Goal: Task Accomplishment & Management: Manage account settings

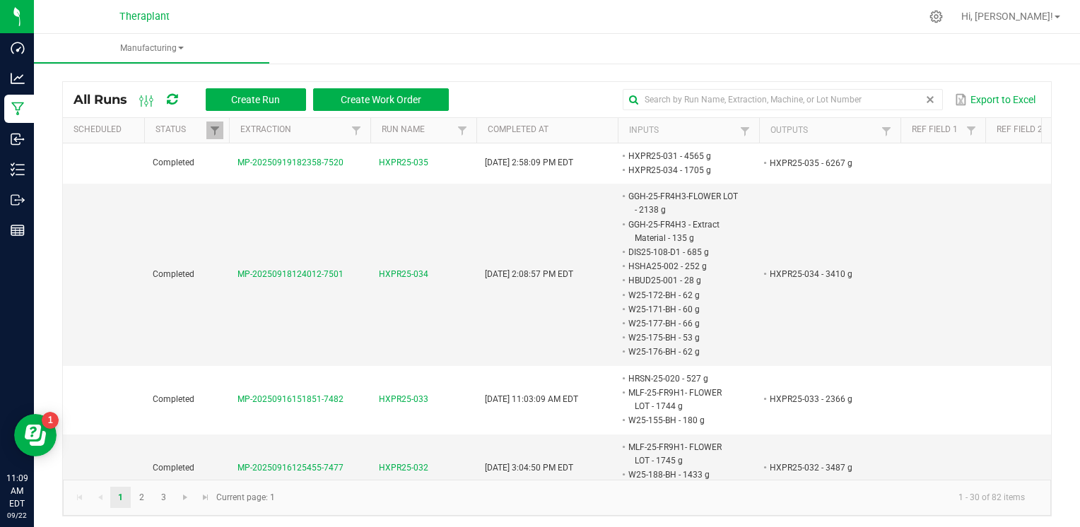
click at [924, 102] on span at bounding box center [929, 99] width 11 height 11
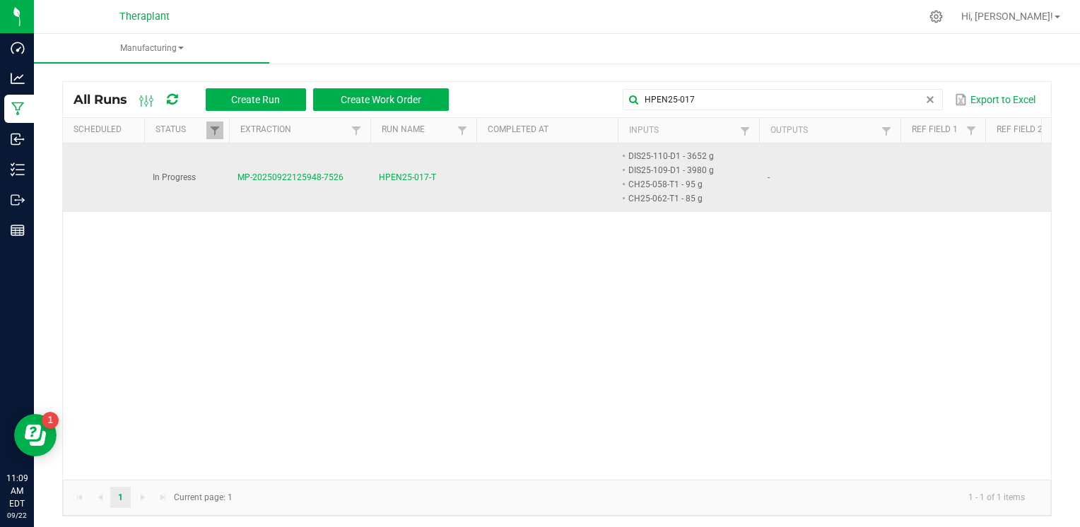
type input "HPEN25-017"
click at [427, 176] on span "HPEN25-017-T" at bounding box center [407, 177] width 57 height 13
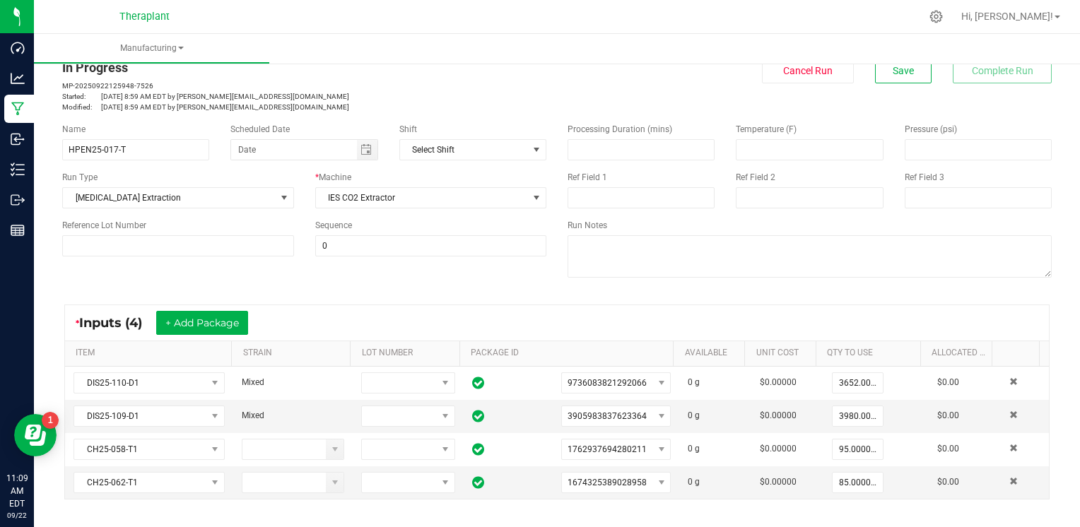
scroll to position [31, 0]
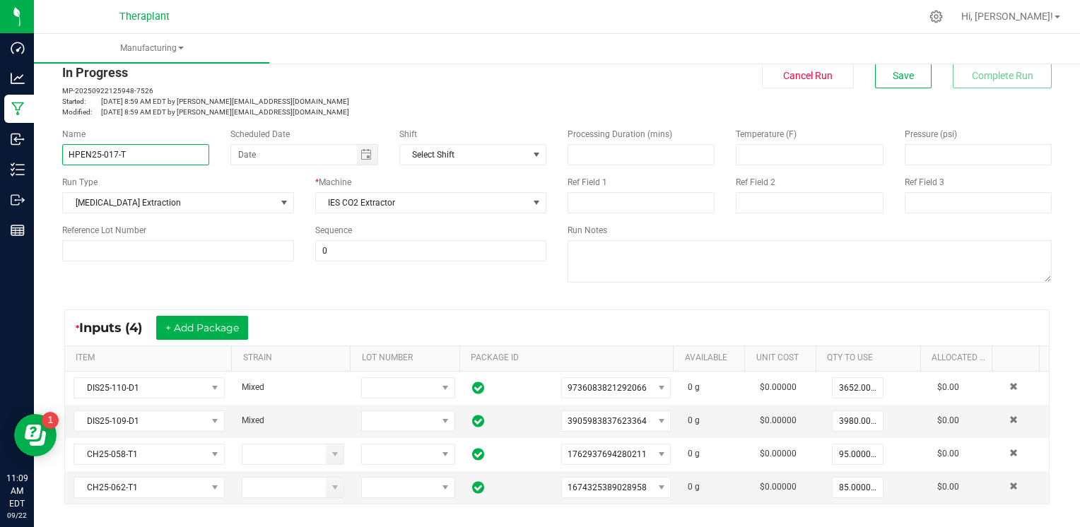
click at [117, 154] on input "HPEN25-017-T" at bounding box center [135, 154] width 147 height 21
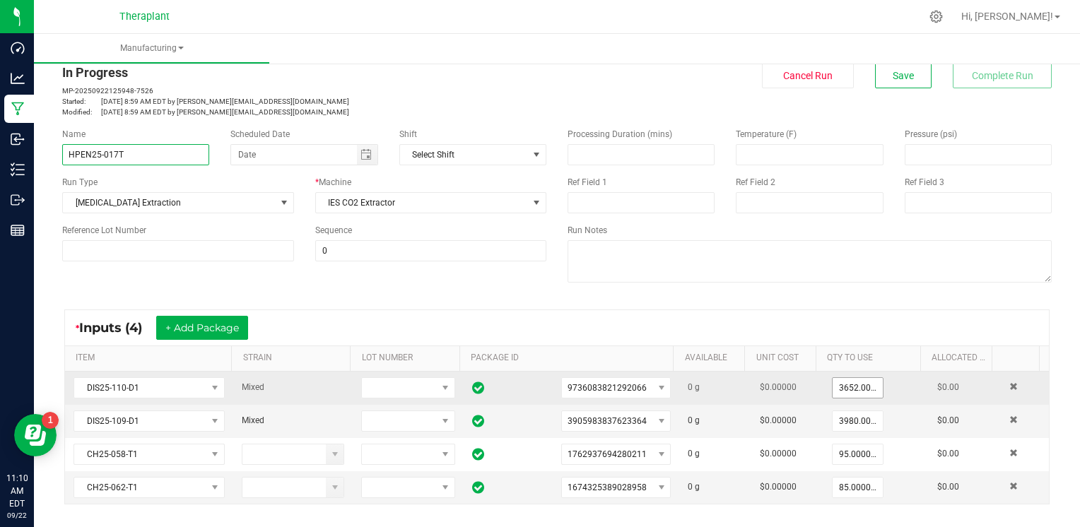
type input "HPEN25-017T"
click at [834, 383] on input "3652" at bounding box center [857, 388] width 50 height 20
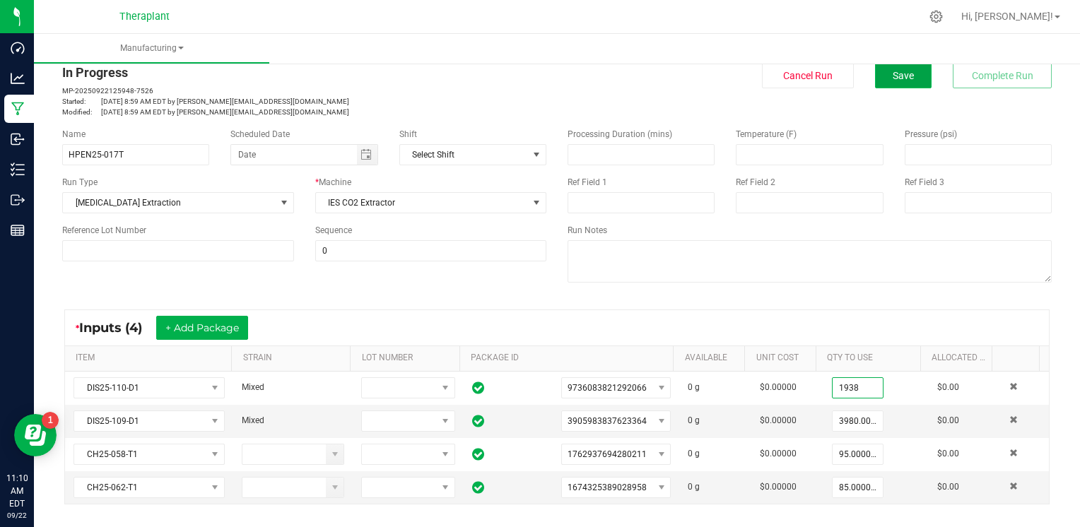
type input "1938.0000 g"
click at [907, 76] on button "Save" at bounding box center [903, 75] width 57 height 25
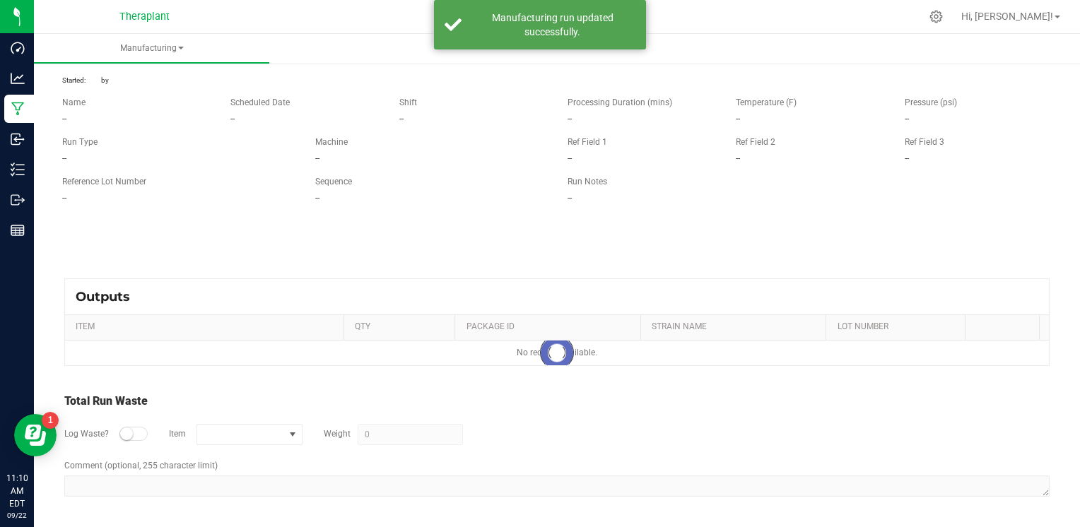
scroll to position [0, 0]
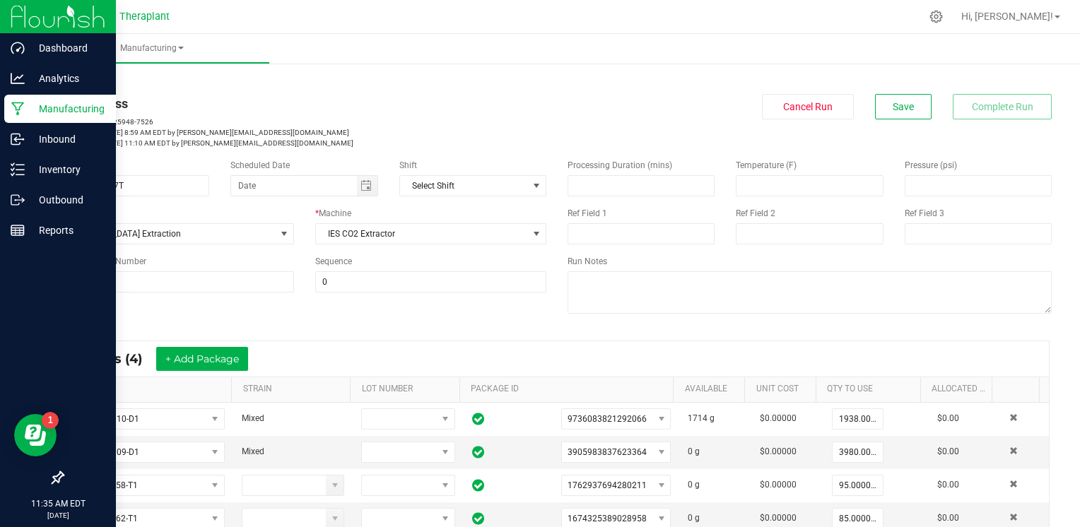
click at [42, 110] on p "Manufacturing" at bounding box center [67, 108] width 85 height 17
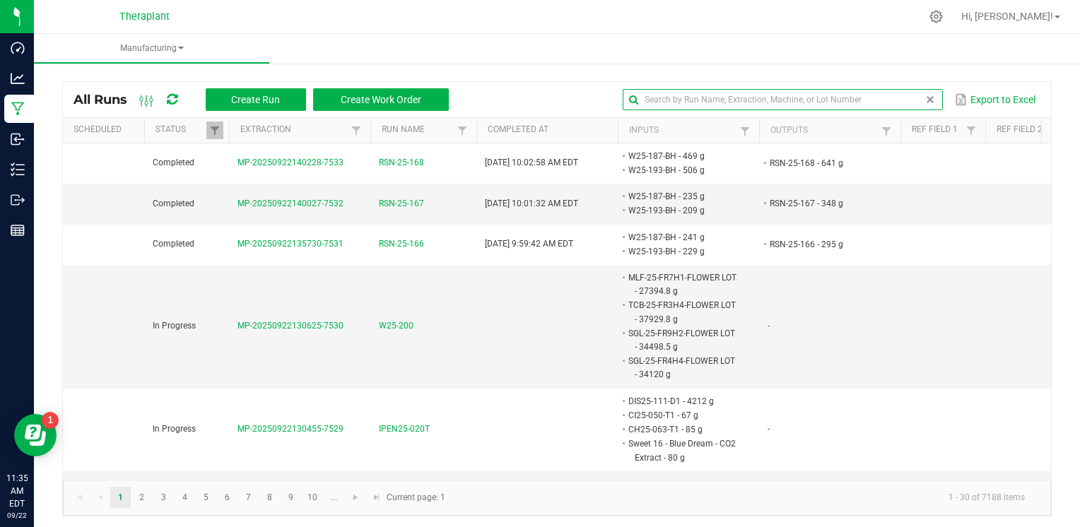
click at [901, 98] on input "text" at bounding box center [781, 99] width 319 height 21
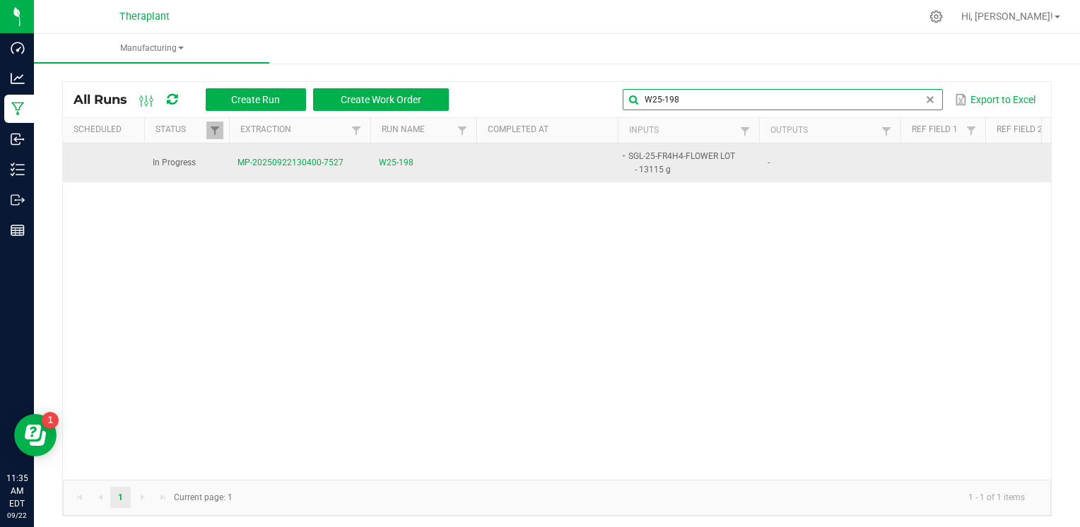
type input "W25-198"
click at [406, 164] on span "W25-198" at bounding box center [396, 162] width 35 height 13
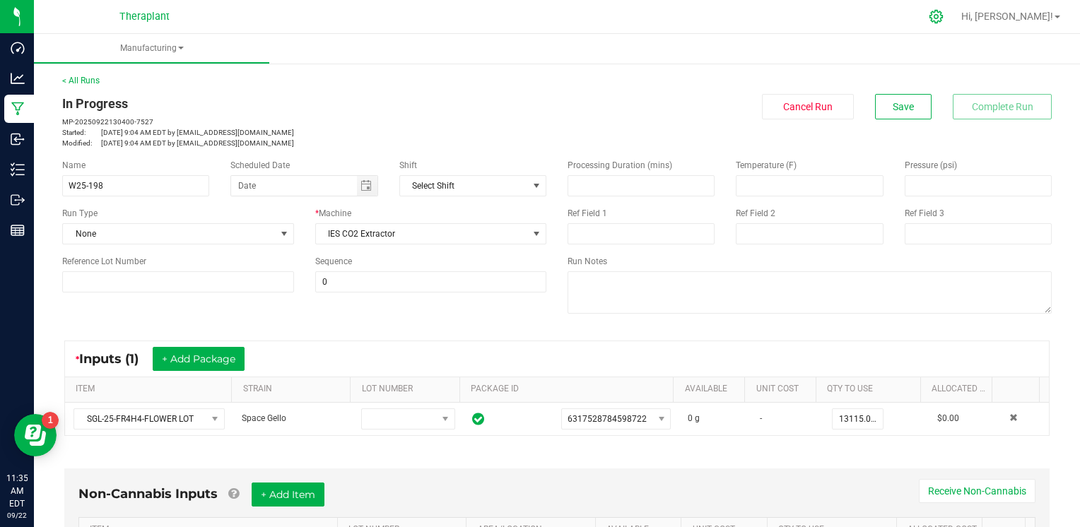
click at [943, 22] on icon at bounding box center [935, 16] width 13 height 13
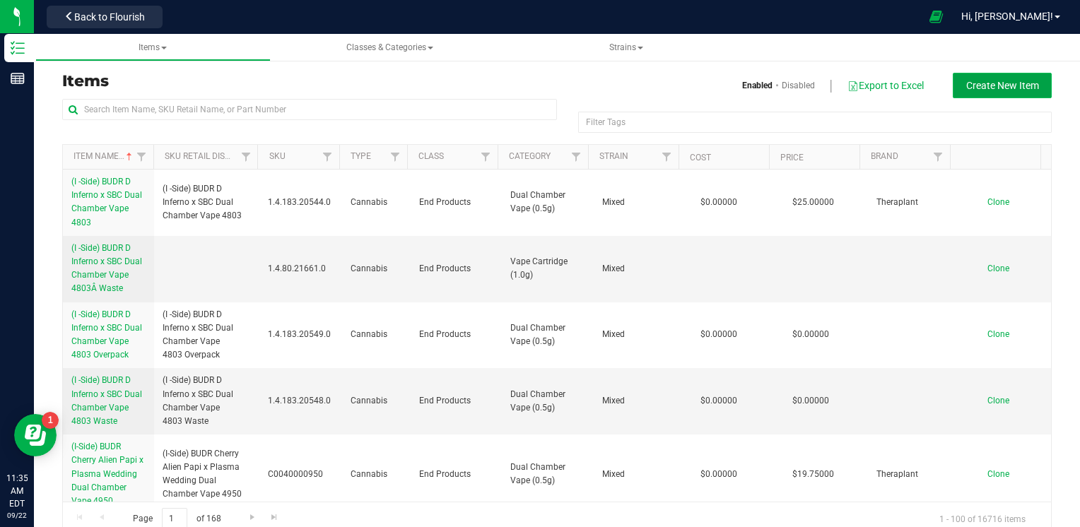
click at [1029, 82] on button "Create New Item" at bounding box center [1001, 85] width 99 height 25
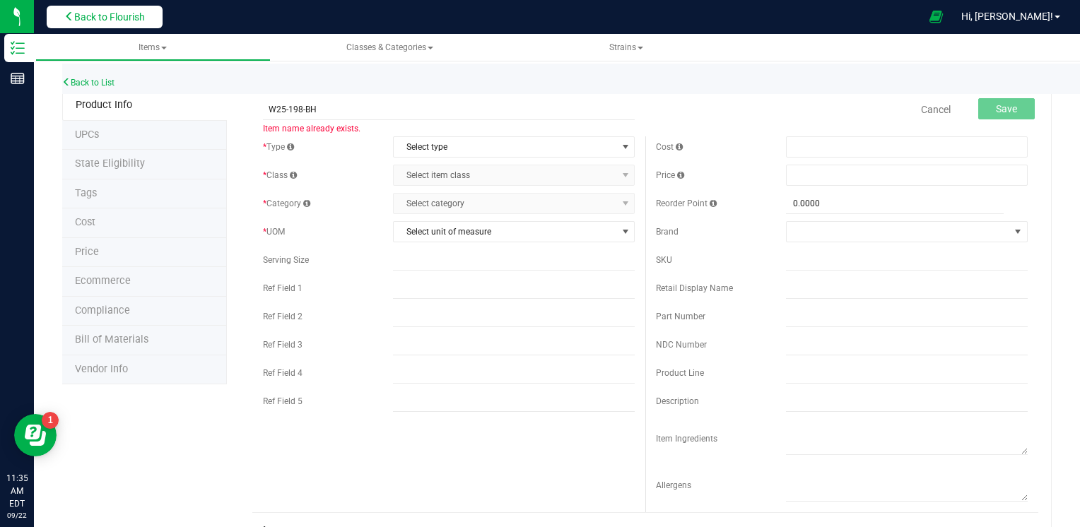
type input "W25-198-BH"
click at [83, 21] on span "Back to Flourish" at bounding box center [109, 16] width 71 height 11
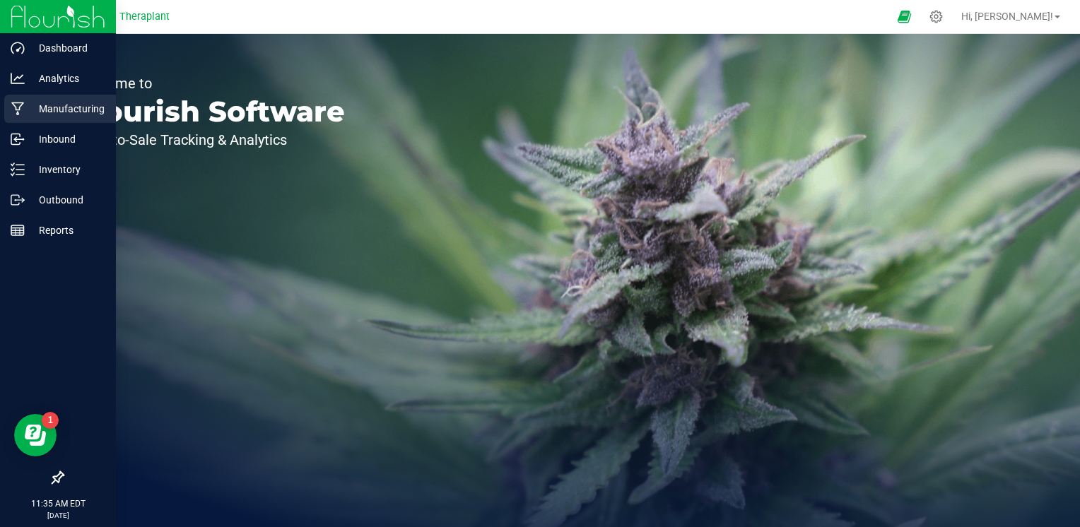
click at [68, 115] on p "Manufacturing" at bounding box center [67, 108] width 85 height 17
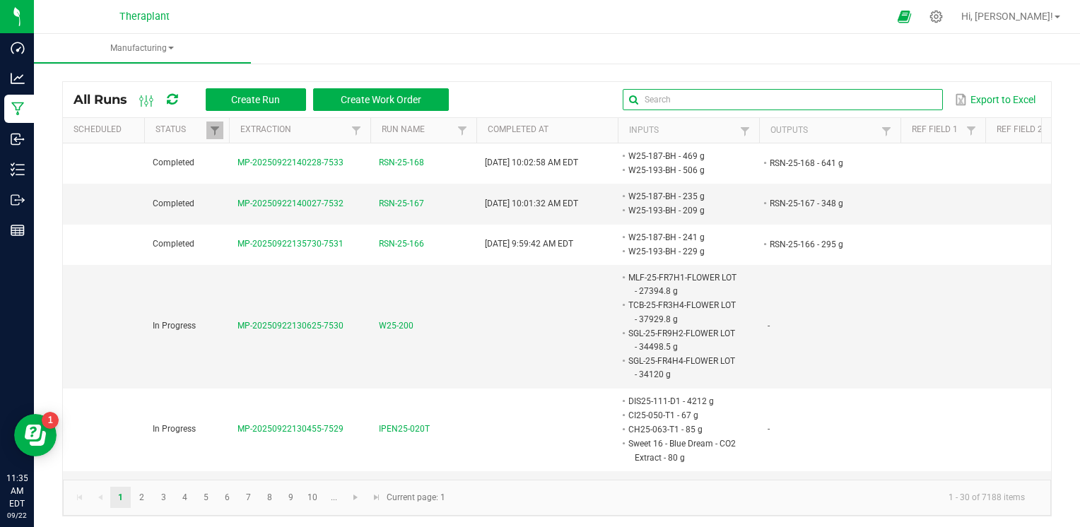
click at [895, 105] on input "text" at bounding box center [781, 99] width 319 height 21
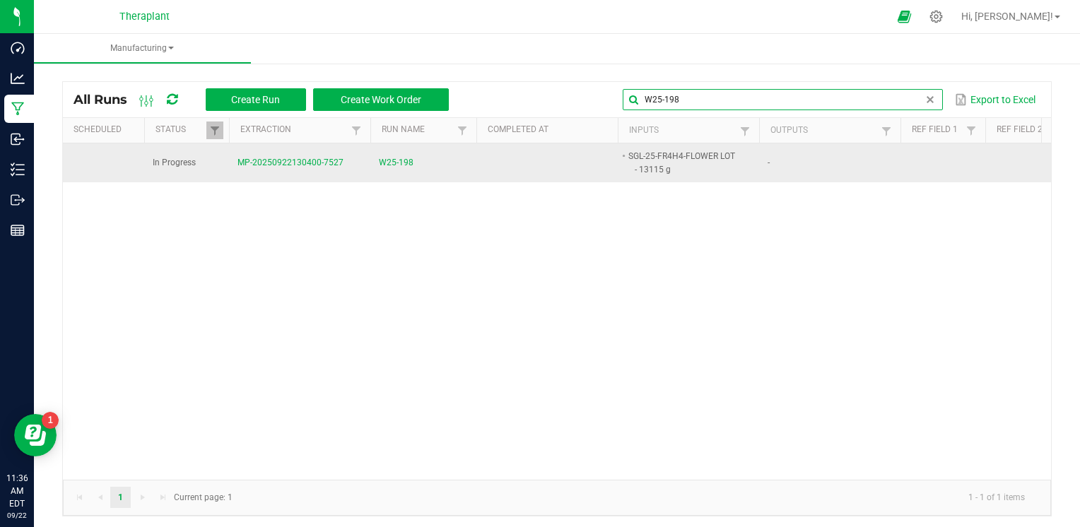
type input "W25-198"
click at [406, 160] on span "W25-198" at bounding box center [396, 162] width 35 height 13
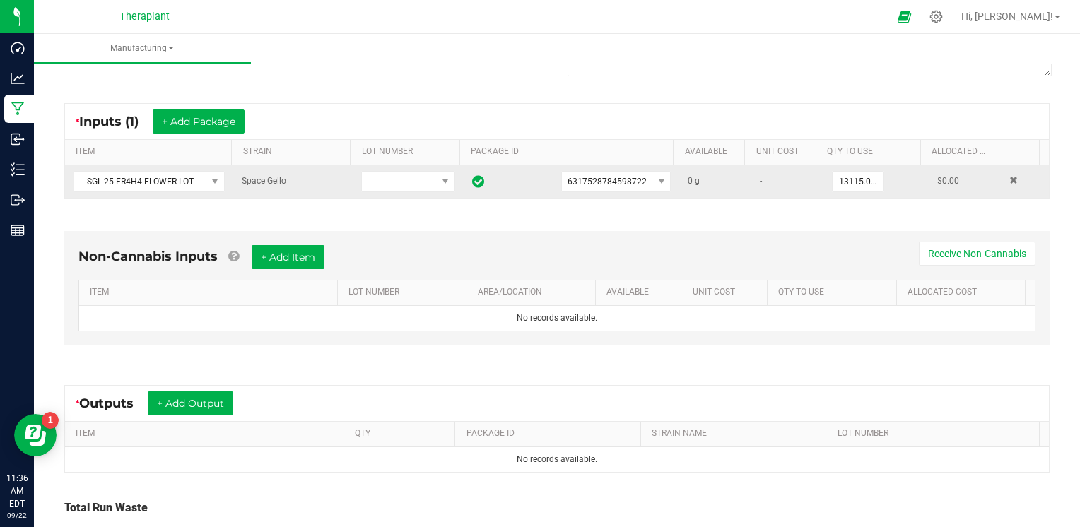
scroll to position [237, 0]
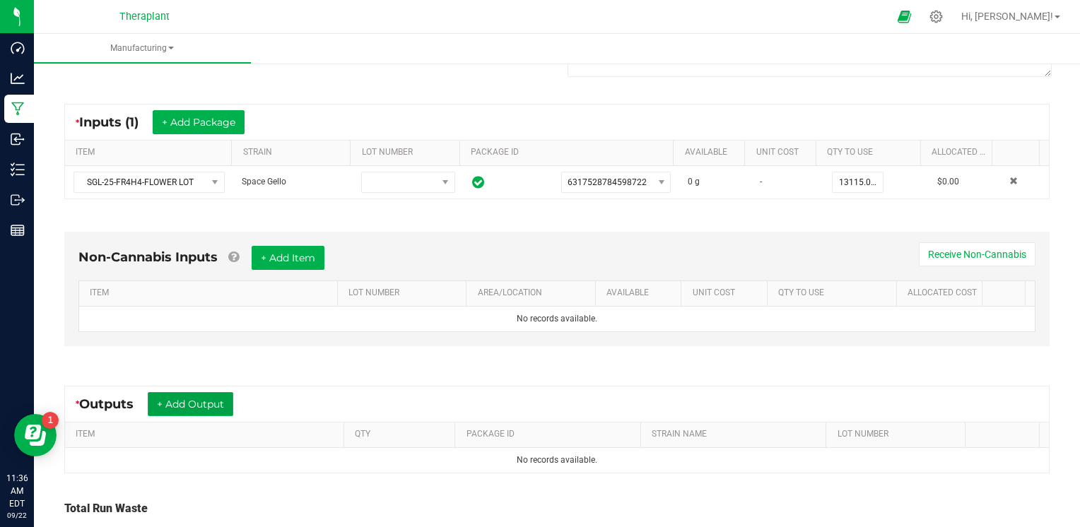
click at [229, 406] on button "+ Add Output" at bounding box center [190, 404] width 85 height 24
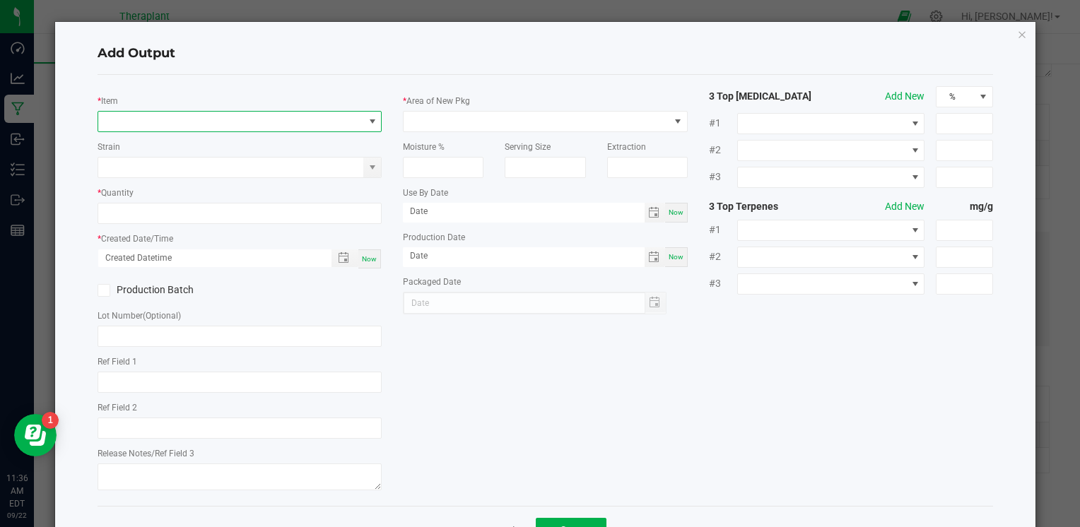
click at [213, 125] on span "NO DATA FOUND" at bounding box center [230, 122] width 265 height 20
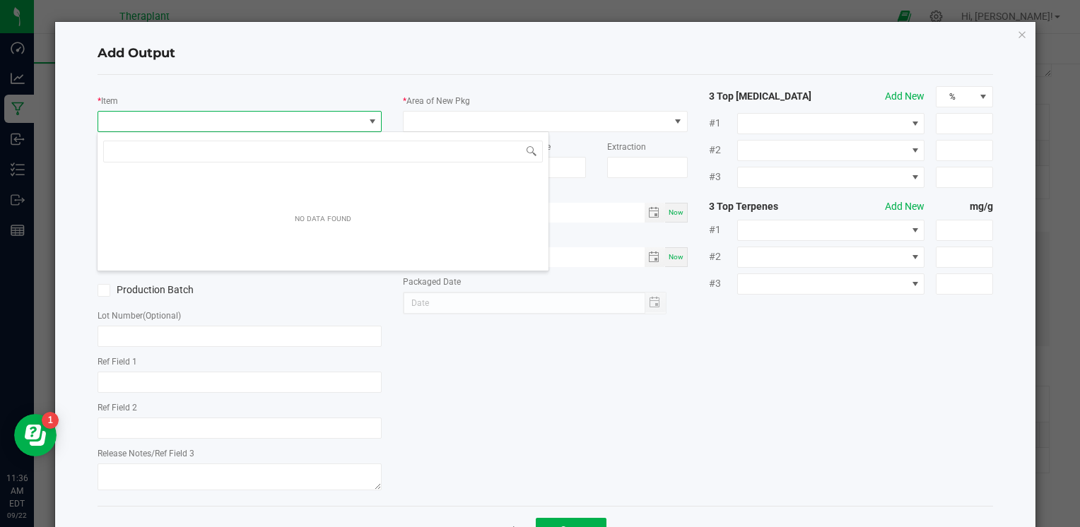
scroll to position [20, 281]
type input "W25-198"
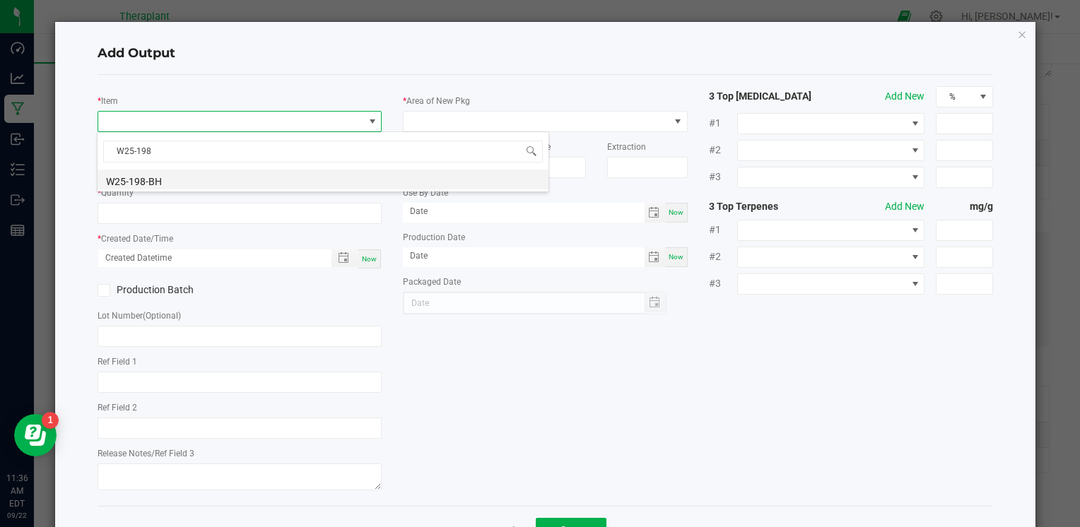
click at [180, 177] on li "W25-198-BH" at bounding box center [323, 180] width 451 height 20
type input "0.0000 g"
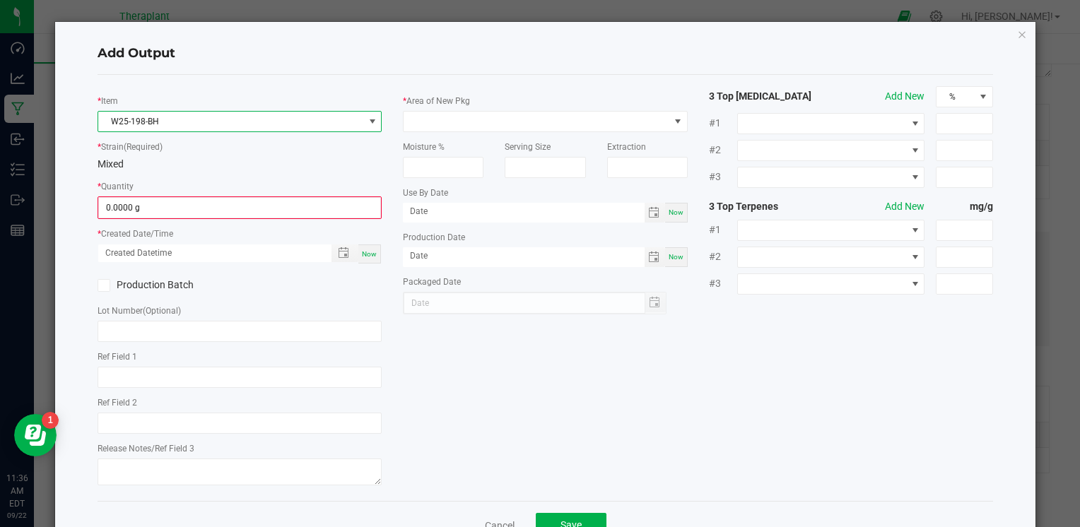
click at [372, 253] on span "Now" at bounding box center [369, 254] width 15 height 8
type input "09/22/2025 11:36 AM"
type input "[DATE]"
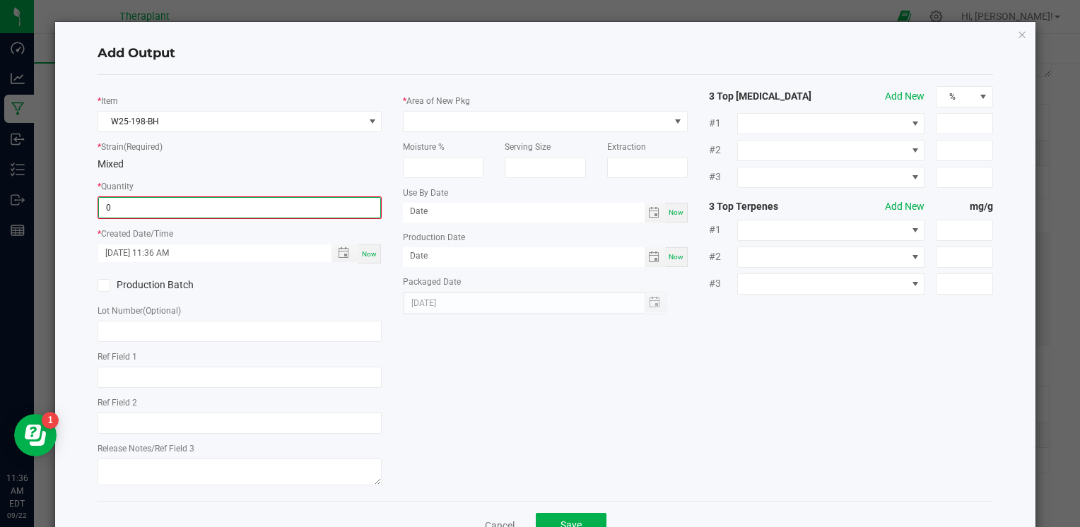
click at [187, 211] on input "0" at bounding box center [239, 208] width 281 height 20
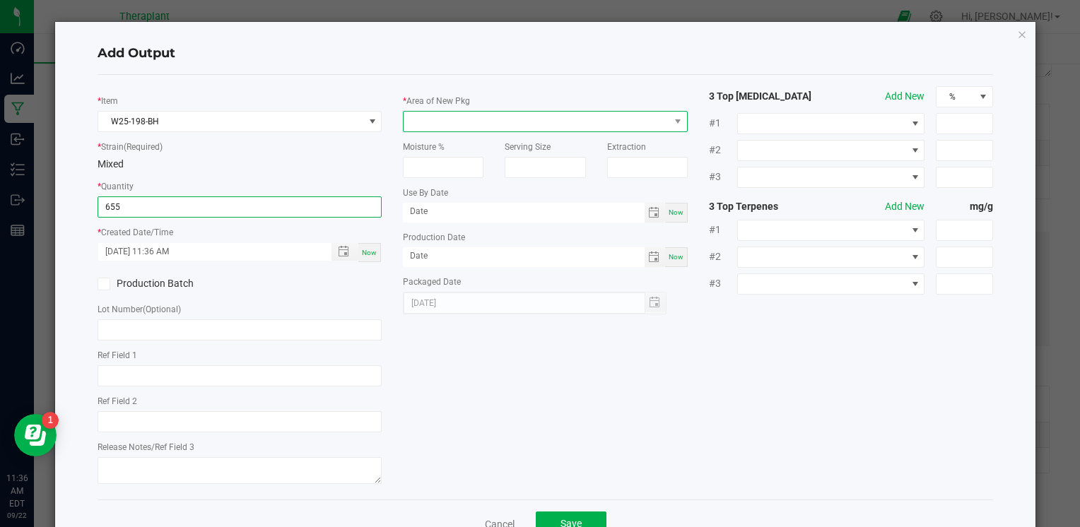
type input "655.0000 g"
click at [572, 112] on span at bounding box center [535, 122] width 265 height 20
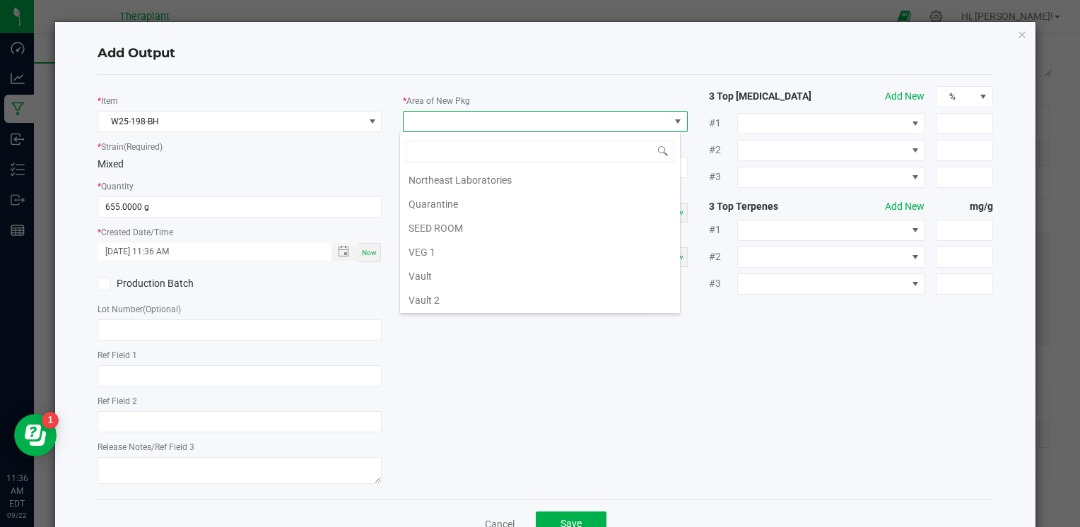
scroll to position [219, 0]
click at [509, 294] on li "Vault 2" at bounding box center [540, 299] width 280 height 24
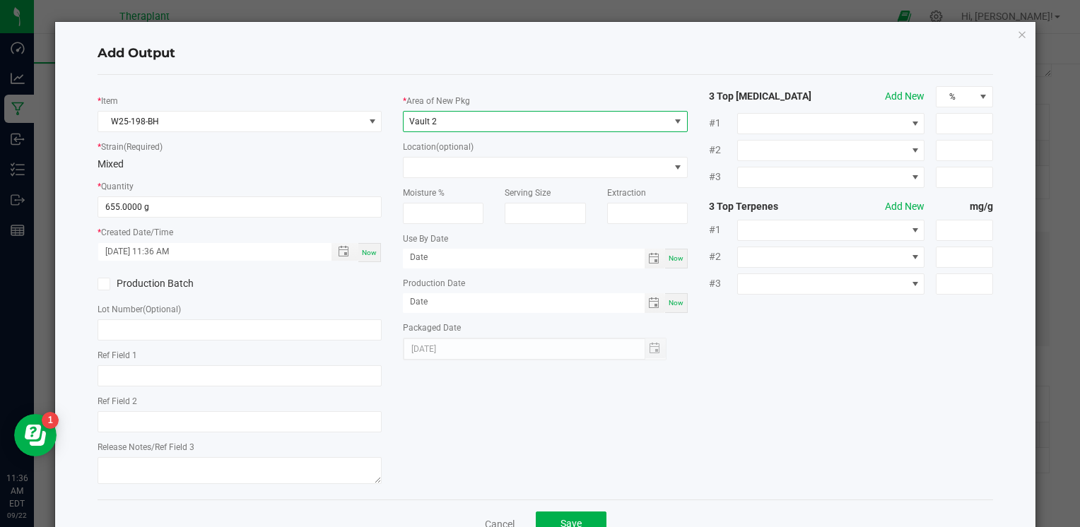
click at [498, 427] on div "* Item W25-198-BH * Strain (Required) Mixed * Quantity 655.0000 g * Created Dat…" at bounding box center [545, 287] width 916 height 402
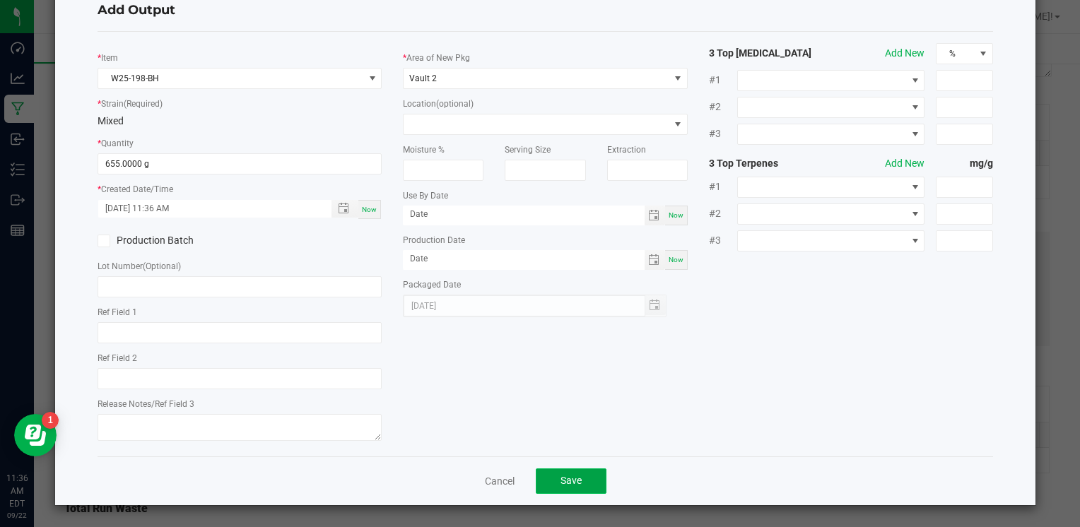
click at [574, 477] on span "Save" at bounding box center [570, 480] width 21 height 11
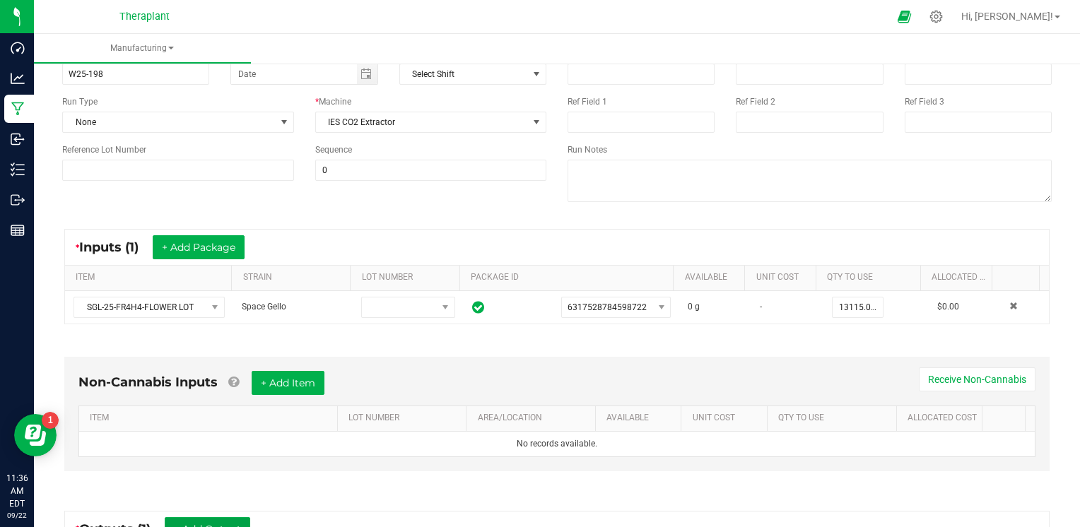
scroll to position [0, 0]
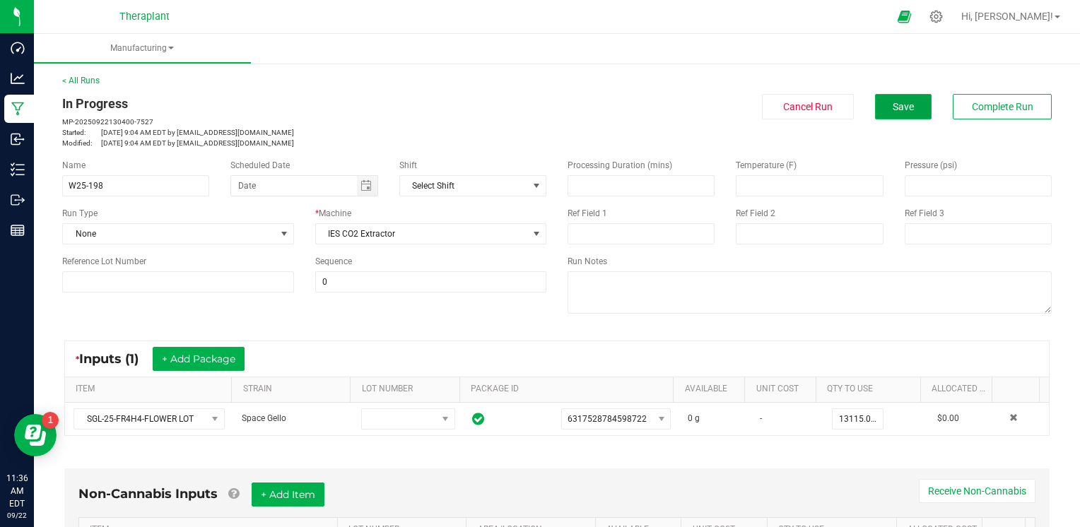
click at [909, 112] on button "Save" at bounding box center [903, 106] width 57 height 25
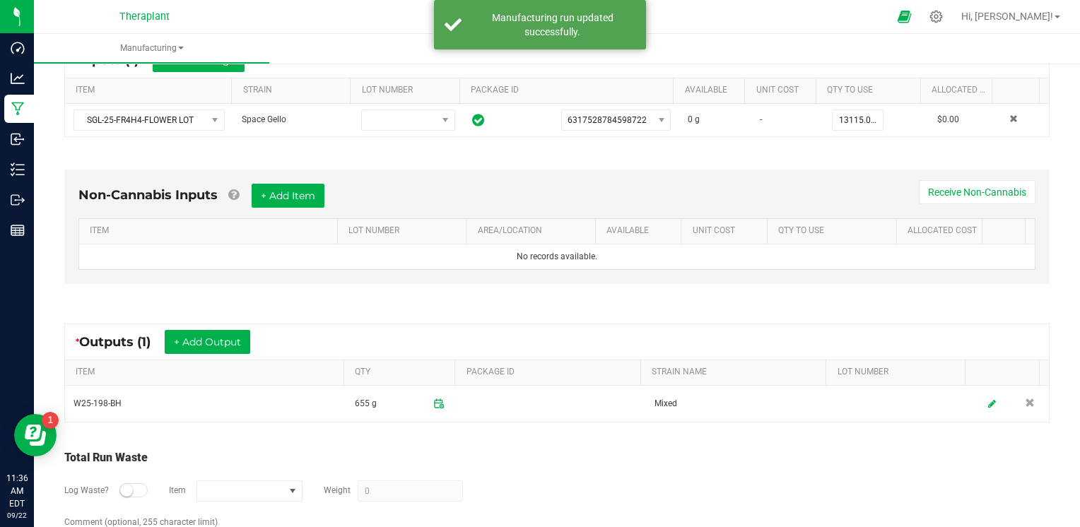
scroll to position [352, 0]
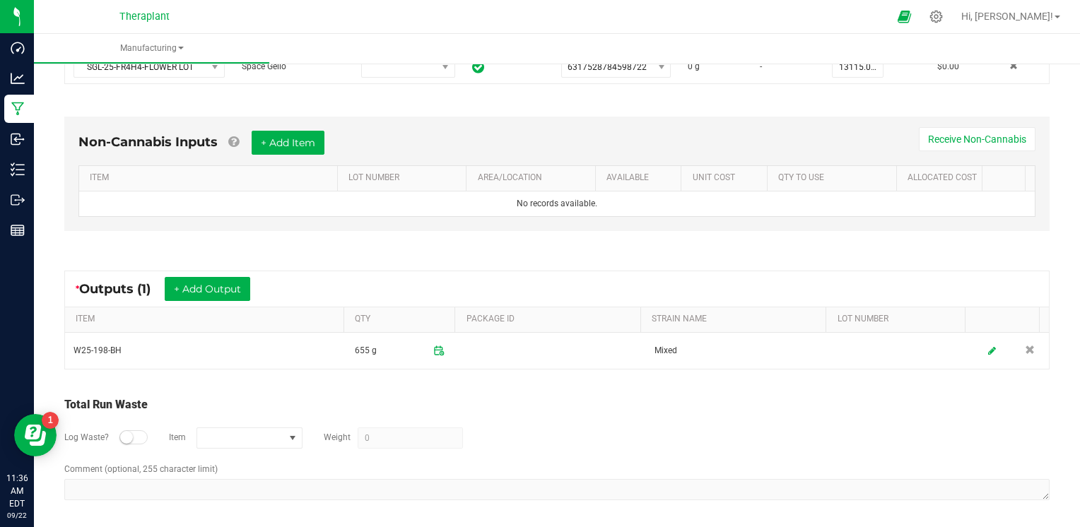
click at [131, 431] on div at bounding box center [133, 437] width 28 height 14
click at [197, 428] on span "NO DATA FOUND" at bounding box center [240, 438] width 87 height 20
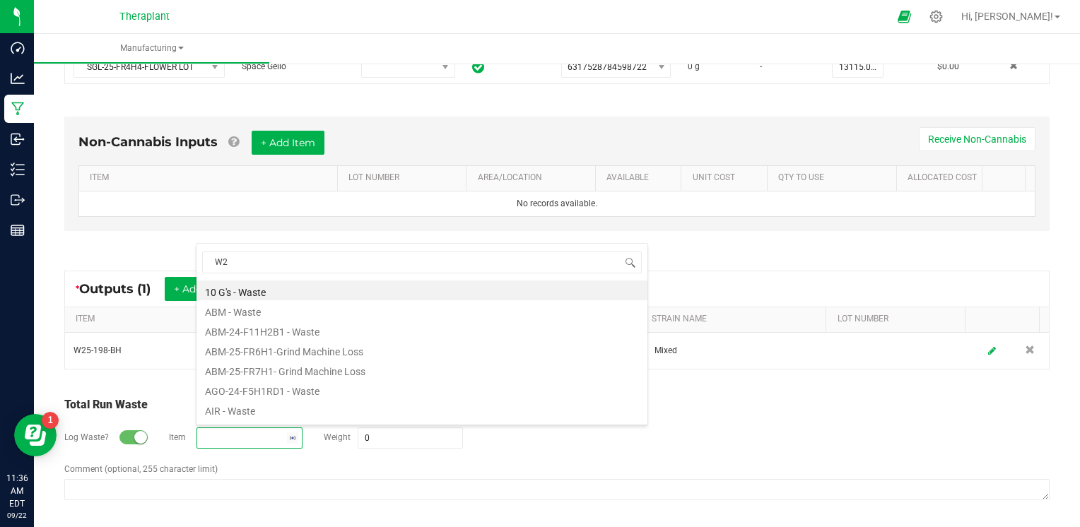
type input "W25"
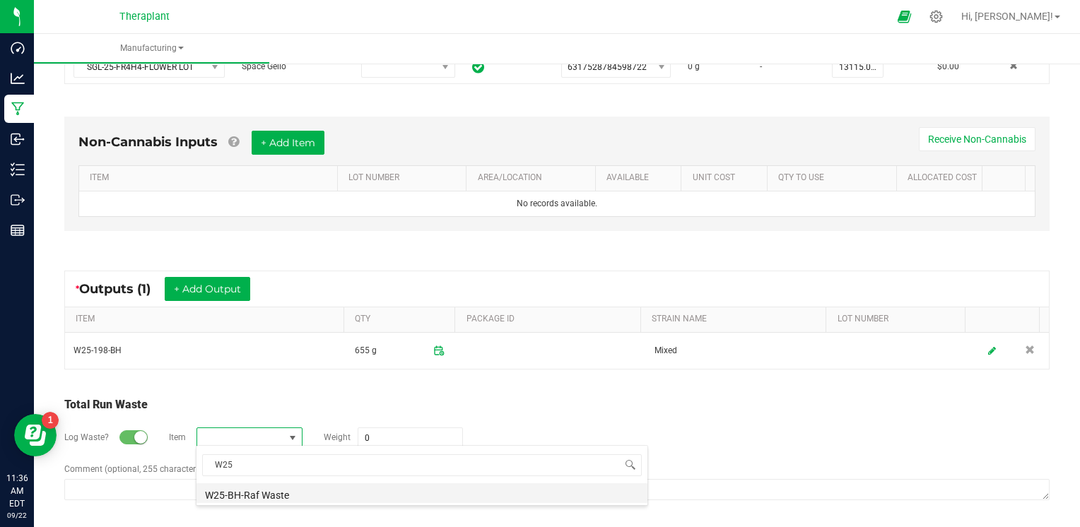
click at [242, 494] on li "W25-BH-Raf Waste" at bounding box center [421, 493] width 451 height 20
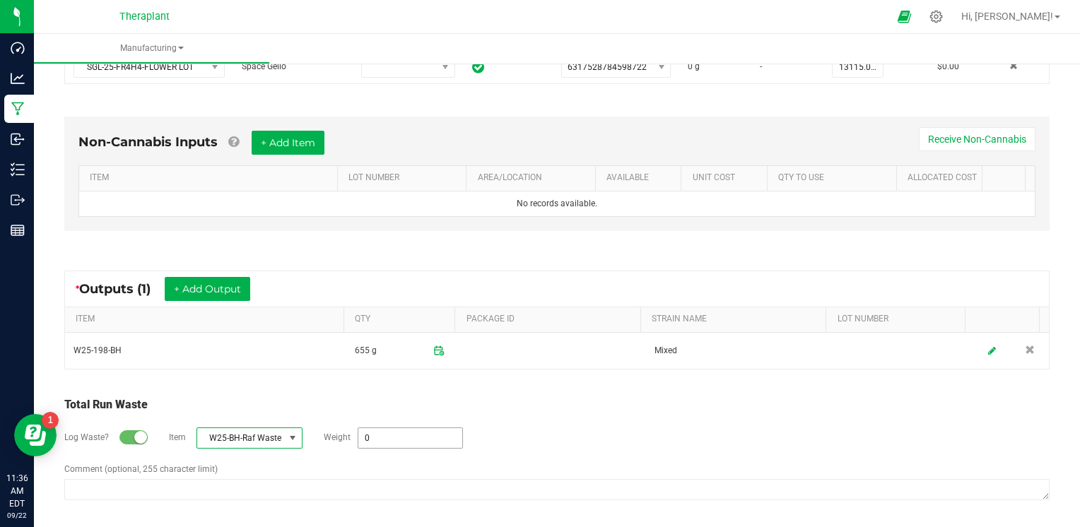
click at [384, 433] on input "0" at bounding box center [410, 438] width 104 height 20
type input "35418 g"
click at [489, 463] on div "Comment (optional, 255 character limit)" at bounding box center [556, 483] width 985 height 41
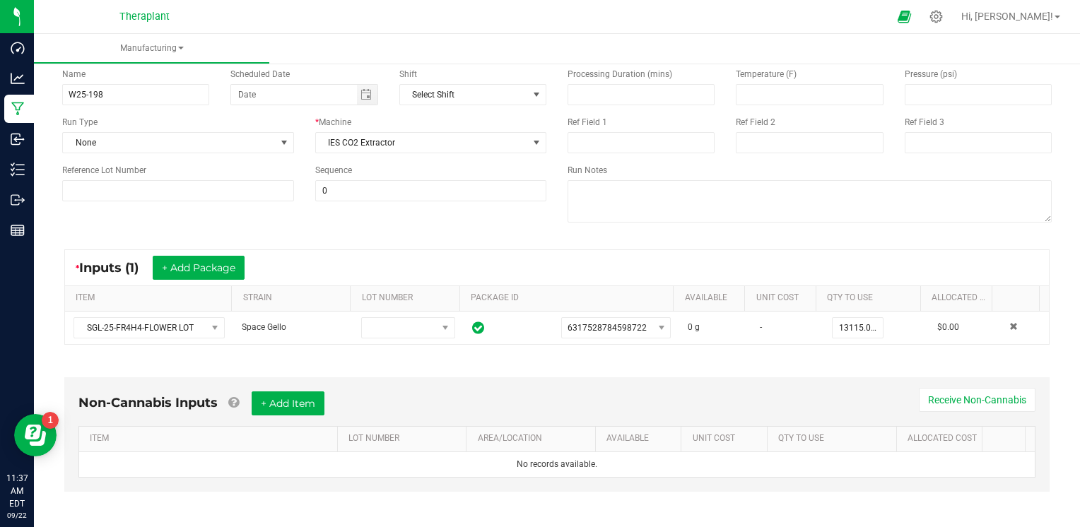
scroll to position [0, 0]
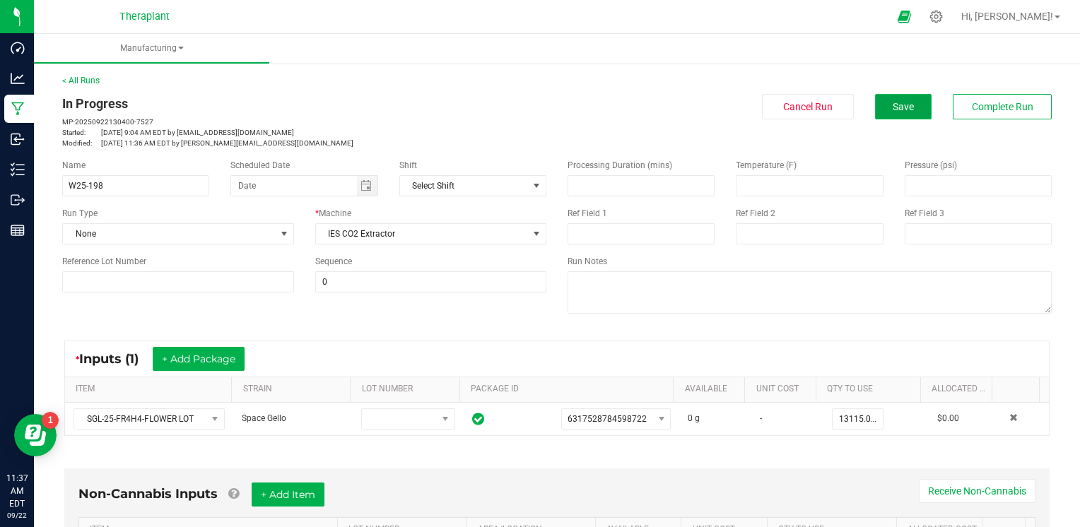
click at [904, 109] on button "Save" at bounding box center [903, 106] width 57 height 25
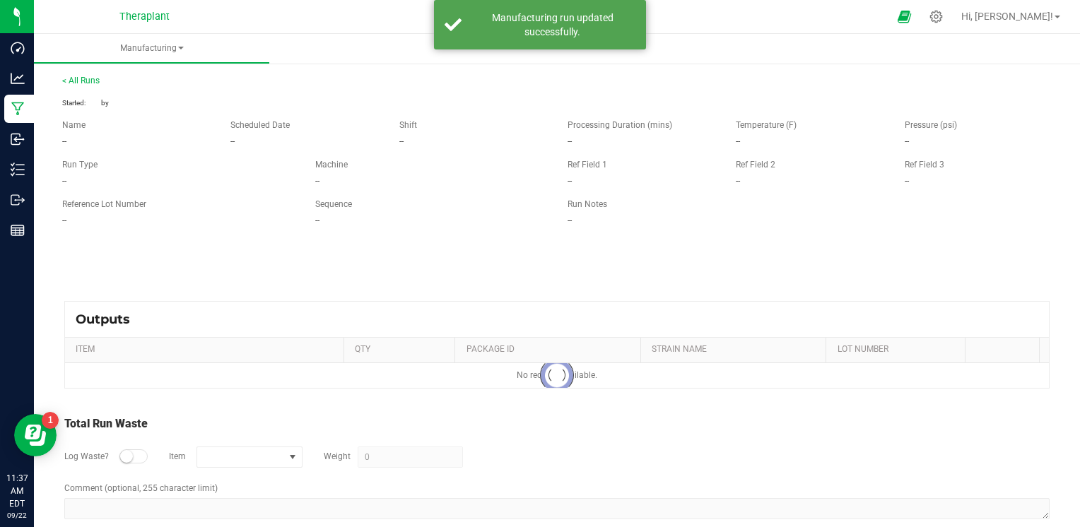
type input "35418 g"
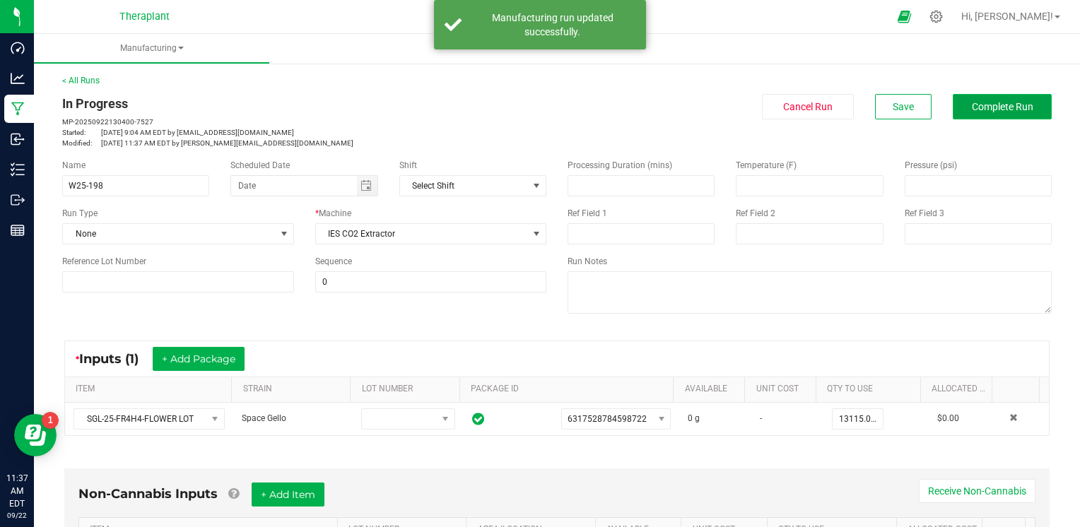
click at [1028, 109] on button "Complete Run" at bounding box center [1001, 106] width 99 height 25
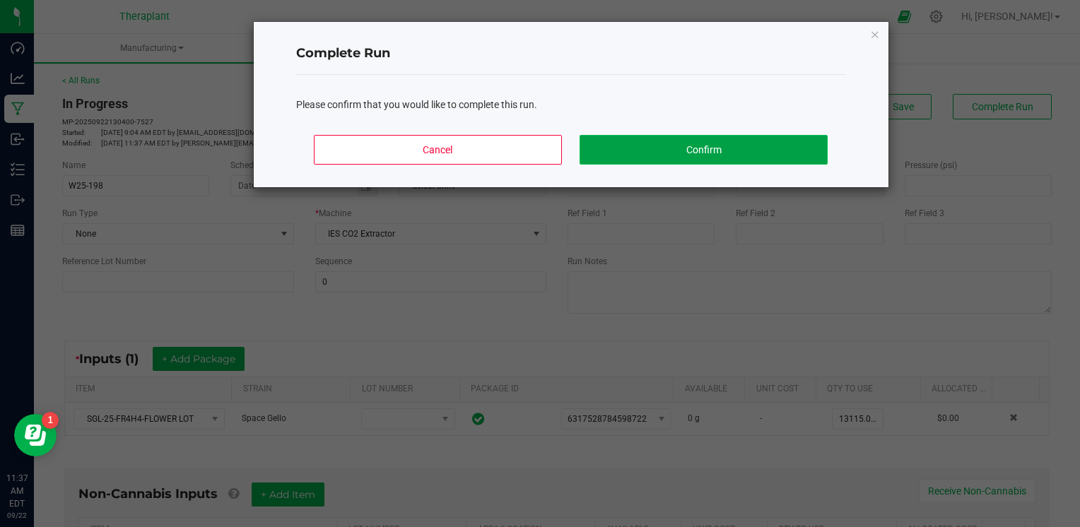
drag, startPoint x: 782, startPoint y: 136, endPoint x: 728, endPoint y: 144, distance: 54.4
drag, startPoint x: 728, startPoint y: 144, endPoint x: 601, endPoint y: 143, distance: 127.2
click at [601, 143] on button "Confirm" at bounding box center [702, 150] width 247 height 30
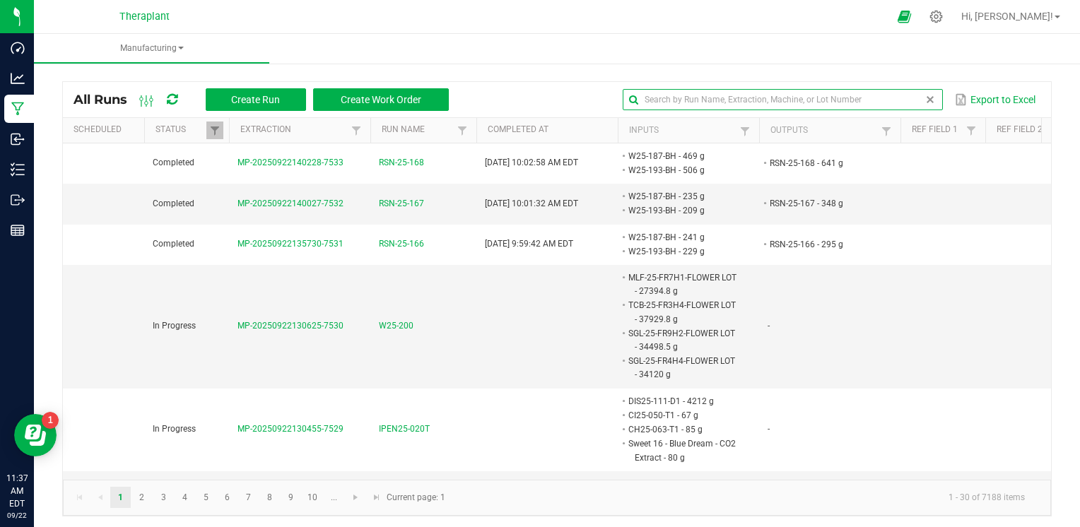
click at [904, 104] on input "text" at bounding box center [781, 99] width 319 height 21
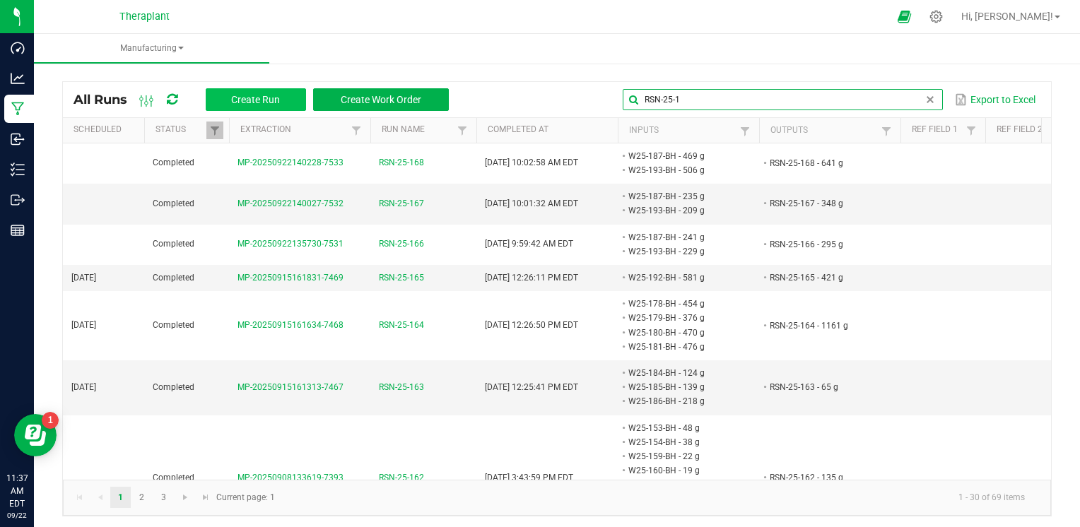
type input "RSN-25-1"
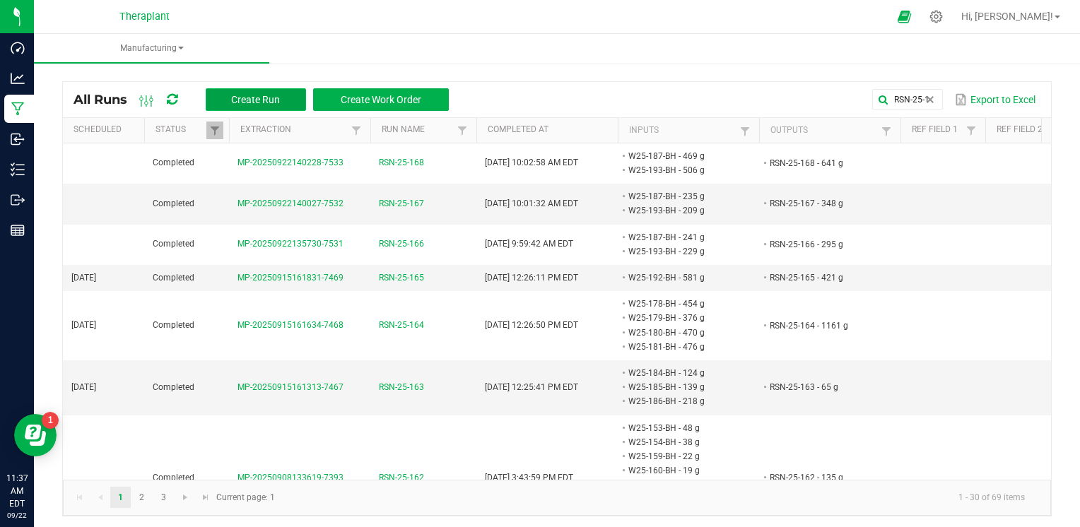
click at [286, 102] on button "Create Run" at bounding box center [256, 99] width 100 height 23
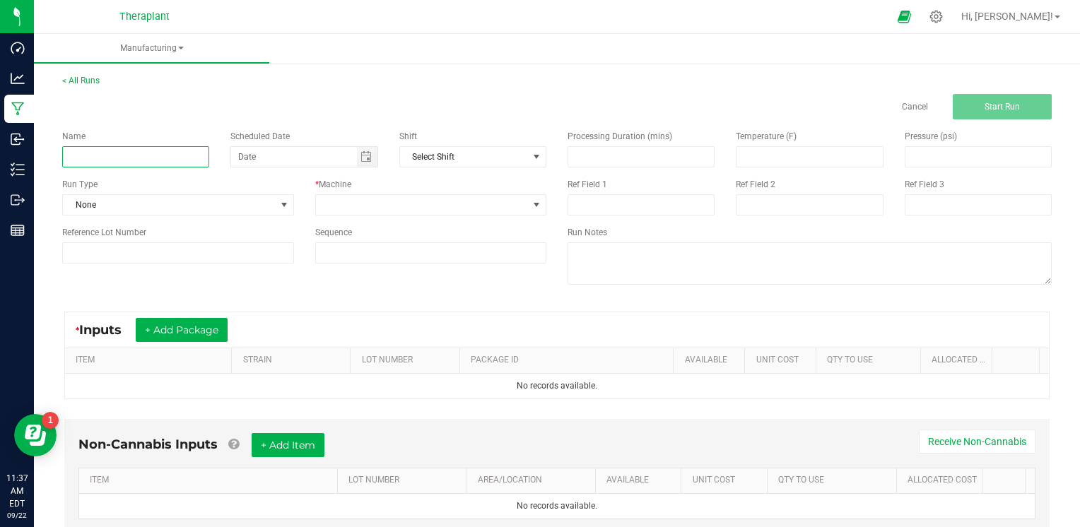
click at [179, 162] on input at bounding box center [135, 156] width 147 height 21
type input "RSN-25-169"
click at [382, 196] on span at bounding box center [422, 205] width 213 height 20
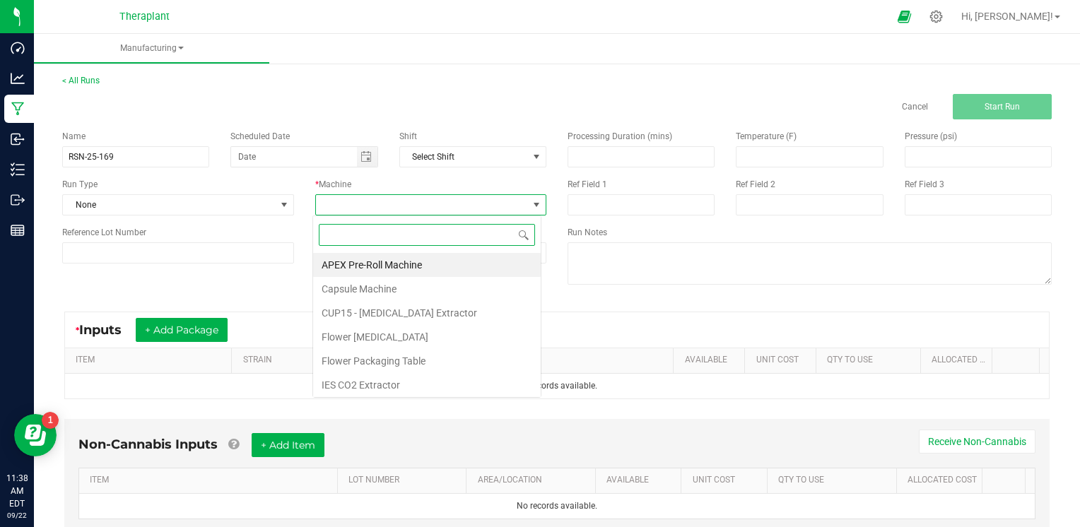
scroll to position [20, 228]
click at [355, 381] on li "IES CO2 Extractor" at bounding box center [427, 385] width 228 height 24
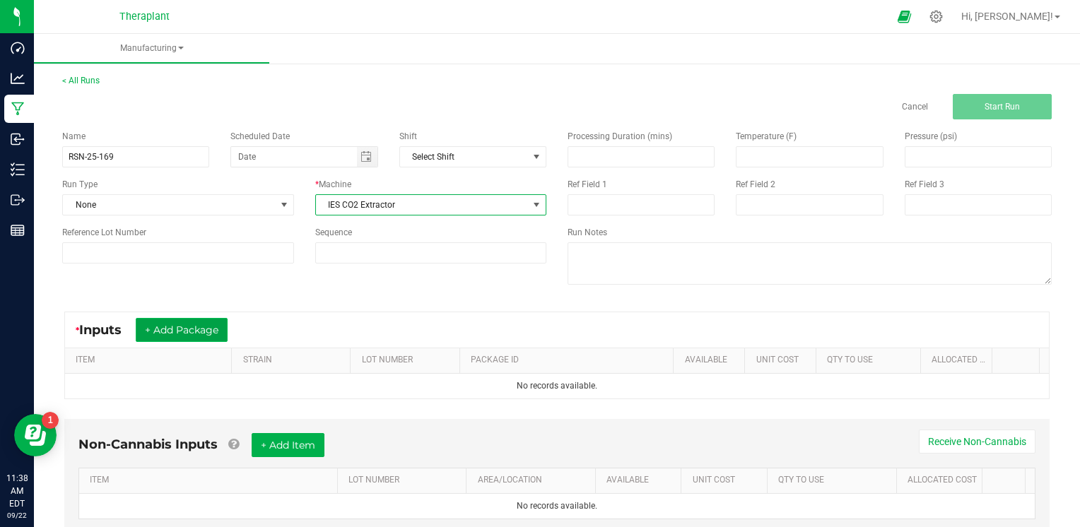
click at [220, 335] on button "+ Add Package" at bounding box center [182, 330] width 92 height 24
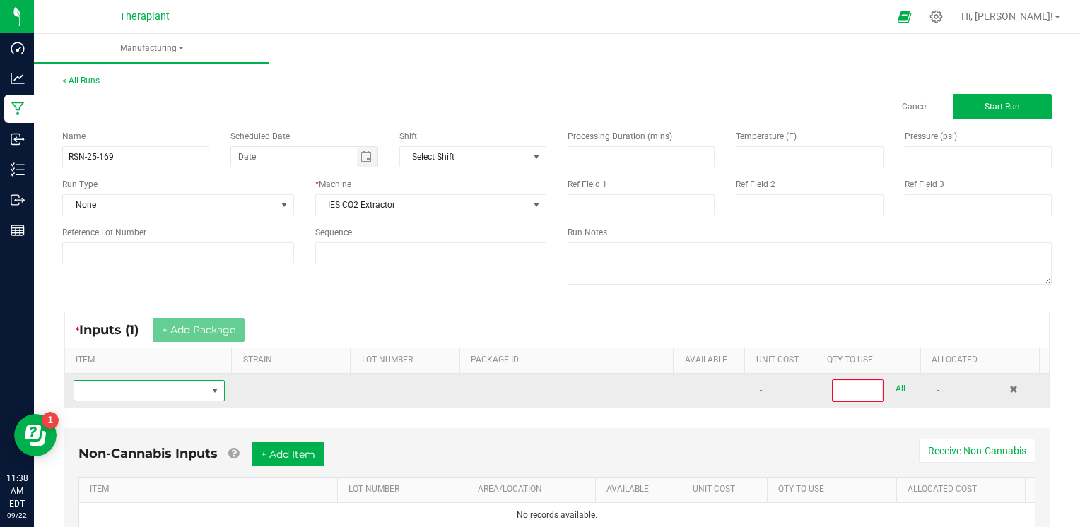
click at [170, 388] on span "NO DATA FOUND" at bounding box center [140, 391] width 132 height 20
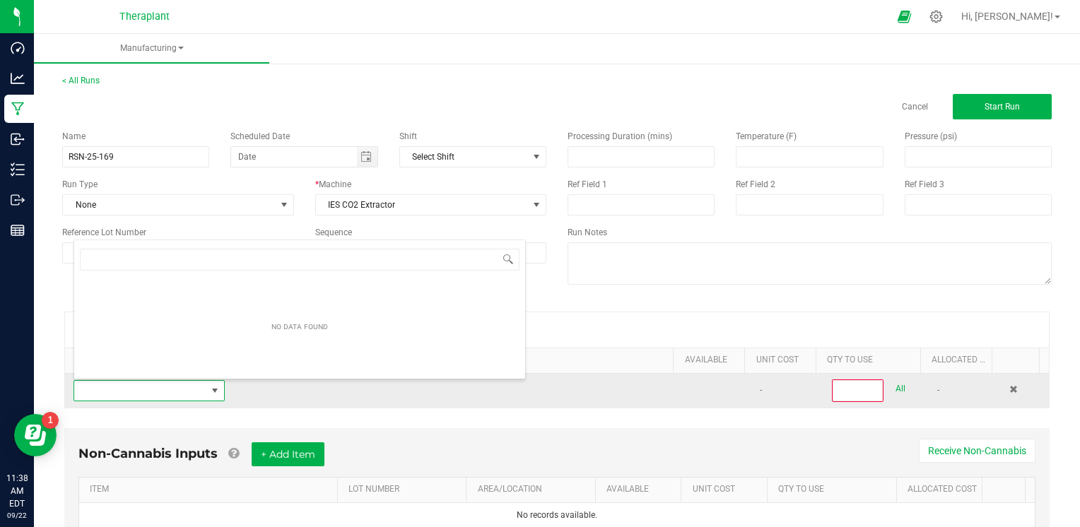
scroll to position [20, 146]
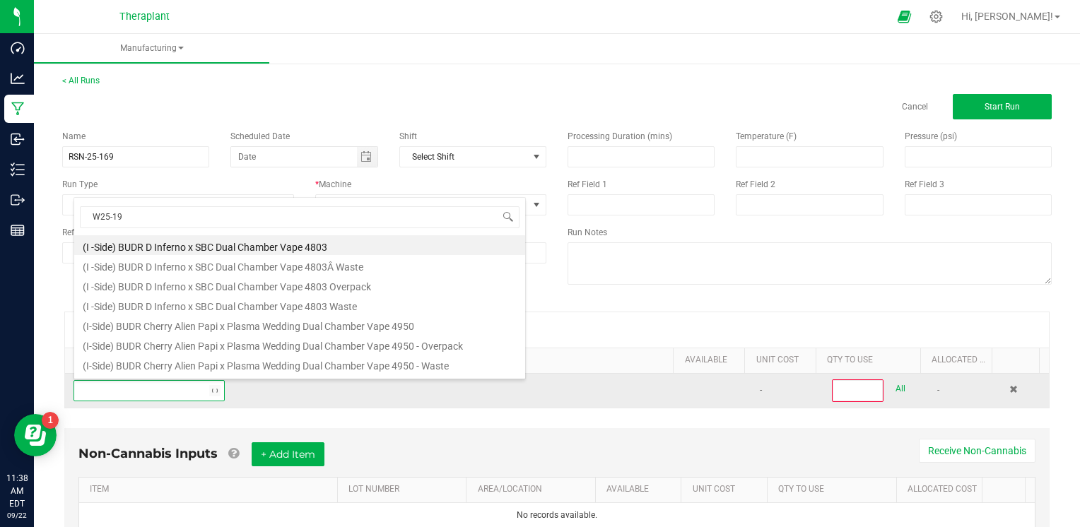
type input "W25-194"
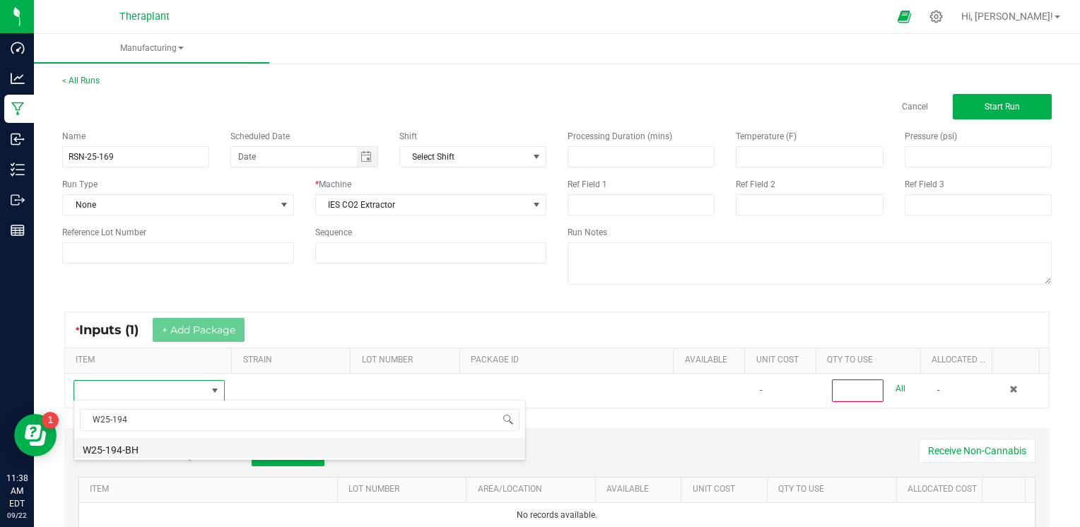
click at [147, 454] on li "W25-194-BH" at bounding box center [299, 448] width 451 height 20
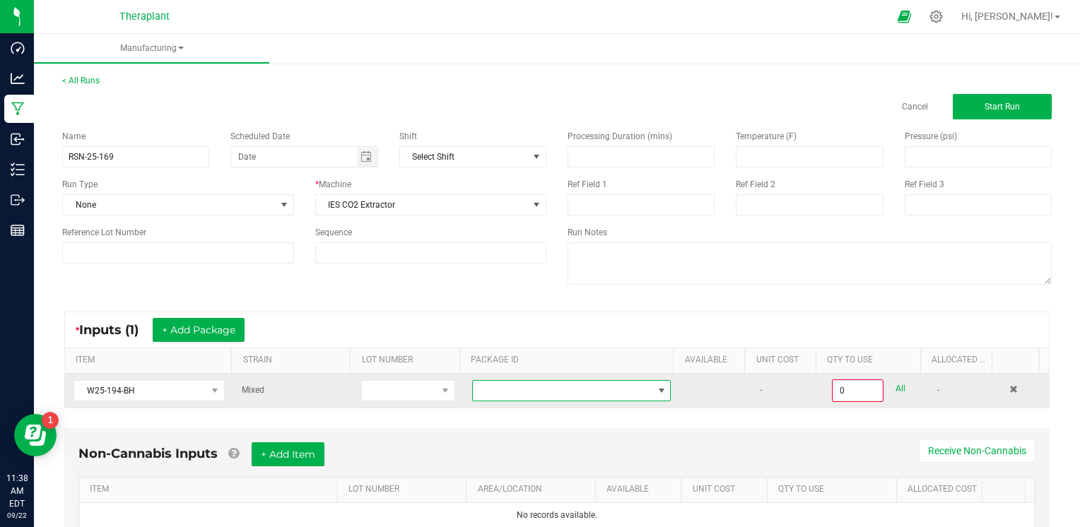
click at [521, 390] on span at bounding box center [563, 391] width 180 height 20
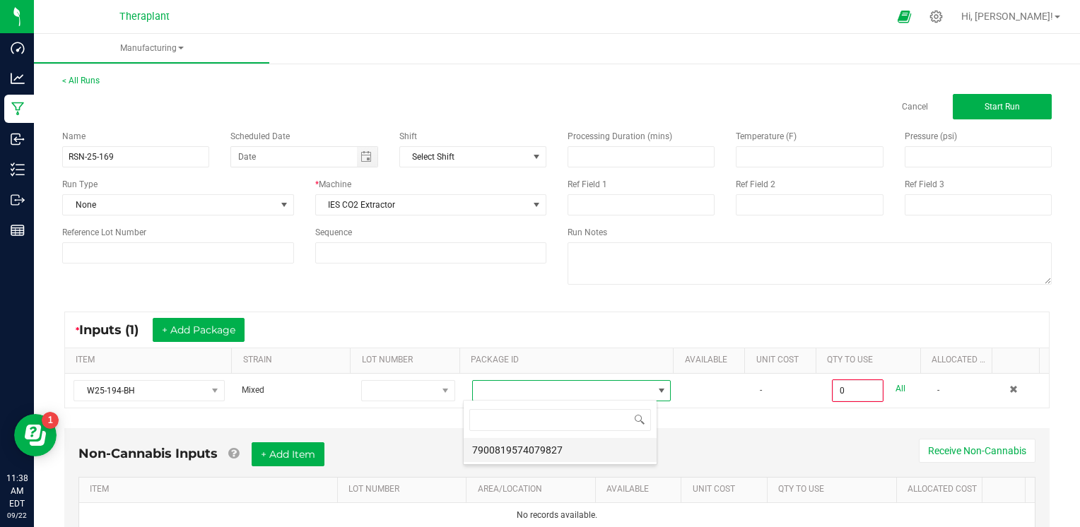
click at [524, 443] on li "7900819574079827" at bounding box center [559, 450] width 193 height 24
type input "0.0000 g"
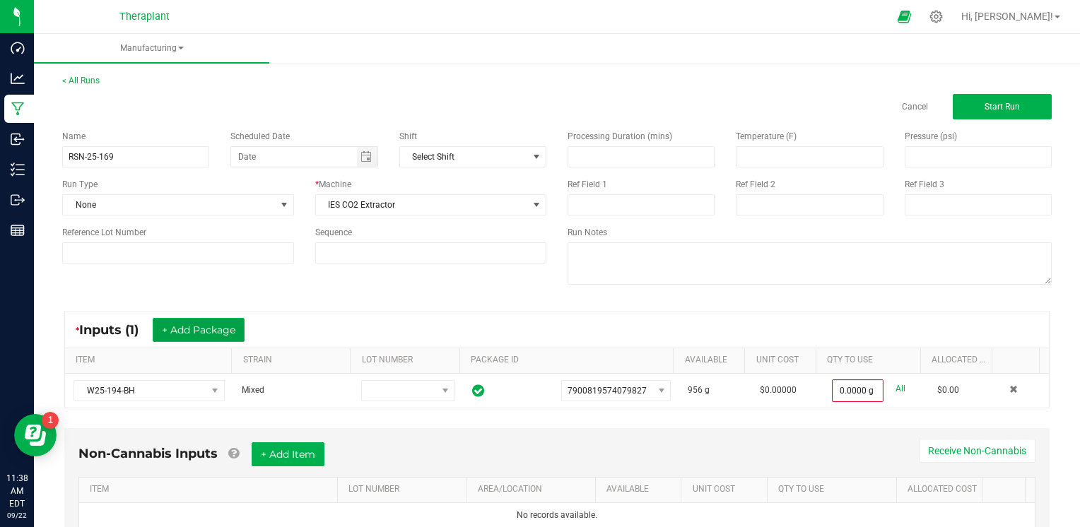
click at [243, 328] on button "+ Add Package" at bounding box center [199, 330] width 92 height 24
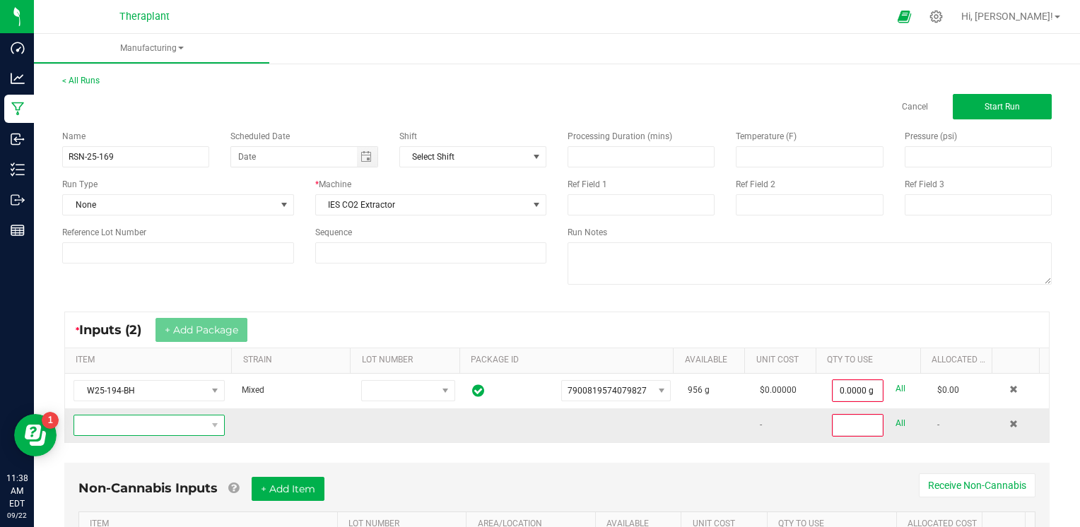
click at [138, 427] on span "NO DATA FOUND" at bounding box center [140, 425] width 132 height 20
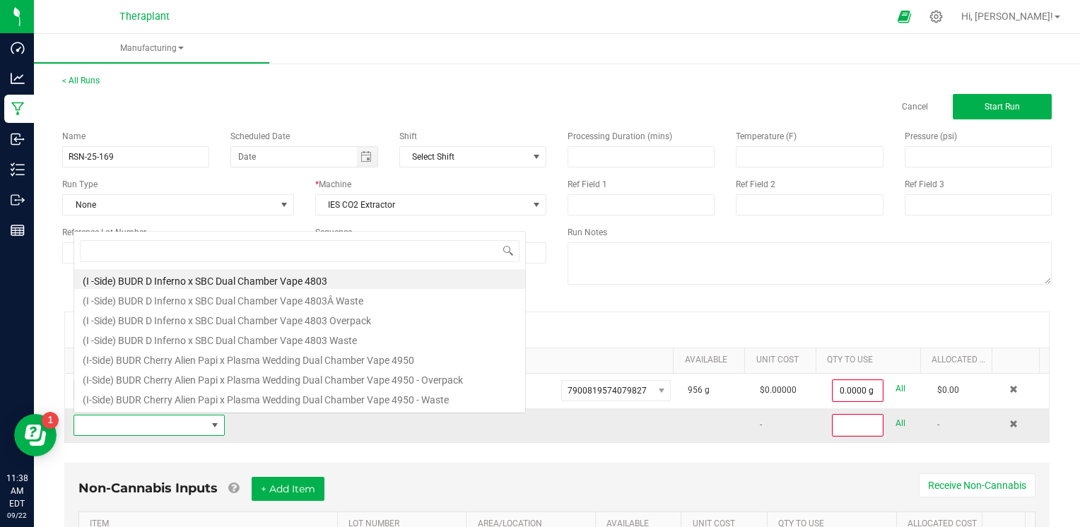
scroll to position [20, 146]
type input "W25-195"
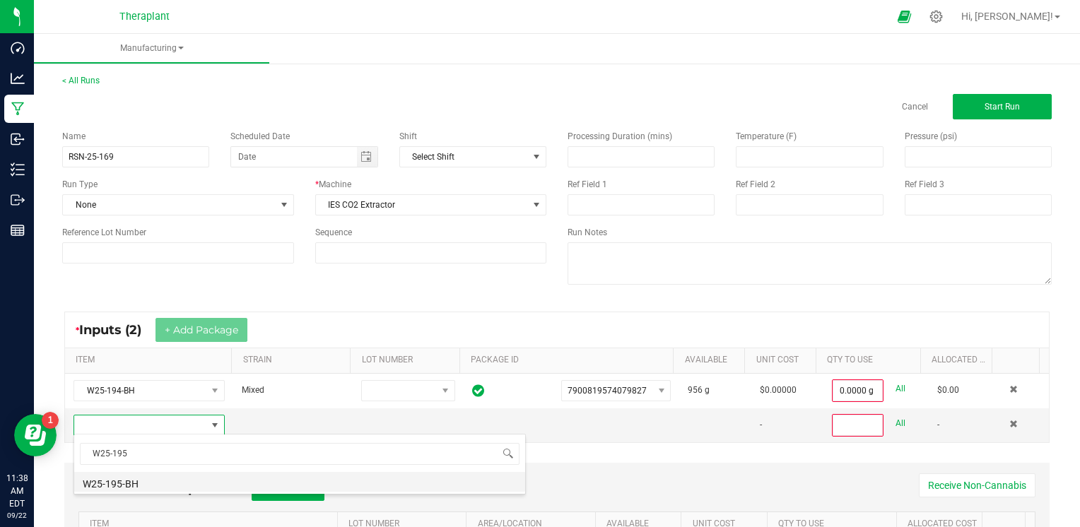
click at [134, 478] on li "W25-195-BH" at bounding box center [299, 482] width 451 height 20
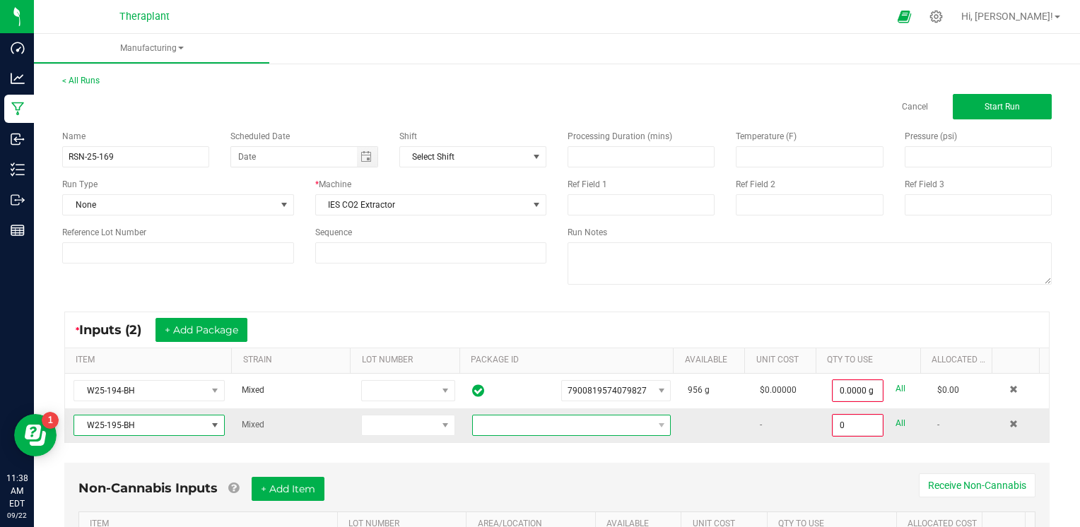
click at [519, 418] on span at bounding box center [563, 425] width 180 height 20
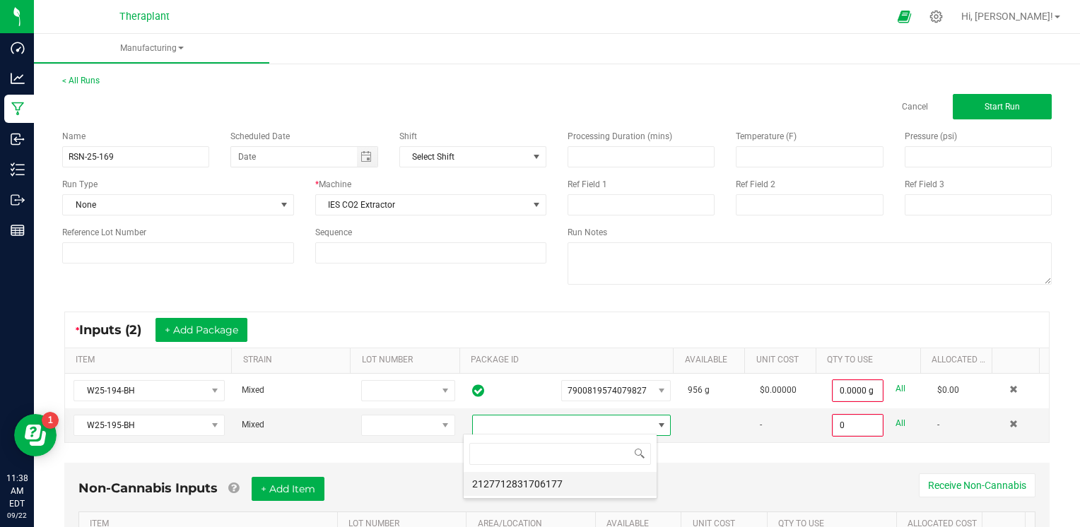
click at [499, 483] on li "2127712831706177" at bounding box center [559, 484] width 193 height 24
type input "0.0000 g"
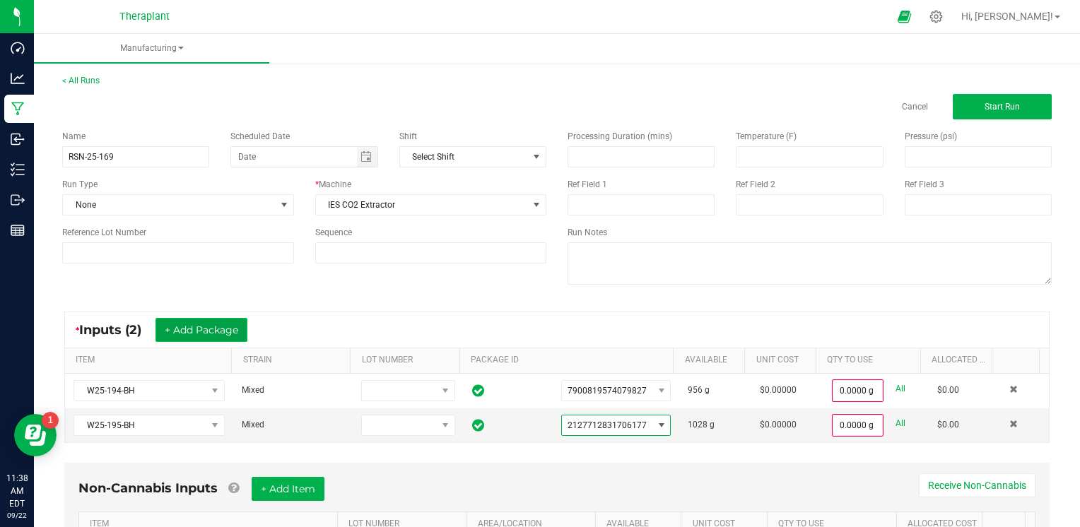
click at [243, 329] on button "+ Add Package" at bounding box center [201, 330] width 92 height 24
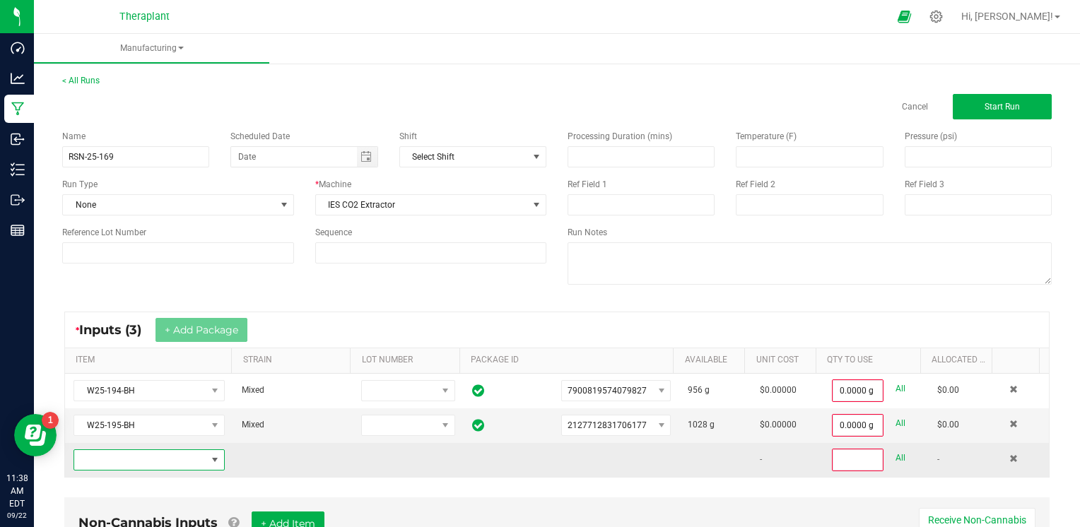
click at [141, 459] on span "NO DATA FOUND" at bounding box center [140, 460] width 132 height 20
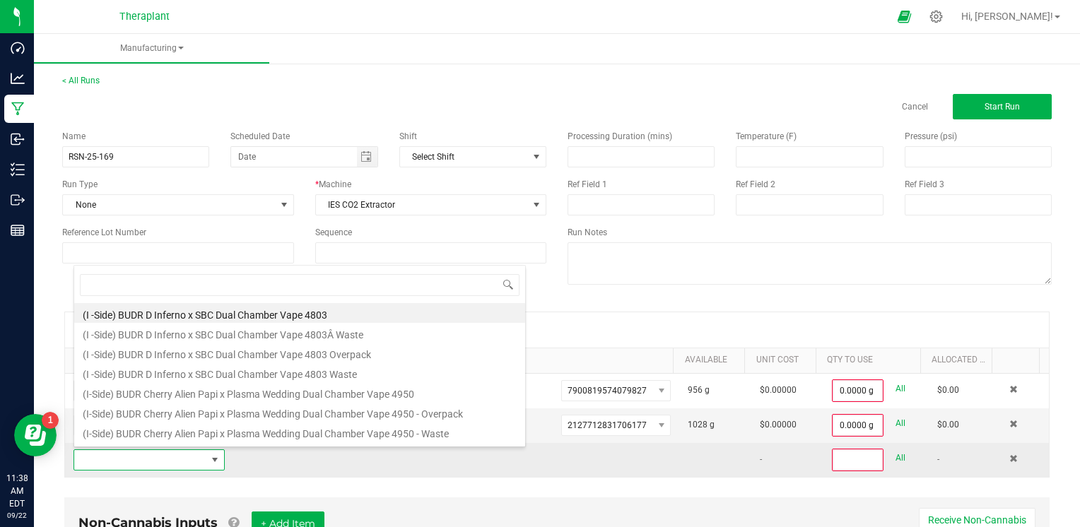
scroll to position [20, 146]
type input "W25-196"
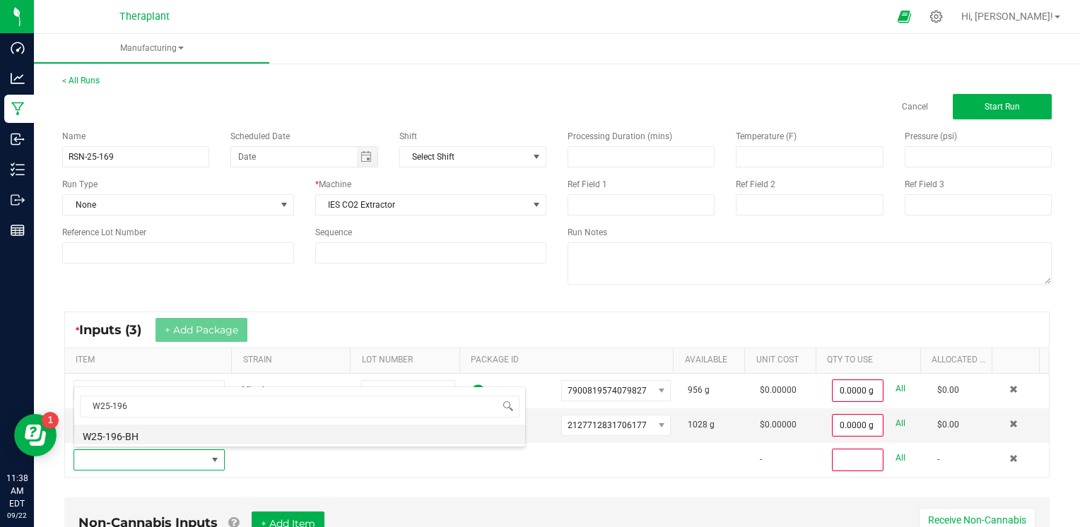
click at [123, 435] on li "W25-196-BH" at bounding box center [299, 435] width 451 height 20
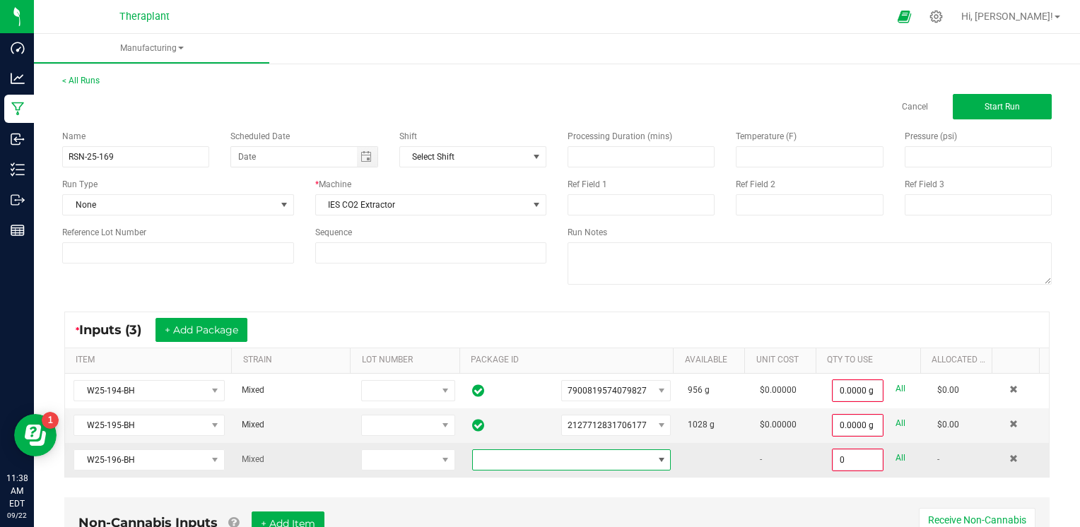
click at [533, 454] on span at bounding box center [563, 460] width 180 height 20
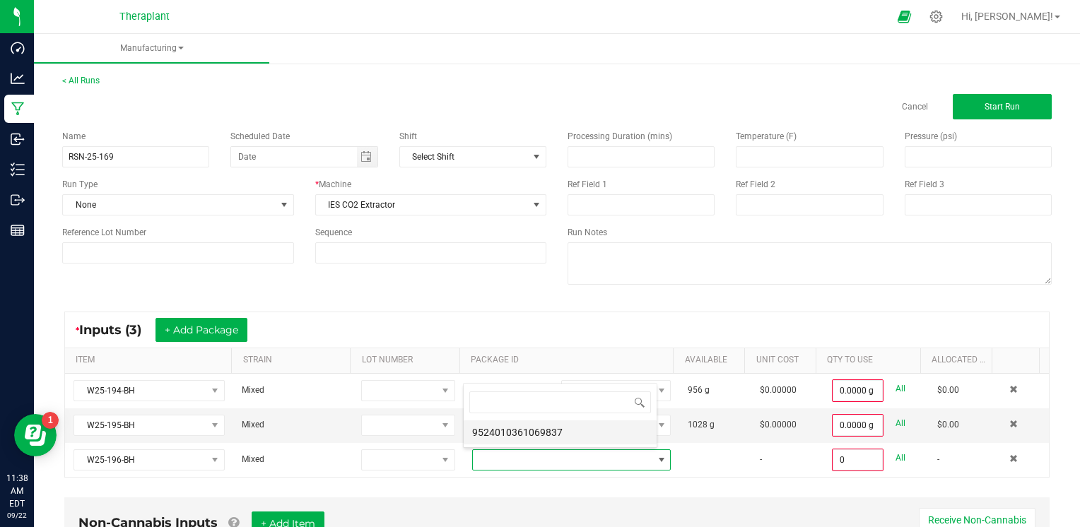
click at [571, 432] on li "9524010361069837" at bounding box center [559, 432] width 193 height 24
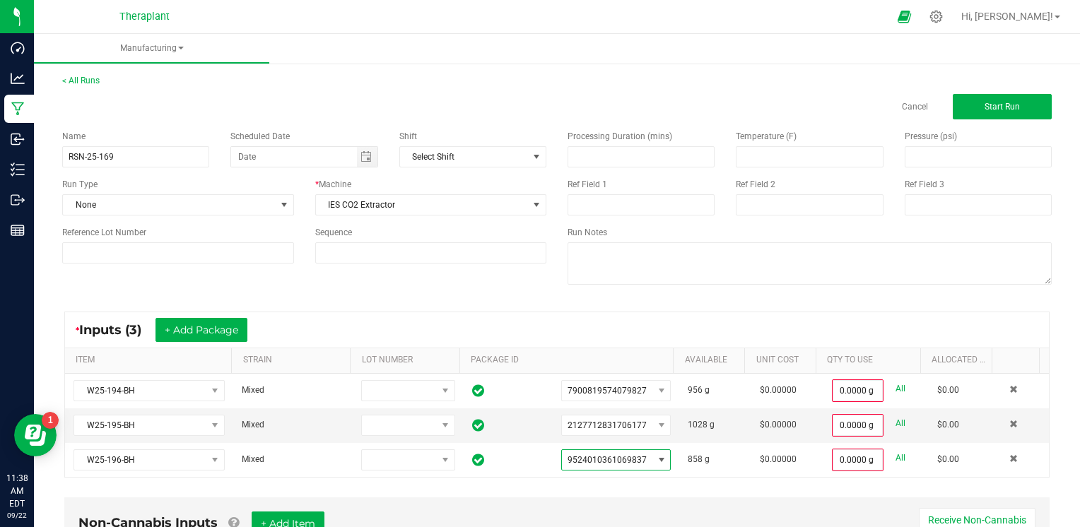
click at [763, 485] on div "* Inputs (3) + Add Package ITEM STRAIN LOT NUMBER PACKAGE ID AVAILABLE Unit Cos…" at bounding box center [557, 394] width 1010 height 191
drag, startPoint x: 497, startPoint y: 208, endPoint x: 341, endPoint y: 208, distance: 156.1
click at [341, 208] on span "IES CO2 Extractor" at bounding box center [422, 205] width 213 height 20
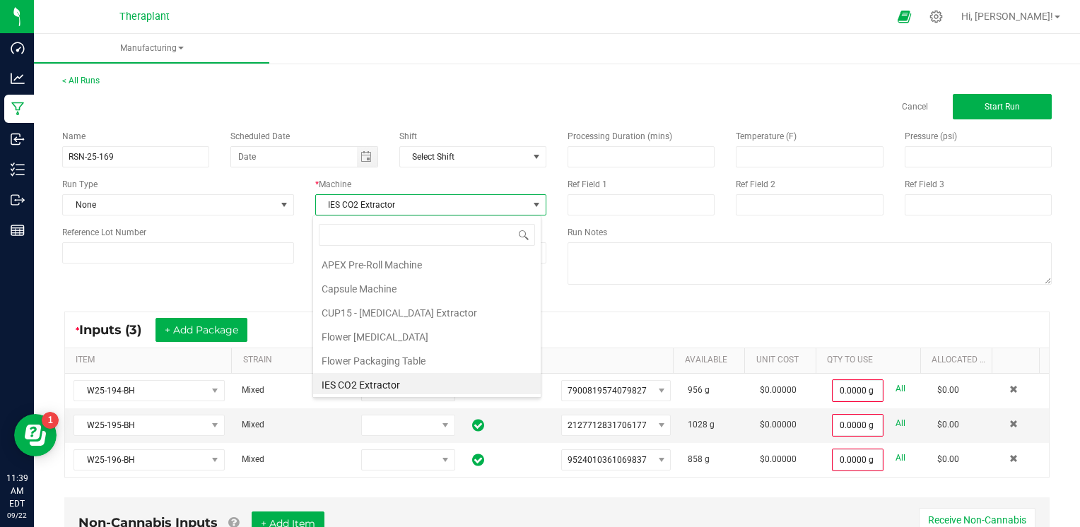
scroll to position [20, 228]
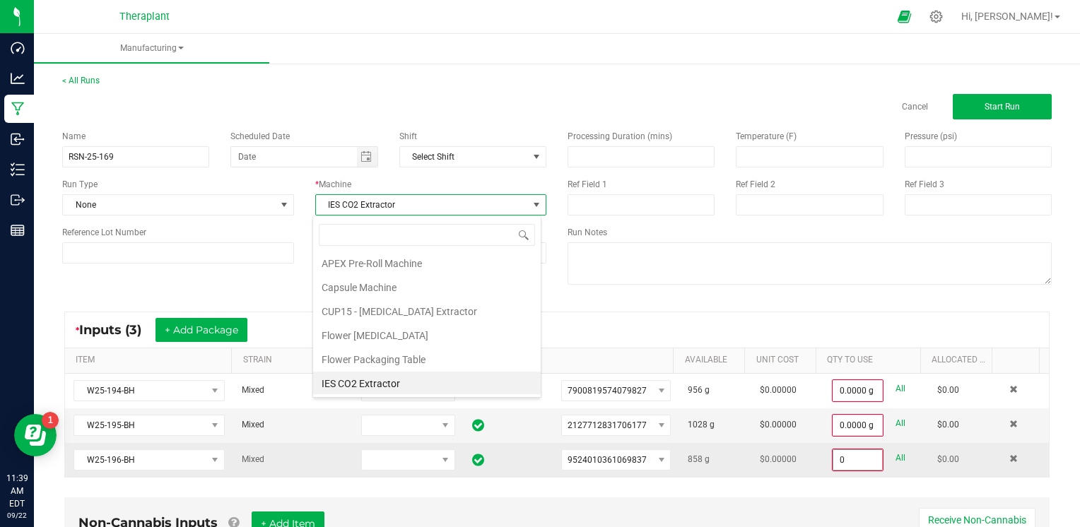
click at [833, 457] on input "0" at bounding box center [857, 460] width 49 height 20
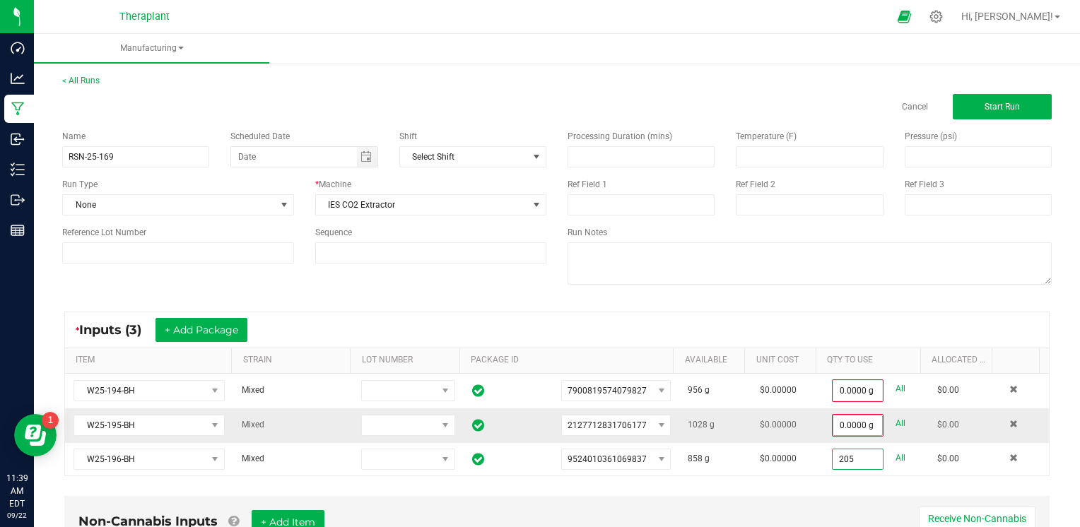
type input "205"
type input "0"
type input "205.0000 g"
click at [833, 420] on input "0" at bounding box center [857, 425] width 49 height 20
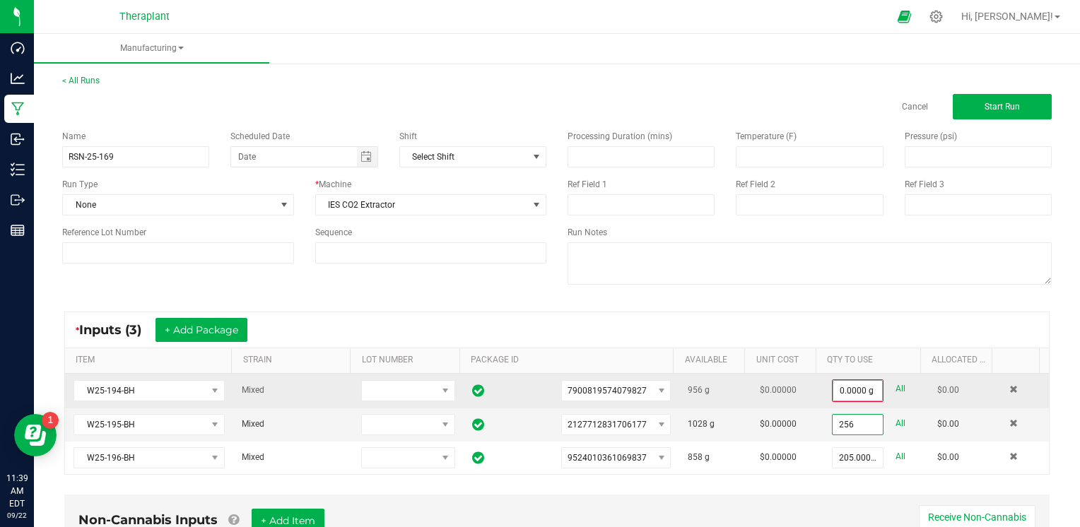
type input "256"
type input "0"
type input "256.0000 g"
click at [837, 386] on input "0" at bounding box center [857, 391] width 49 height 20
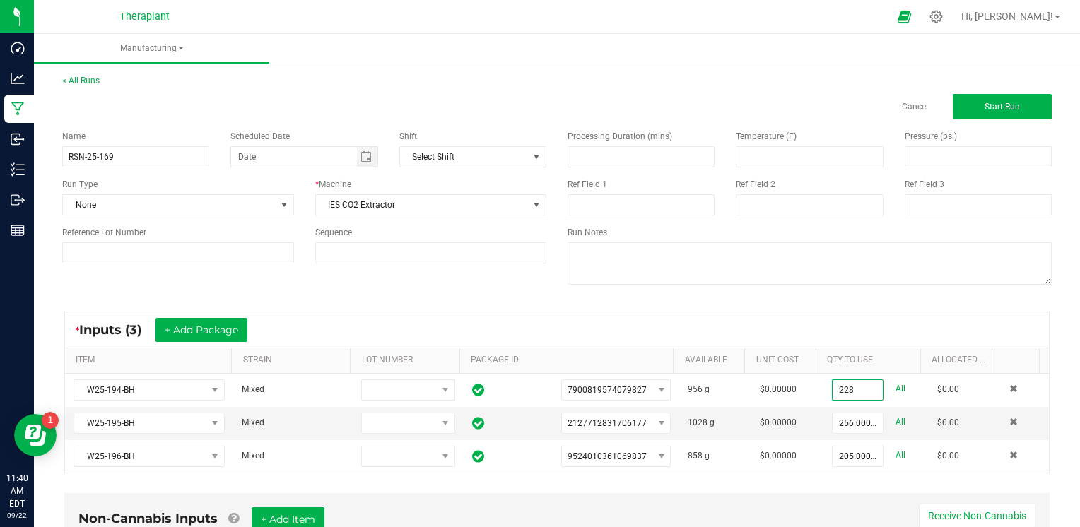
type input "228.0000 g"
click at [899, 315] on div "* Inputs (3) + Add Package" at bounding box center [556, 329] width 983 height 35
click at [1023, 103] on button "Start Run" at bounding box center [1001, 106] width 99 height 25
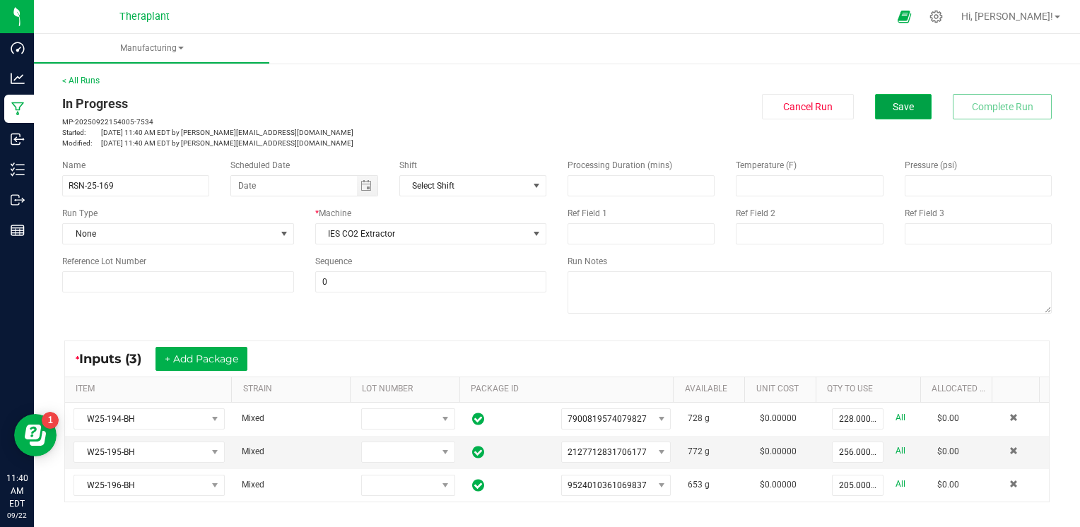
click at [906, 105] on button "Save" at bounding box center [903, 106] width 57 height 25
click at [899, 108] on span "Save" at bounding box center [902, 106] width 21 height 11
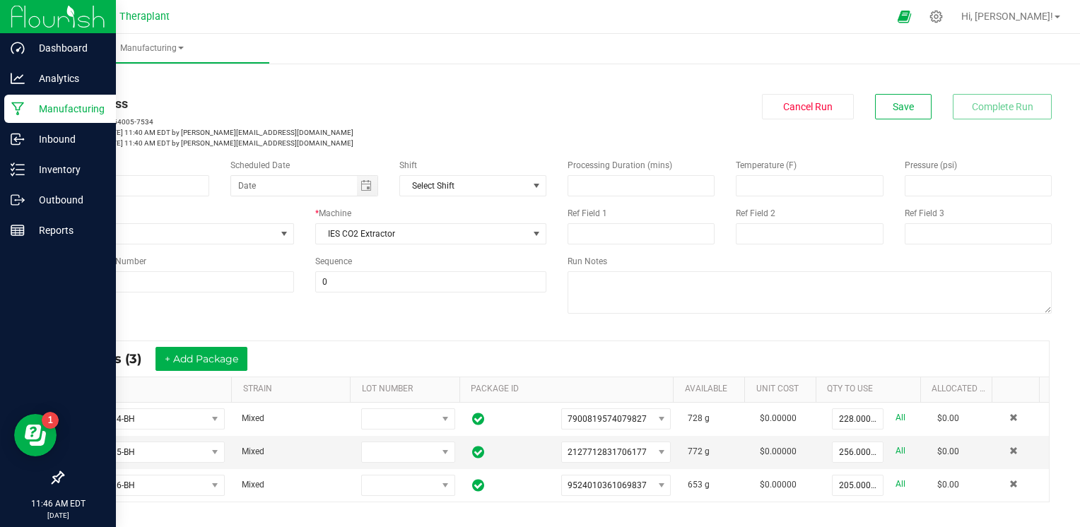
click at [23, 106] on icon at bounding box center [17, 109] width 13 height 14
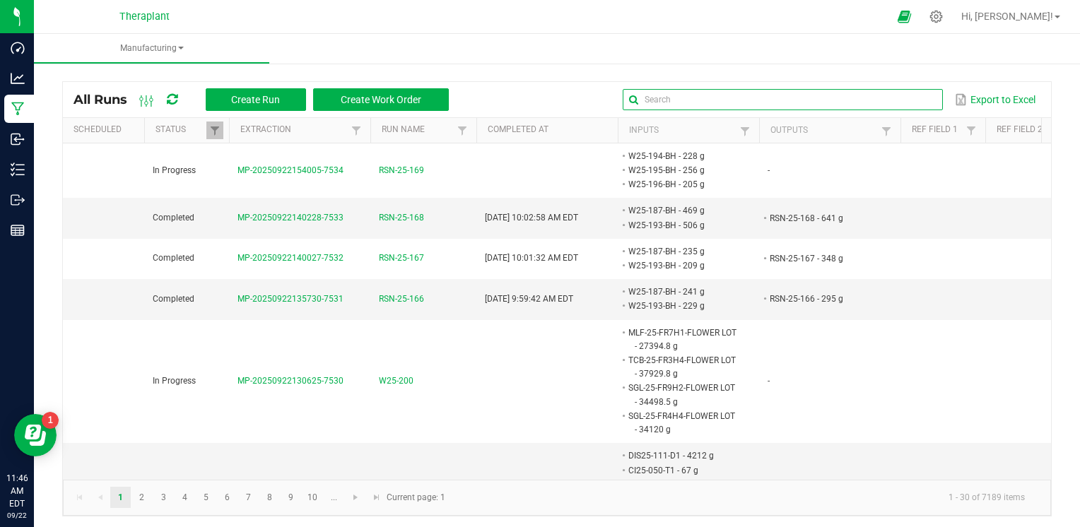
click at [899, 99] on input "text" at bounding box center [781, 99] width 319 height 21
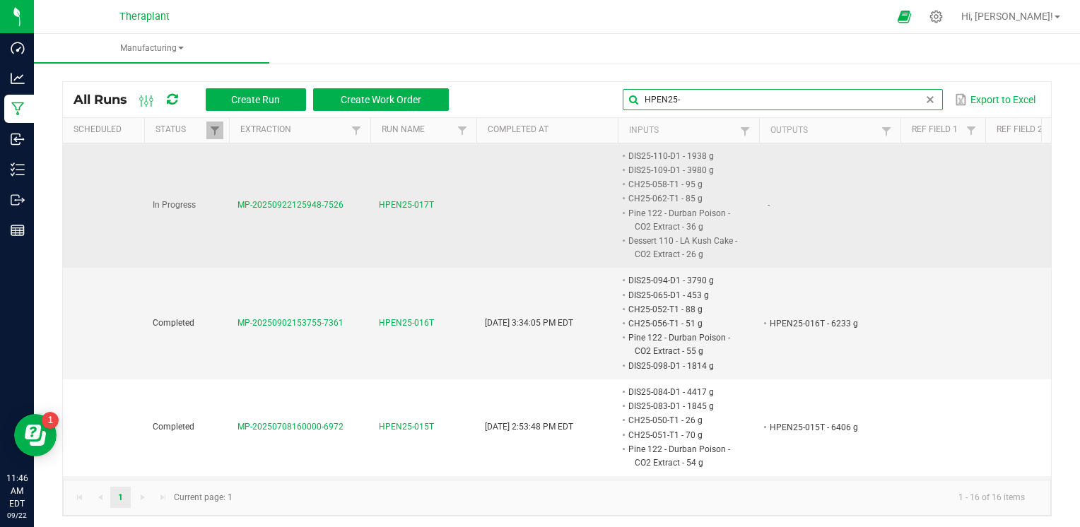
type input "HPEN25-"
click at [387, 207] on span "HPEN25-017T" at bounding box center [406, 205] width 55 height 13
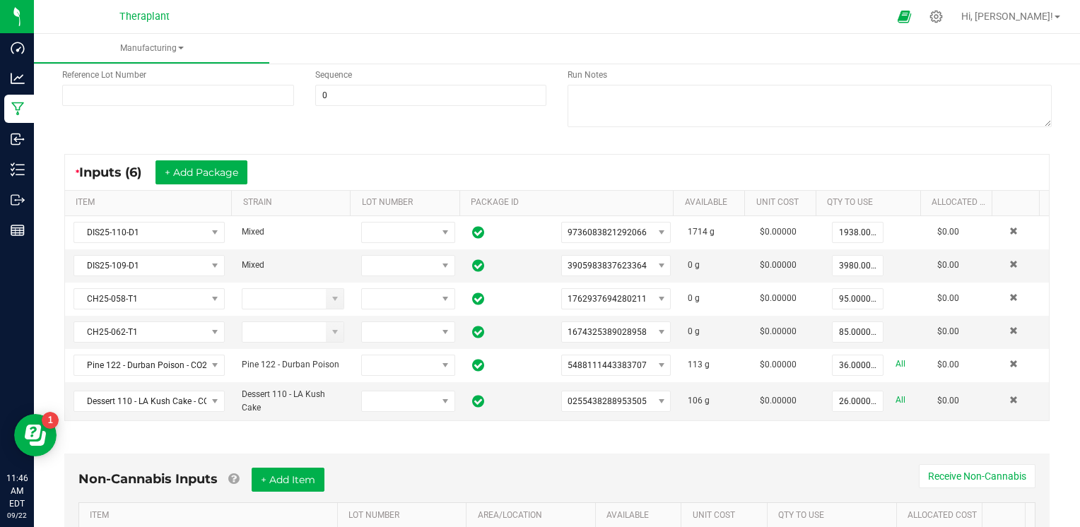
scroll to position [271, 0]
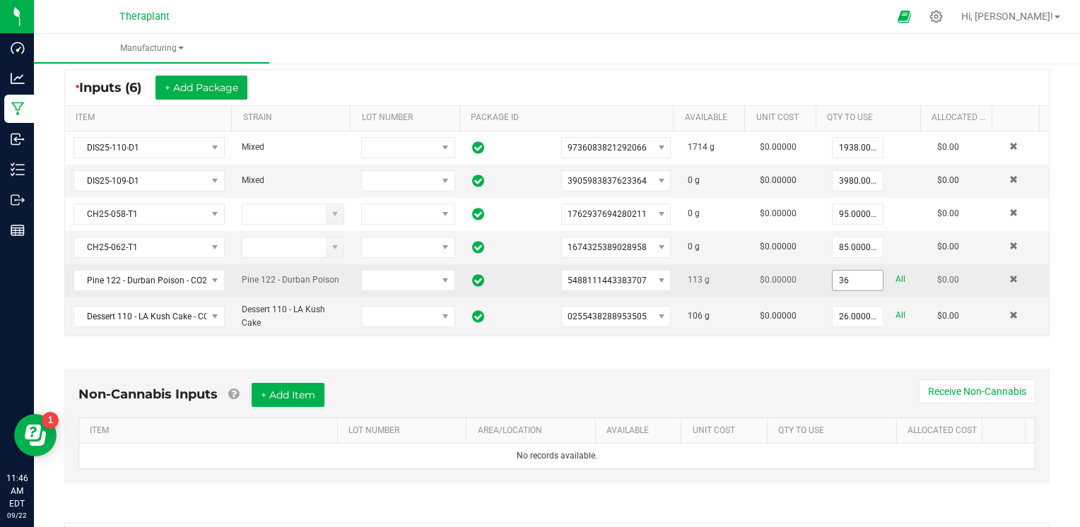
click at [832, 276] on input "36" at bounding box center [857, 281] width 50 height 20
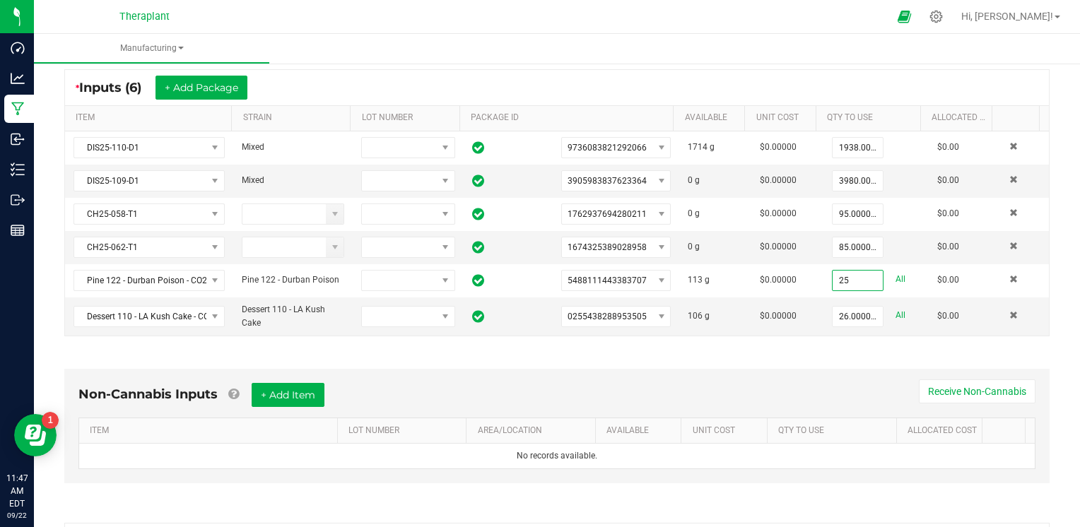
type input "25.0000 g"
click at [819, 73] on div "* Inputs (6) + Add Package" at bounding box center [556, 87] width 983 height 35
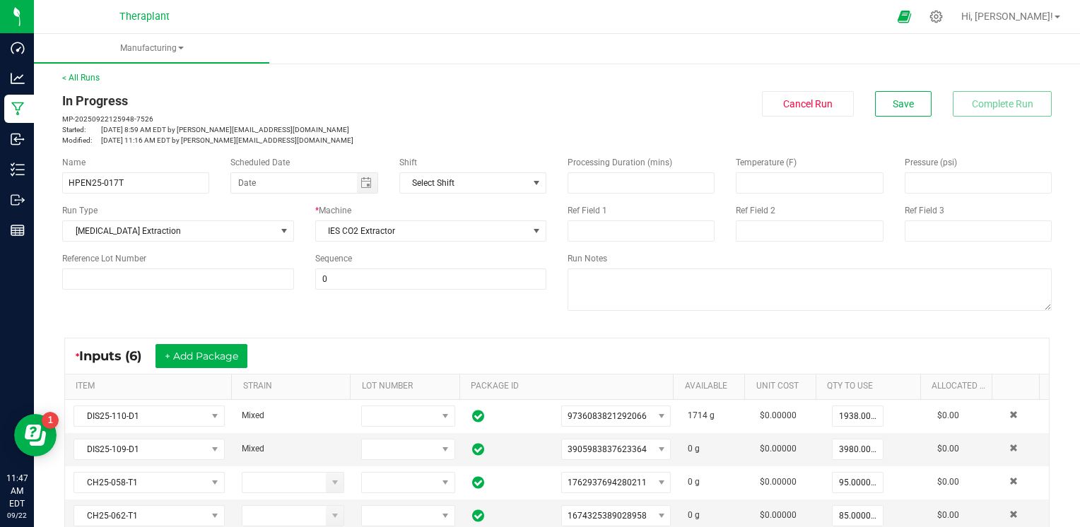
scroll to position [0, 0]
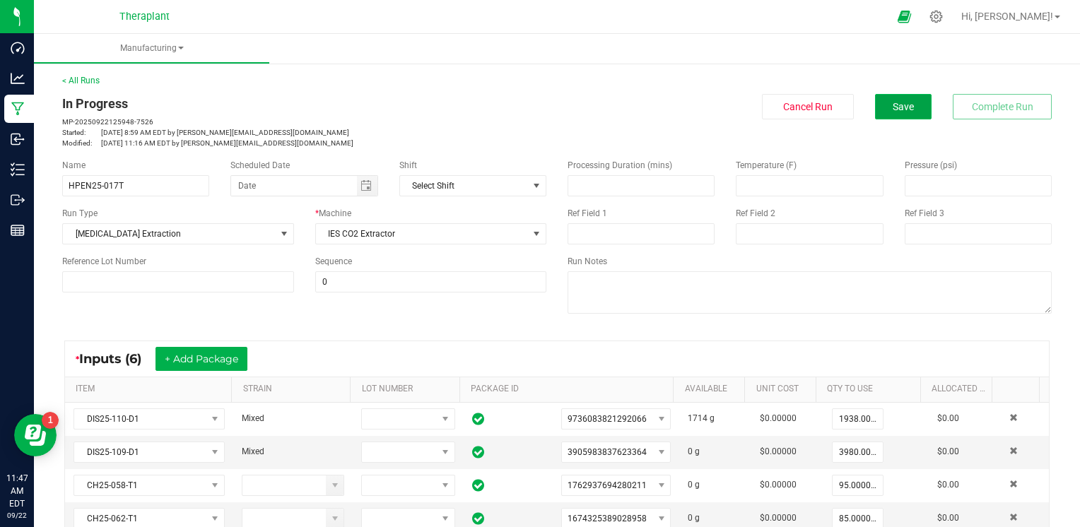
click at [875, 101] on button "Save" at bounding box center [903, 106] width 57 height 25
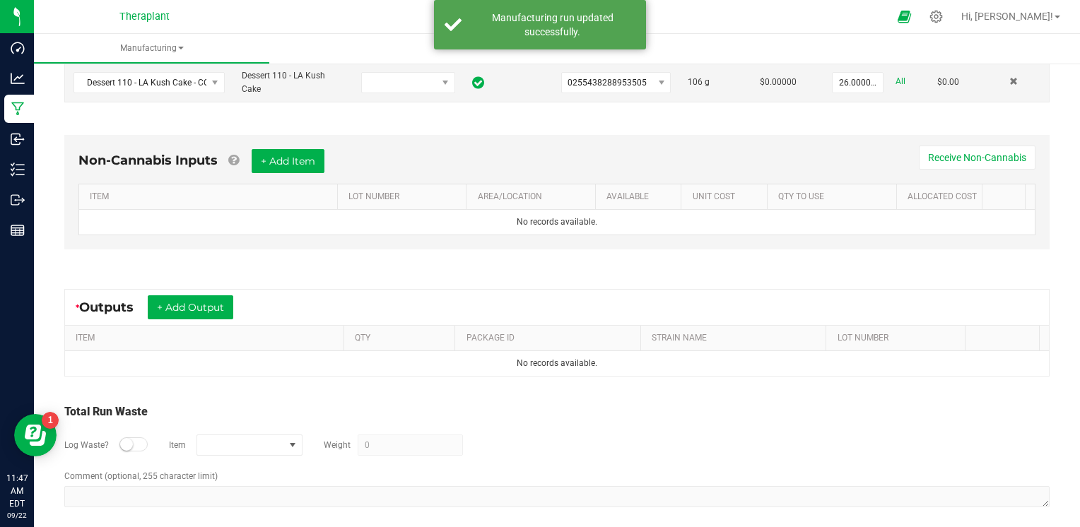
scroll to position [504, 0]
click at [190, 309] on button "+ Add Output" at bounding box center [190, 308] width 85 height 24
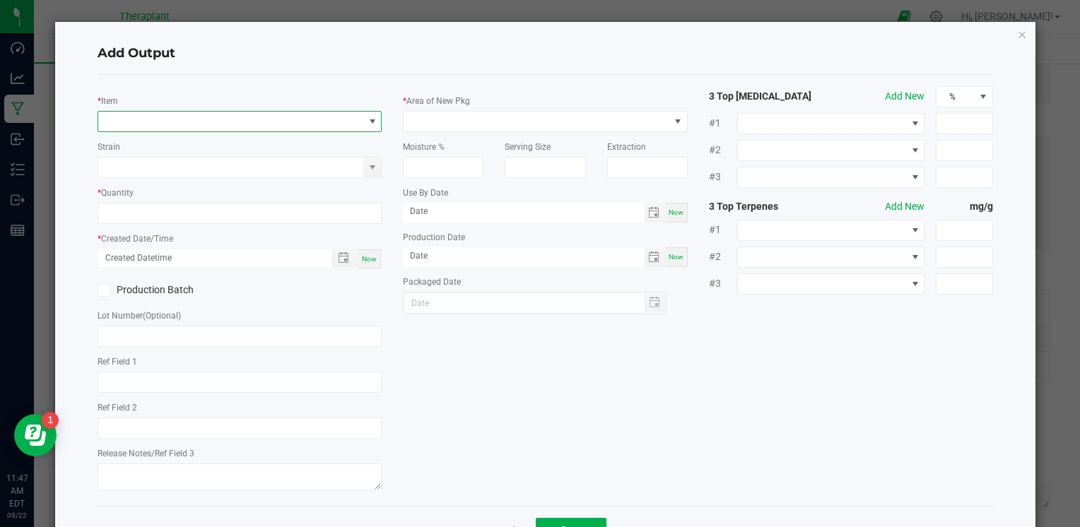
click at [235, 122] on span "NO DATA FOUND" at bounding box center [230, 122] width 265 height 20
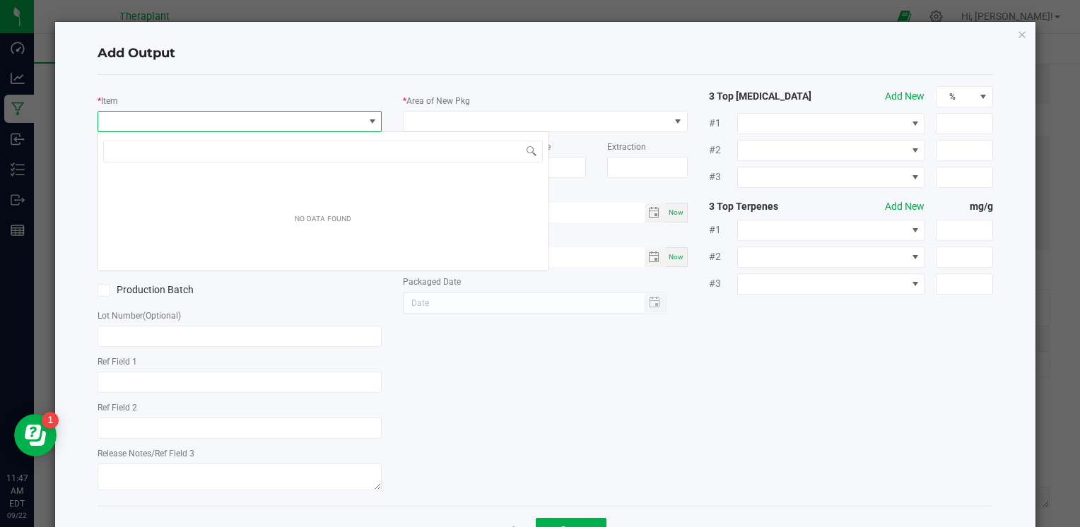
scroll to position [20, 281]
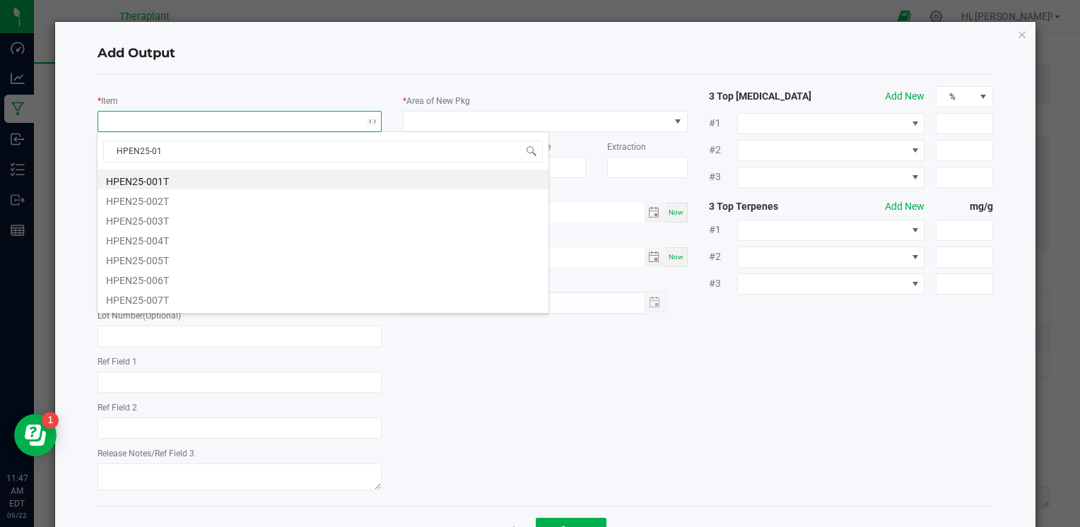
type input "HPEN25-017"
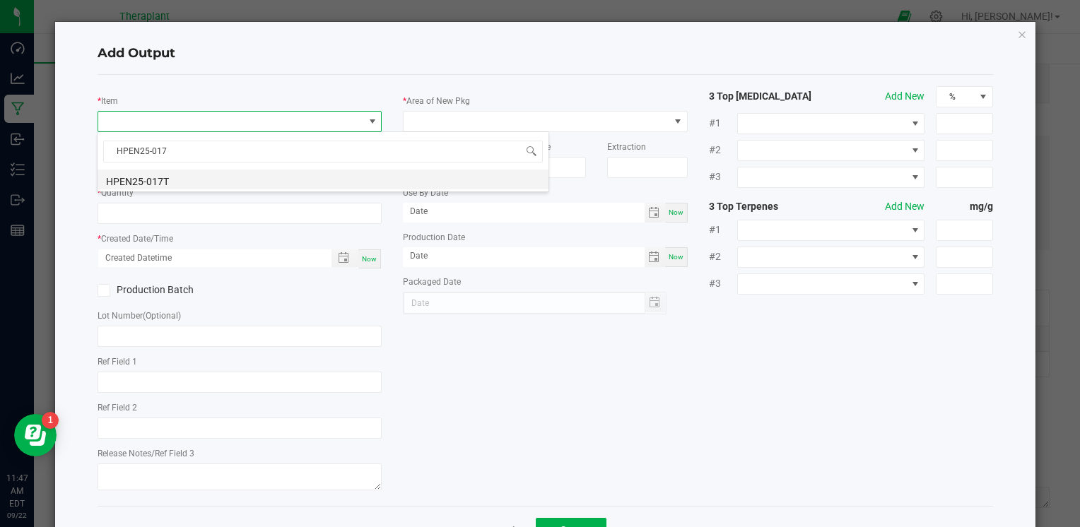
click at [252, 177] on li "HPEN25-017T" at bounding box center [323, 180] width 451 height 20
type input "0.0000 g"
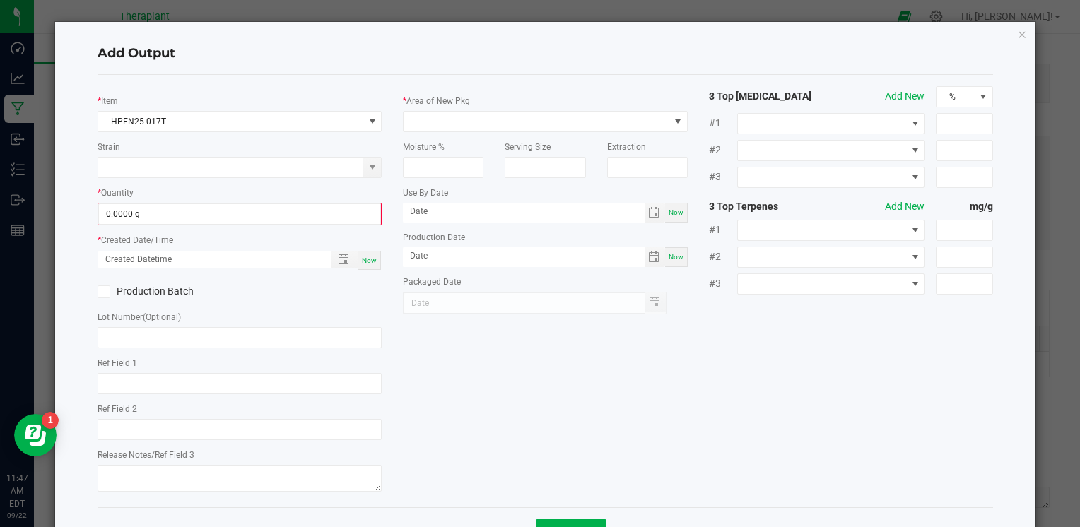
click at [365, 262] on span "Now" at bounding box center [369, 260] width 15 height 8
type input "09/22/2025 11:47 AM"
type input "[DATE]"
click at [180, 220] on input "0" at bounding box center [239, 214] width 281 height 20
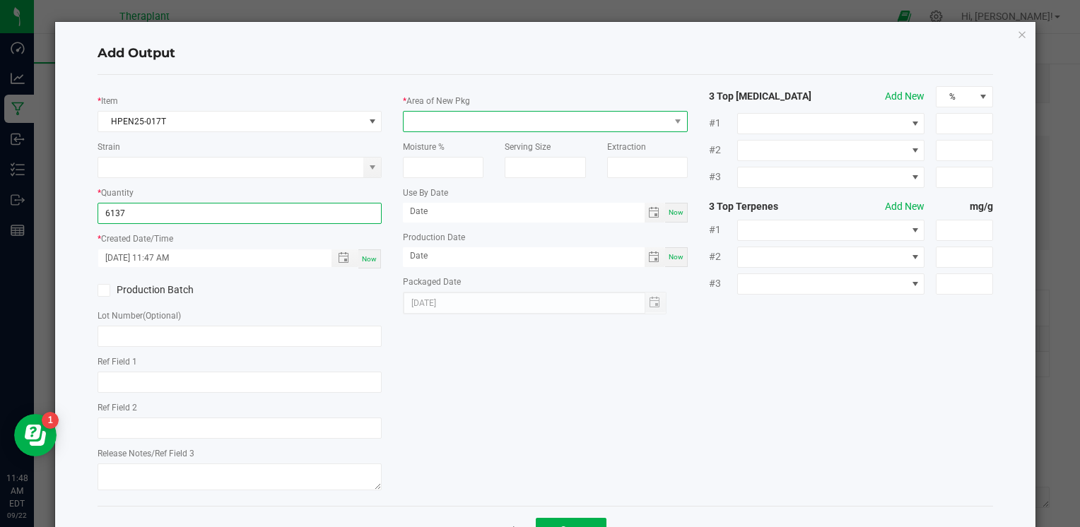
type input "6137.0000 g"
click at [474, 124] on span at bounding box center [535, 122] width 265 height 20
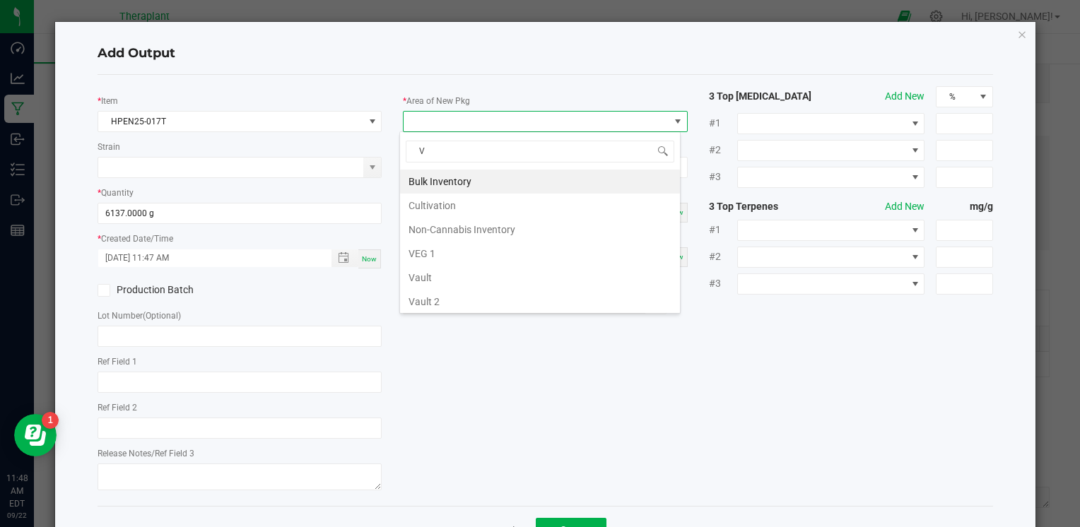
type input "VA"
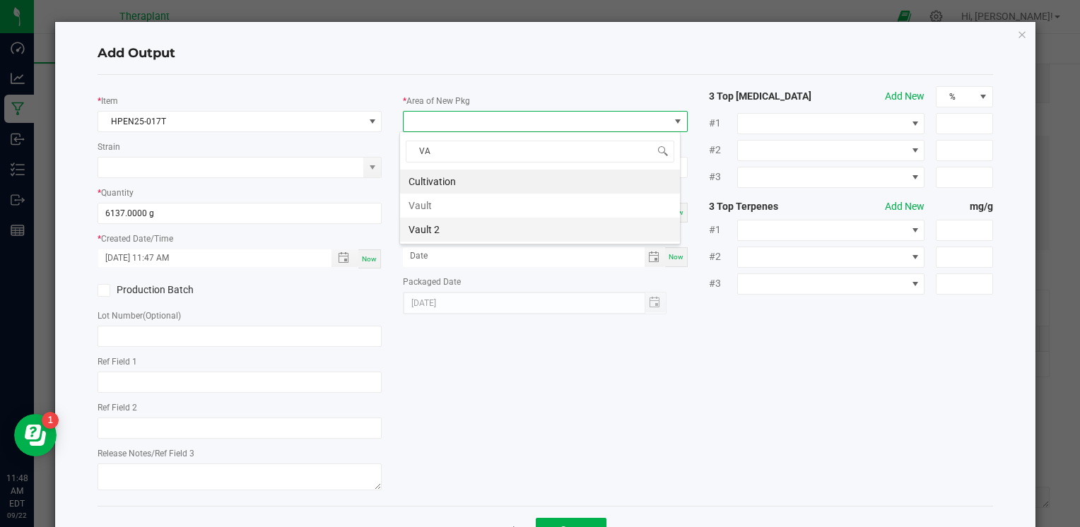
click at [427, 228] on li "Vault 2" at bounding box center [540, 230] width 280 height 24
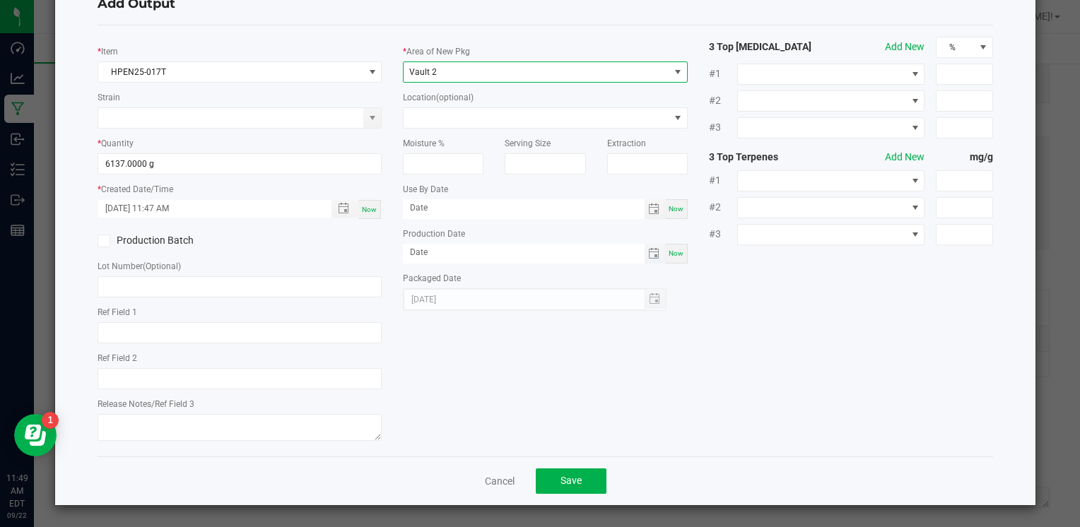
scroll to position [49, 0]
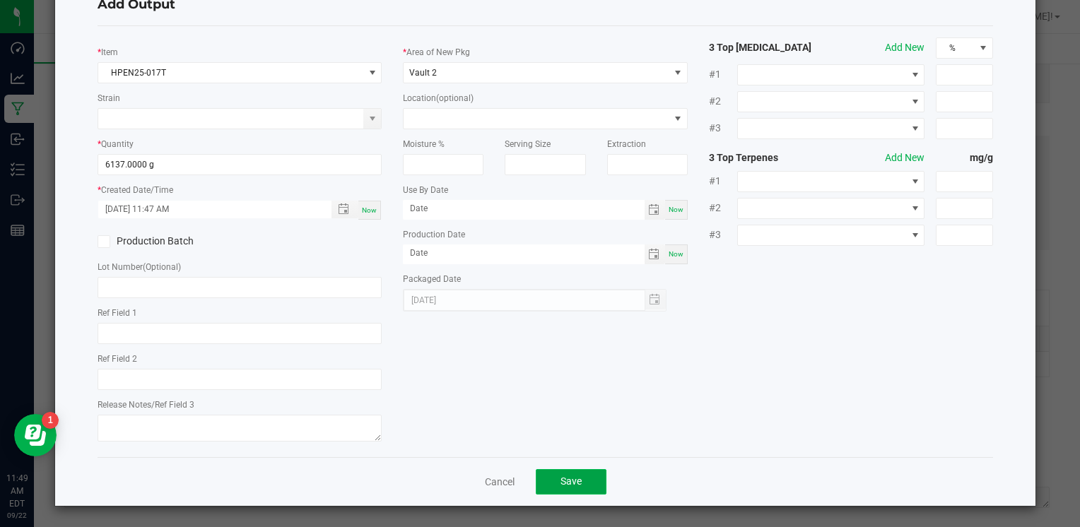
click at [565, 487] on span "Save" at bounding box center [570, 480] width 21 height 11
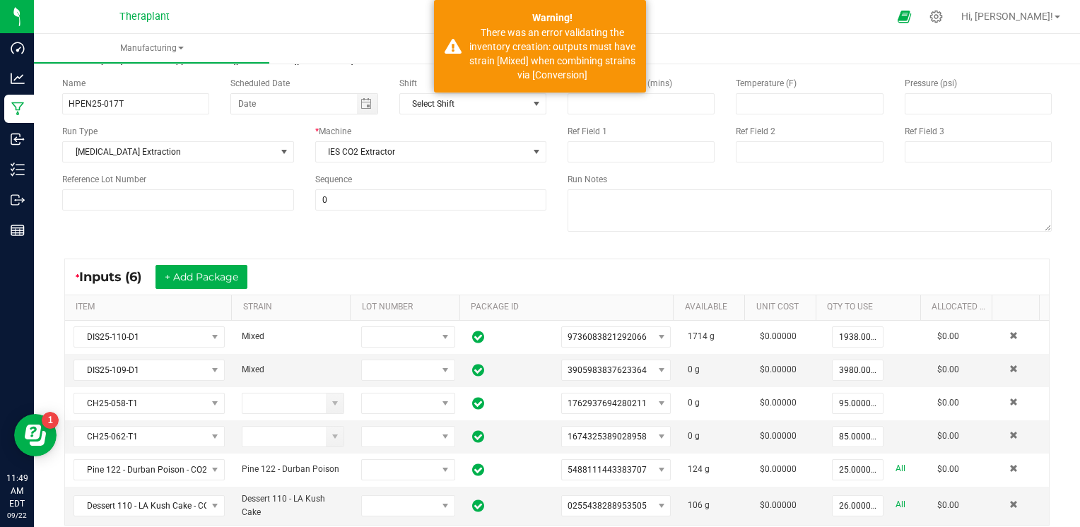
scroll to position [0, 0]
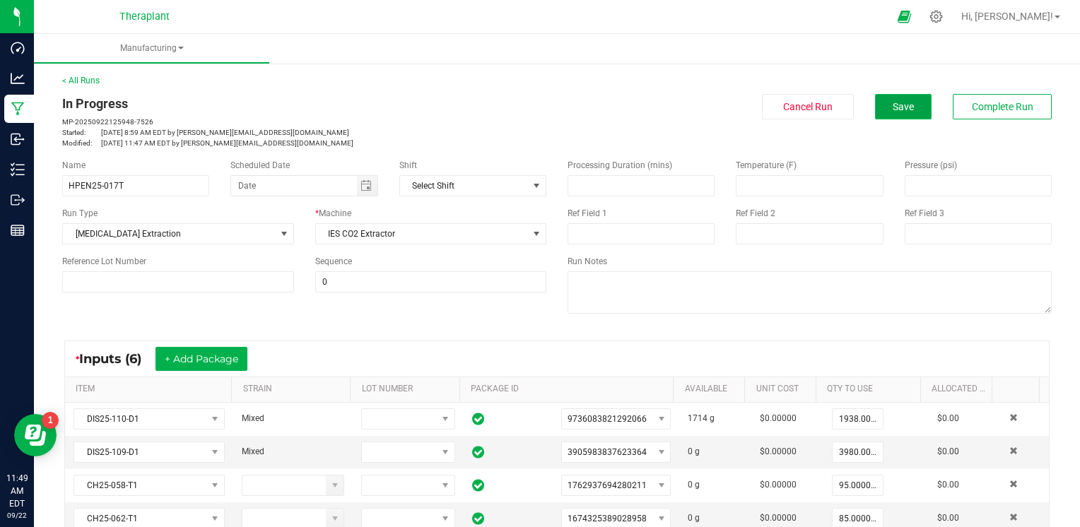
click at [904, 110] on button "Save" at bounding box center [903, 106] width 57 height 25
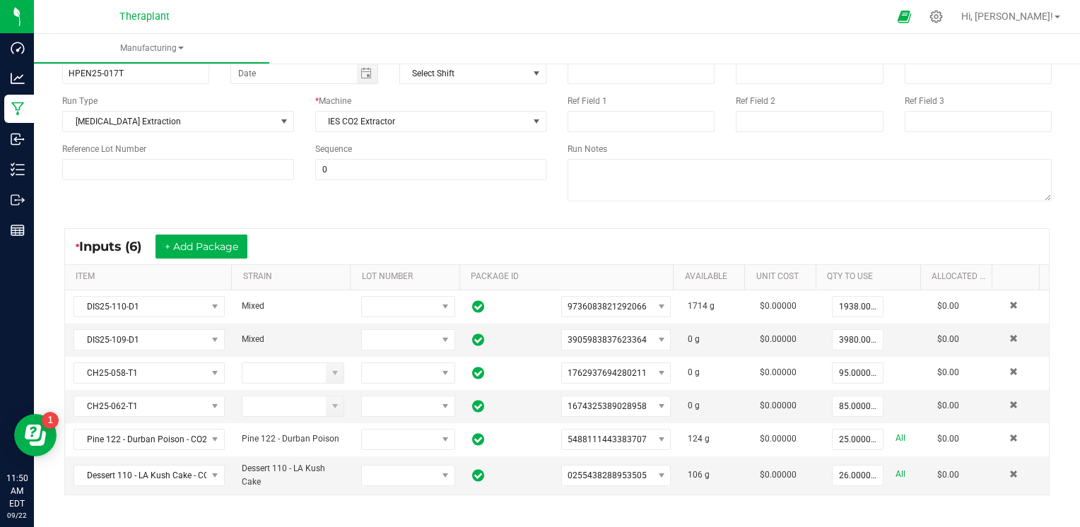
scroll to position [112, 0]
click at [957, 69] on input at bounding box center [978, 74] width 146 height 20
type input "1"
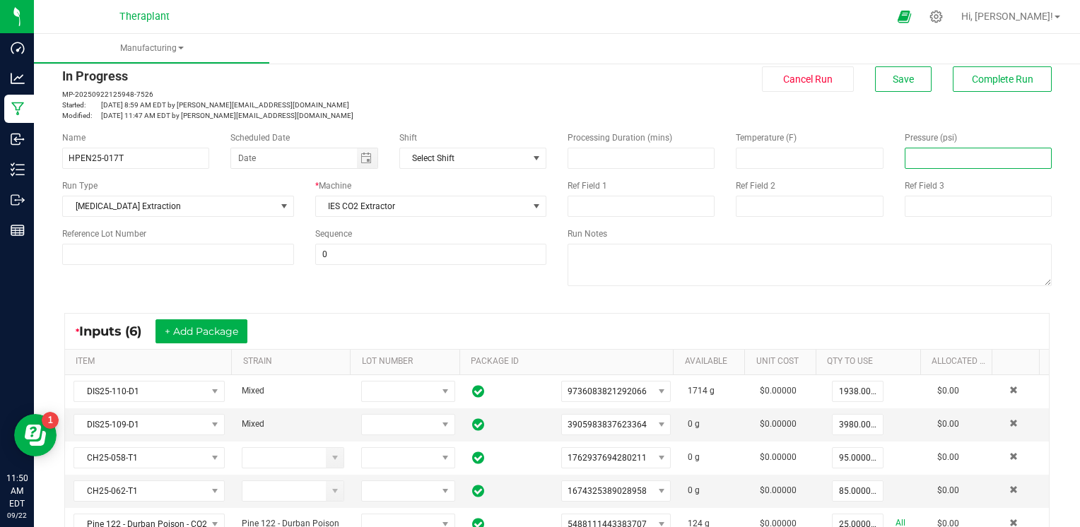
scroll to position [0, 0]
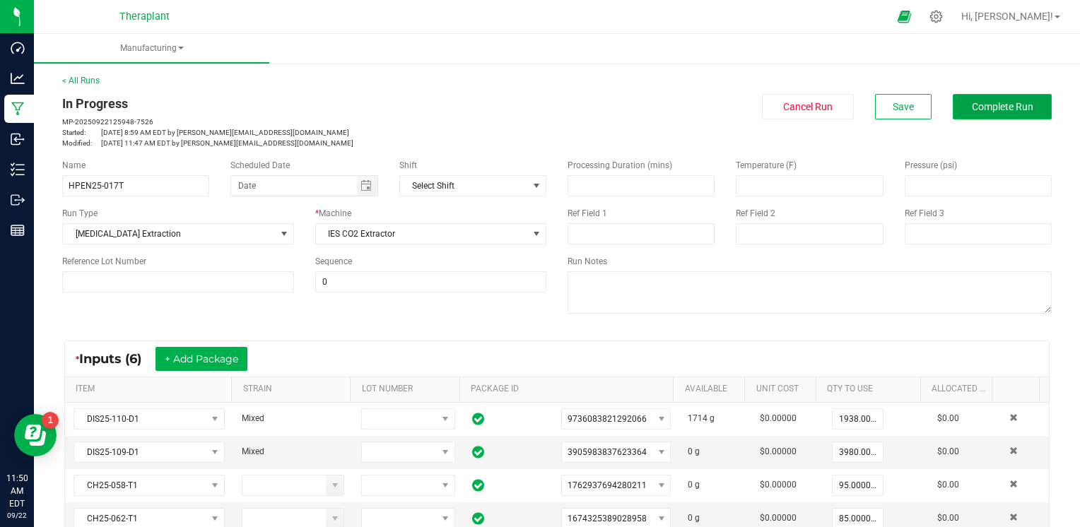
click at [975, 112] on span "Complete Run" at bounding box center [1001, 106] width 61 height 11
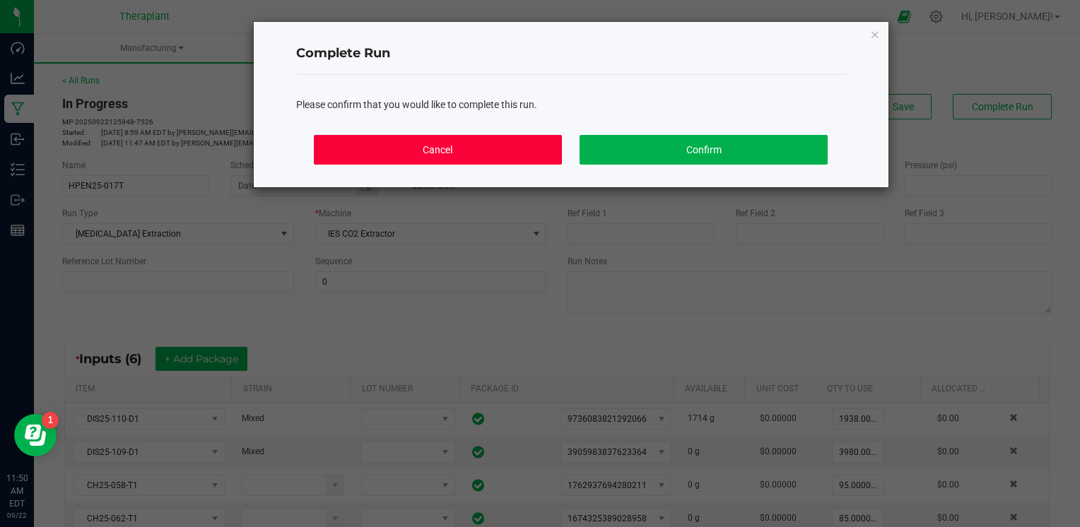
click at [498, 149] on button "Cancel" at bounding box center [437, 150] width 247 height 30
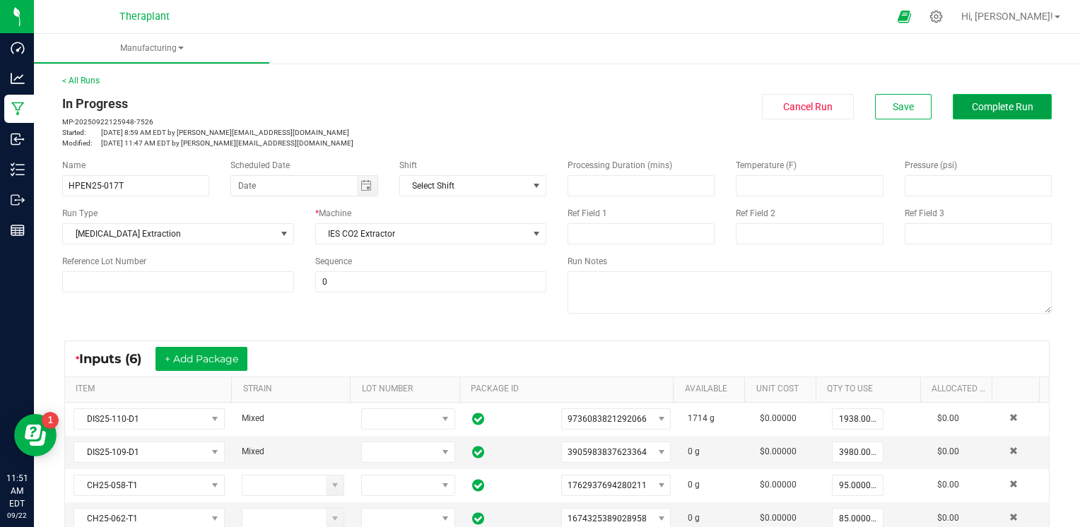
click at [998, 102] on span "Complete Run" at bounding box center [1001, 106] width 61 height 11
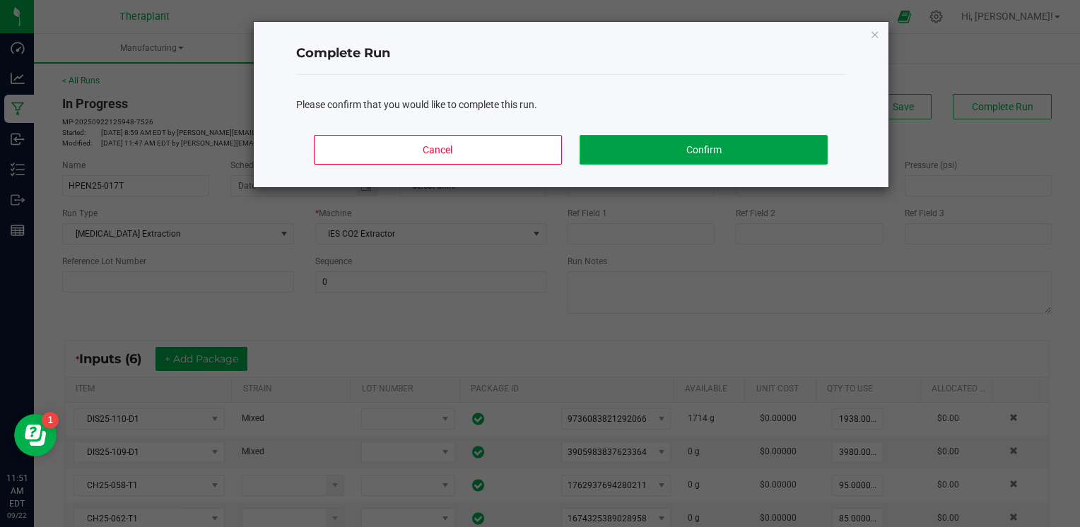
click at [793, 146] on button "Confirm" at bounding box center [702, 150] width 247 height 30
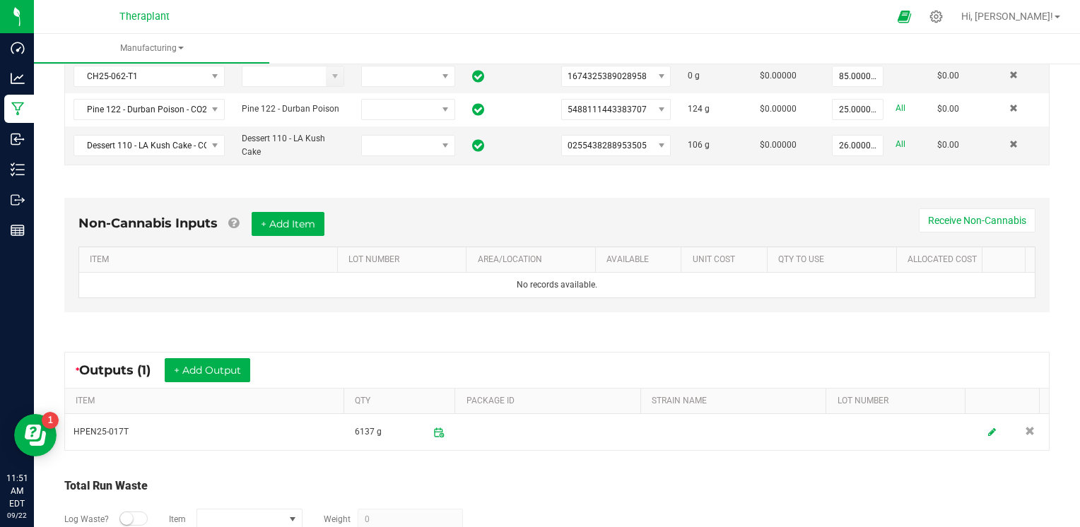
scroll to position [480, 0]
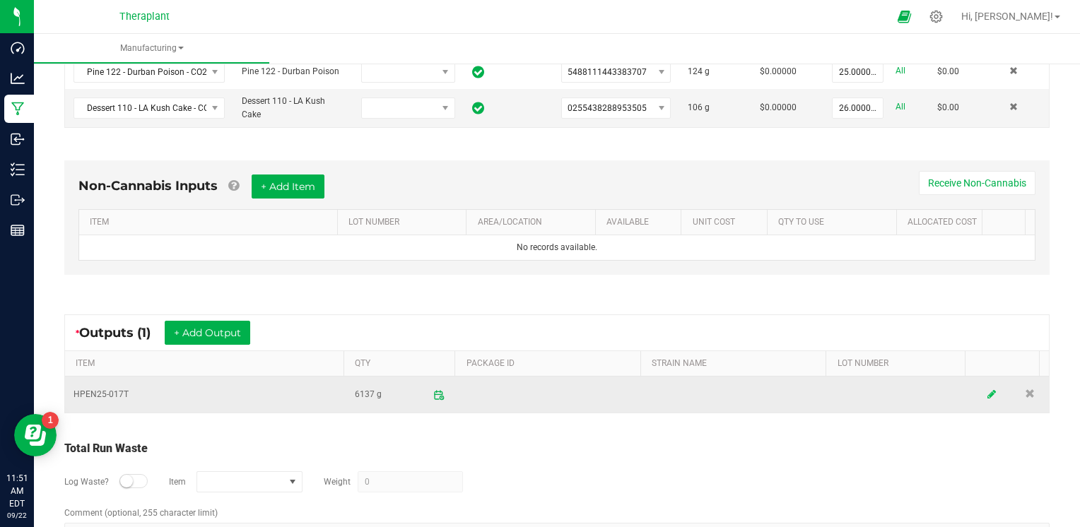
click at [987, 391] on icon at bounding box center [991, 395] width 8 height 10
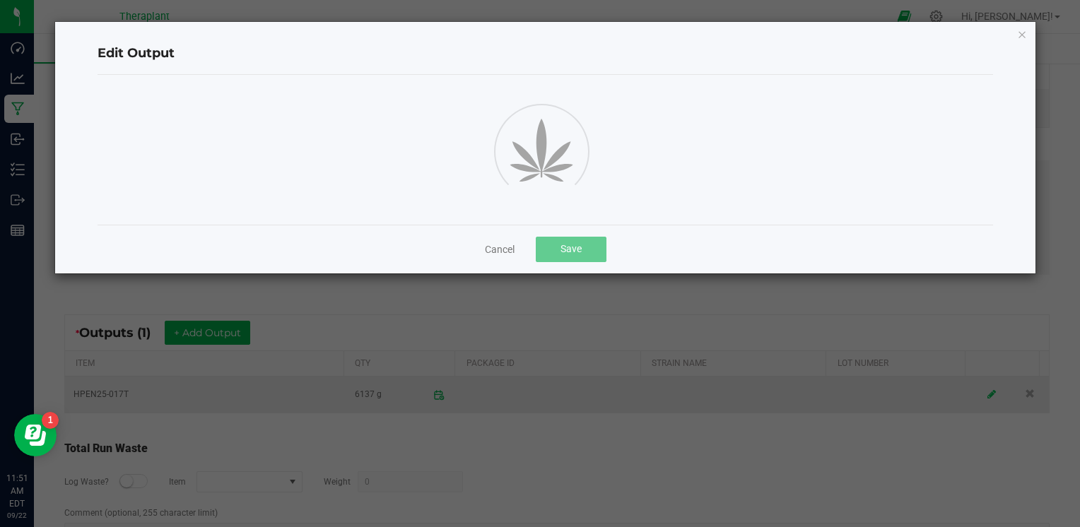
scroll to position [123, 0]
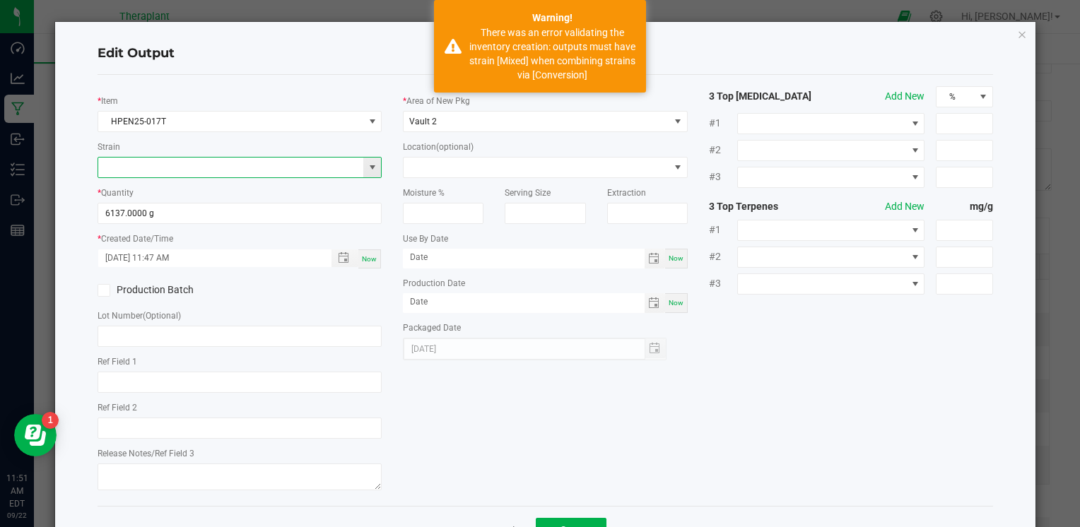
click at [312, 171] on input at bounding box center [230, 168] width 265 height 20
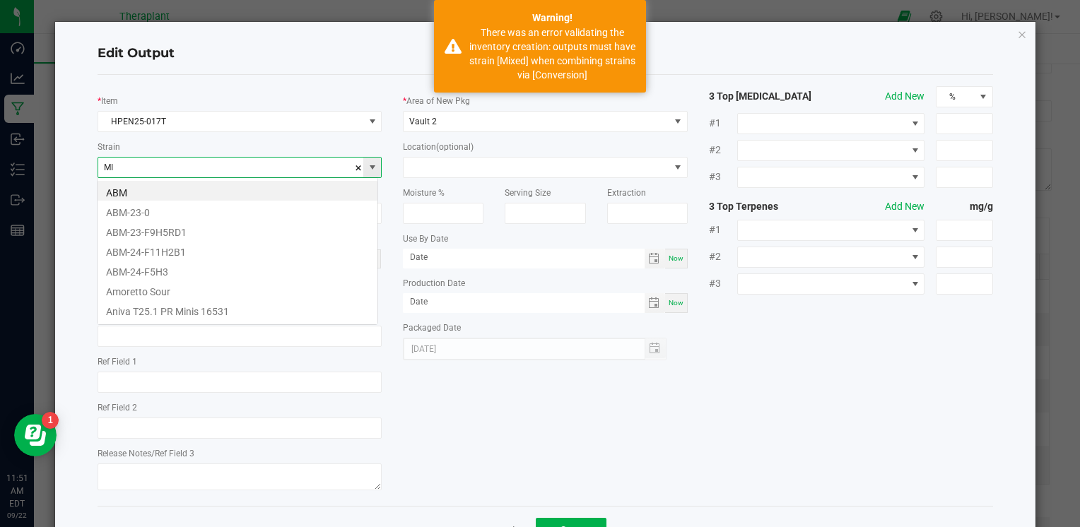
scroll to position [20, 281]
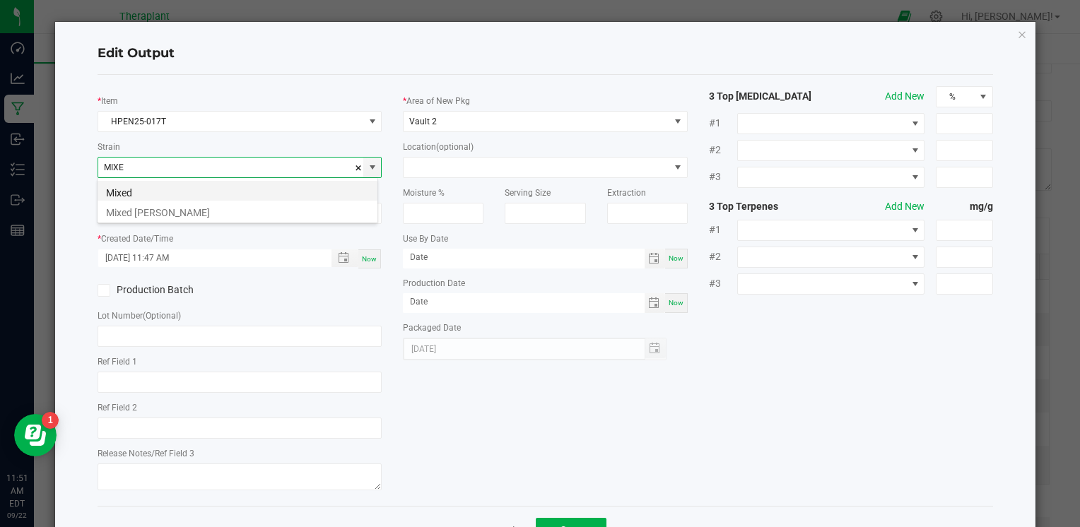
click at [246, 190] on li "Mixed" at bounding box center [238, 191] width 280 height 20
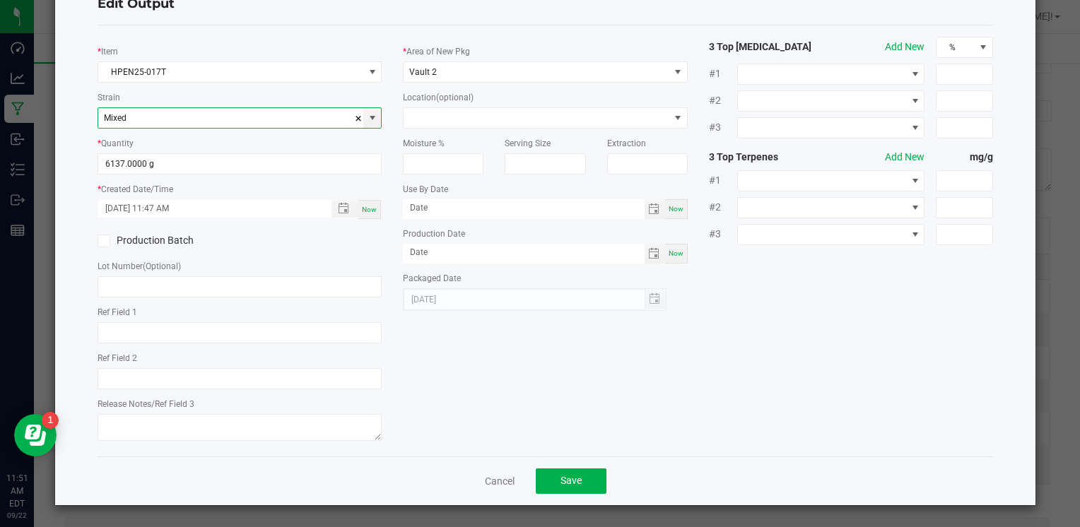
scroll to position [48, 0]
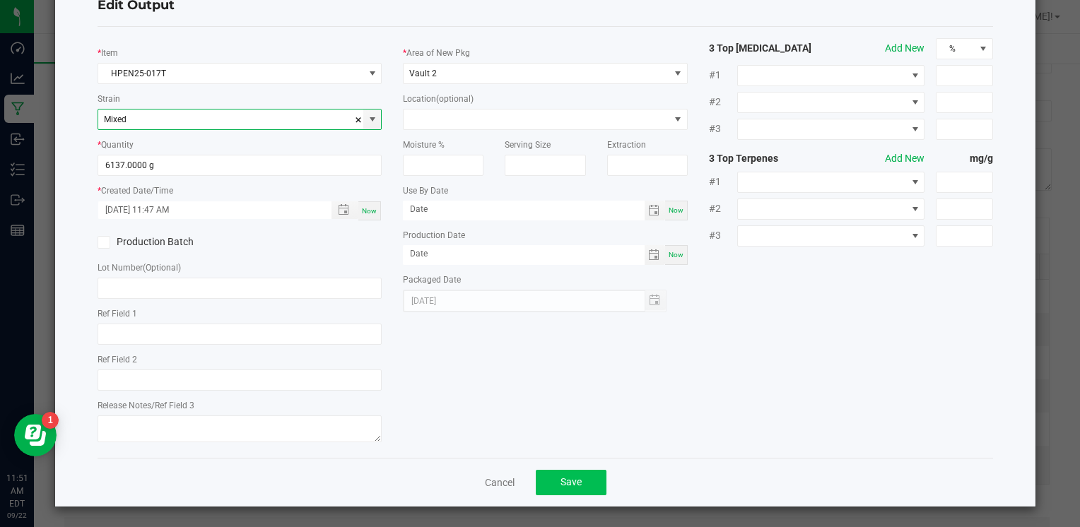
type input "Mixed"
click at [581, 482] on button "Save" at bounding box center [571, 482] width 71 height 25
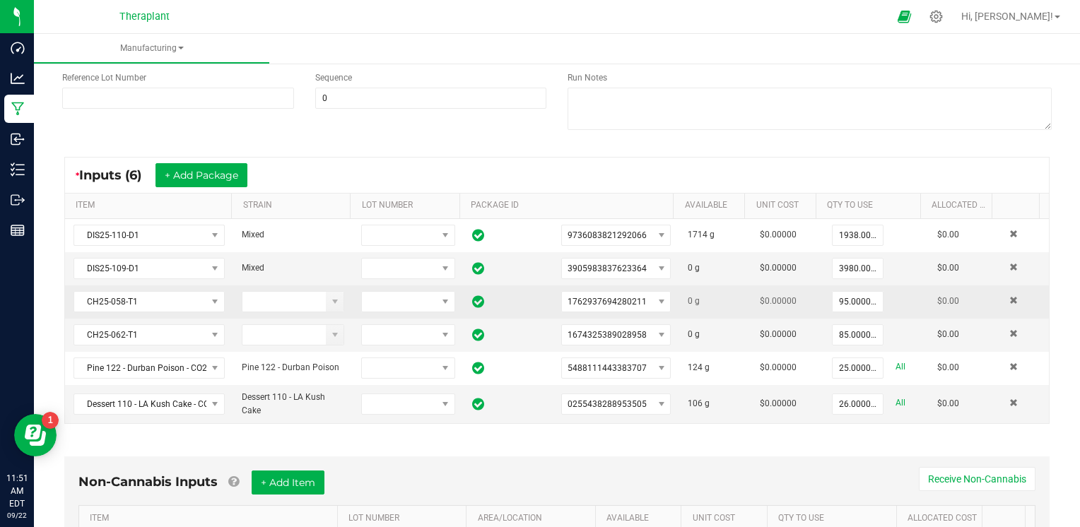
scroll to position [0, 0]
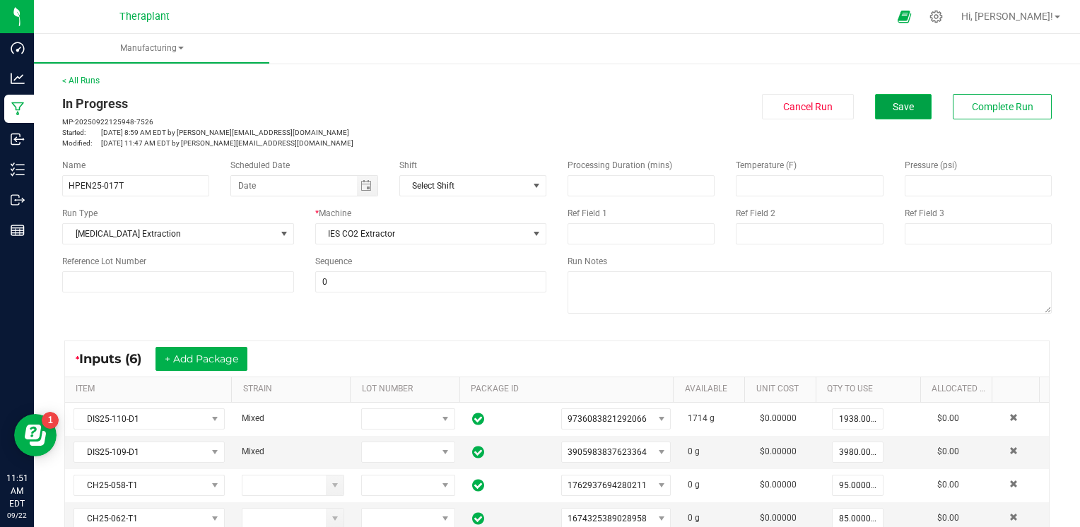
click at [898, 114] on button "Save" at bounding box center [903, 106] width 57 height 25
click at [1008, 110] on span "Complete Run" at bounding box center [1001, 106] width 61 height 11
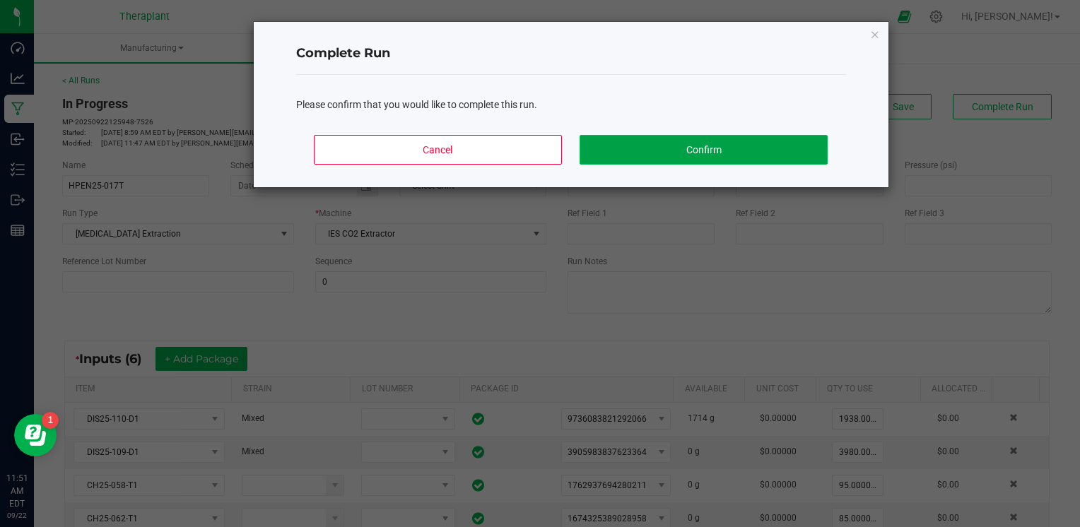
click at [784, 146] on button "Confirm" at bounding box center [702, 150] width 247 height 30
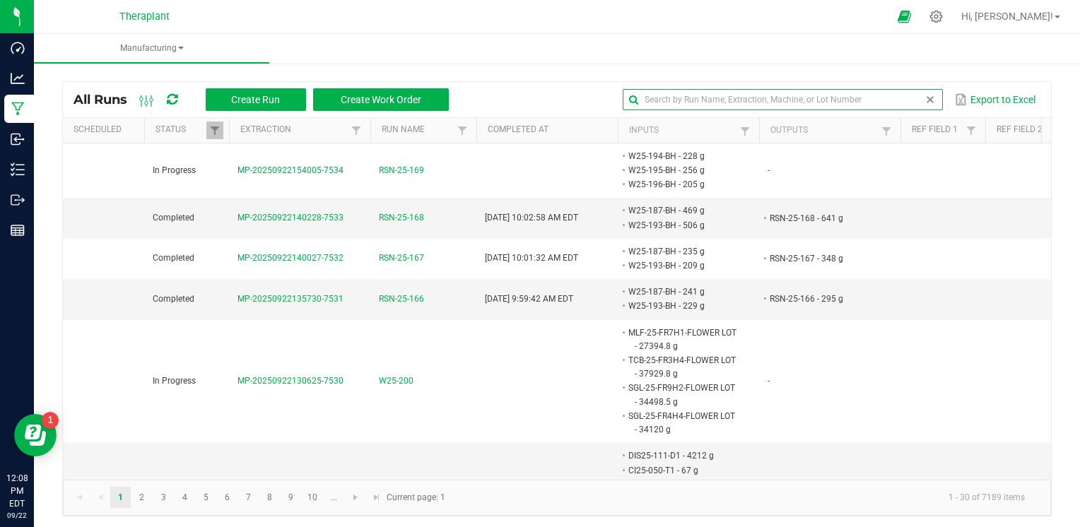
click at [892, 98] on input "text" at bounding box center [781, 99] width 319 height 21
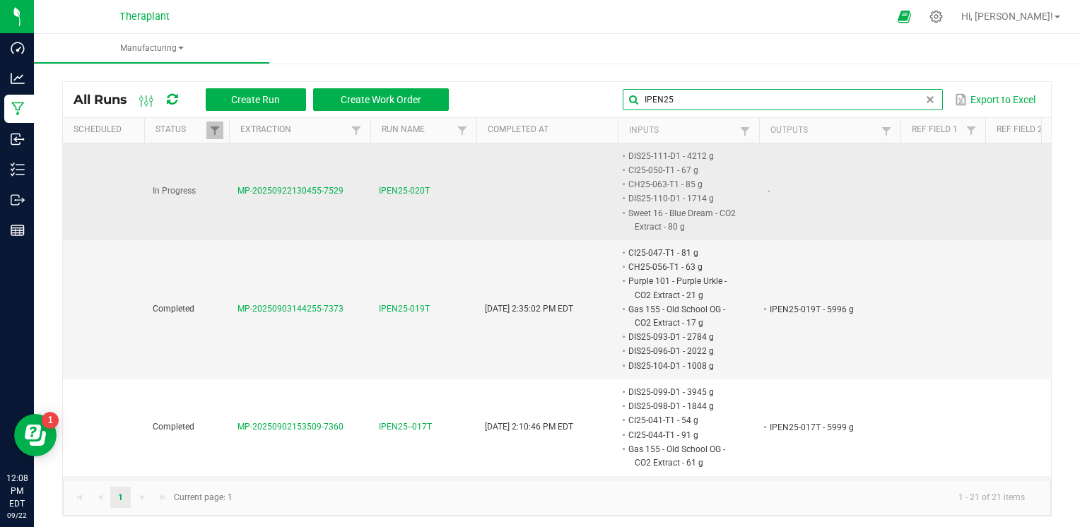
type input "IPEN25"
click at [401, 189] on span "IPEN25-020T" at bounding box center [404, 190] width 51 height 13
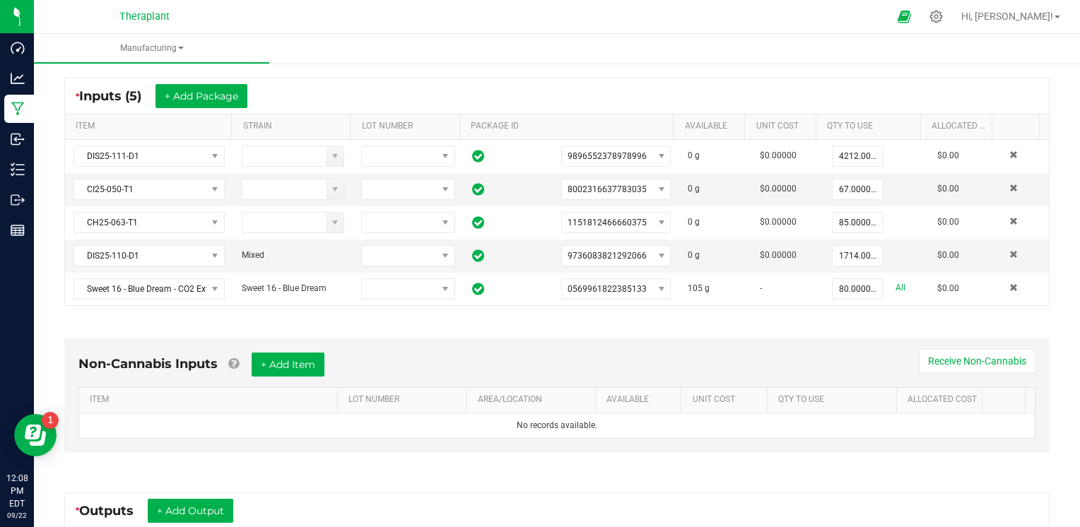
scroll to position [263, 0]
click at [220, 97] on button "+ Add Package" at bounding box center [201, 96] width 92 height 24
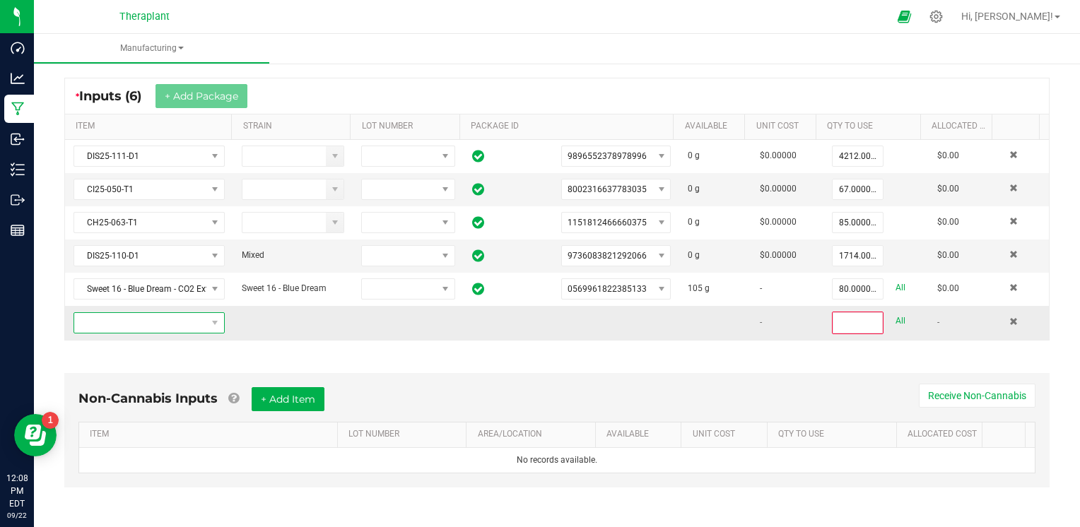
click at [149, 315] on span "NO DATA FOUND" at bounding box center [140, 323] width 132 height 20
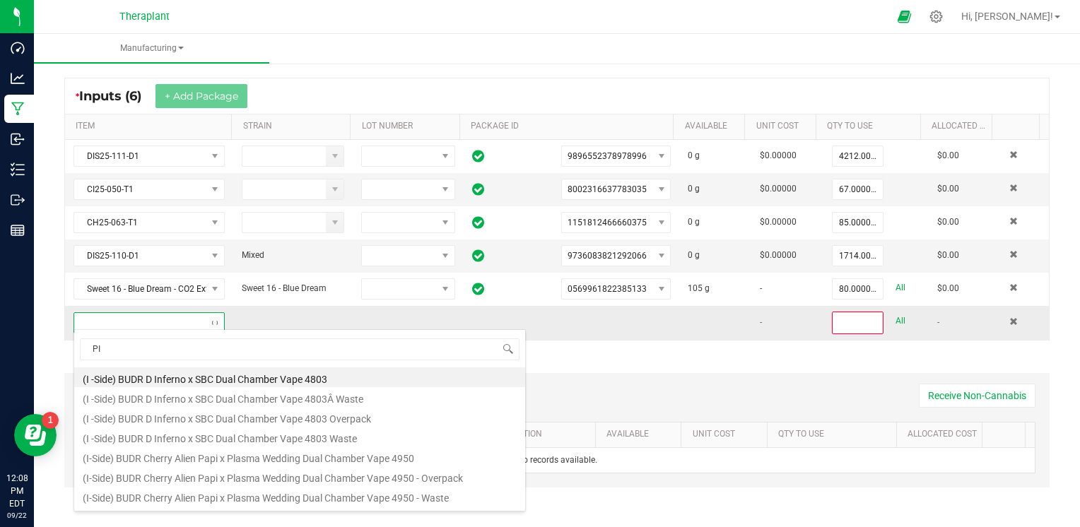
scroll to position [20, 146]
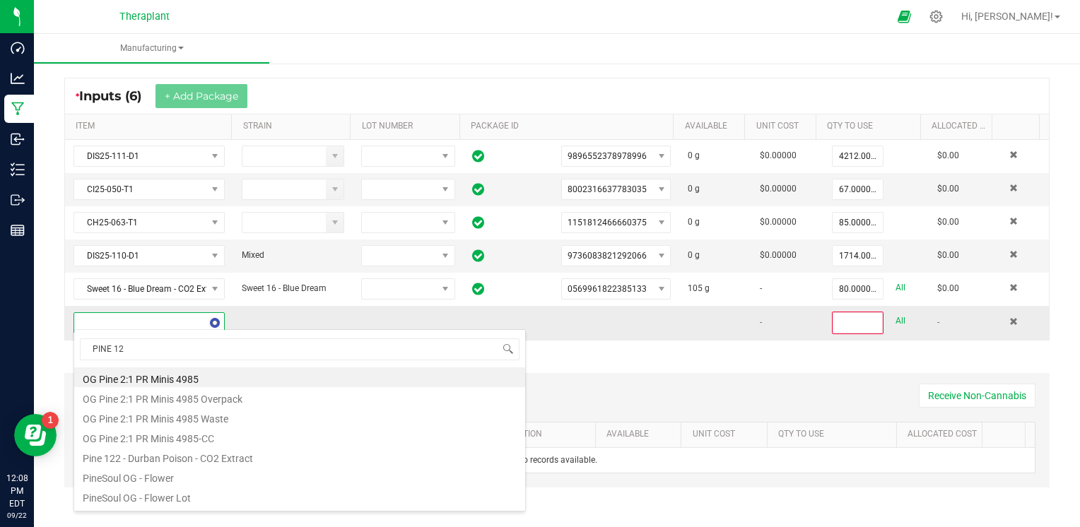
type input "PINE 122"
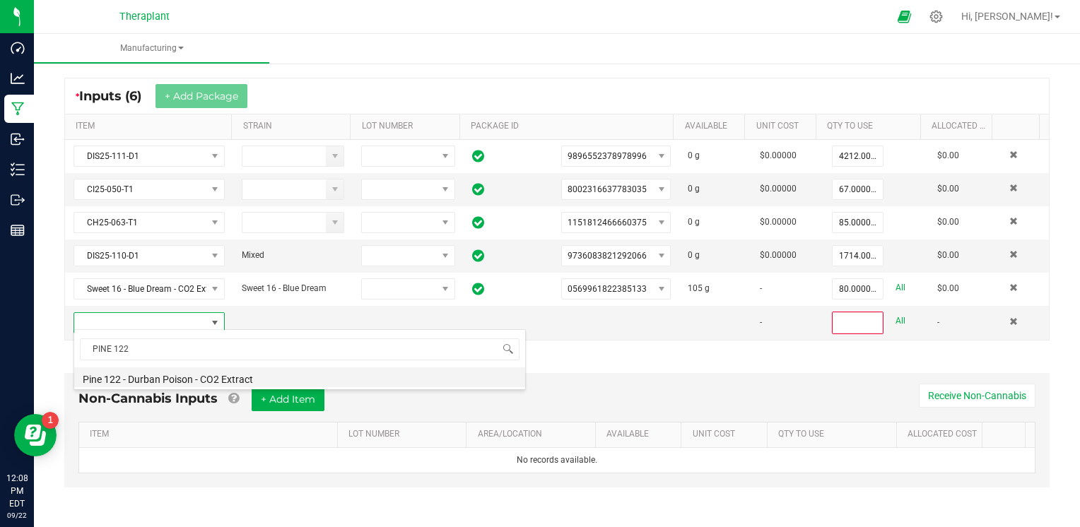
click at [153, 378] on li "Pine 122 - Durban Poison - CO2 Extract" at bounding box center [299, 377] width 451 height 20
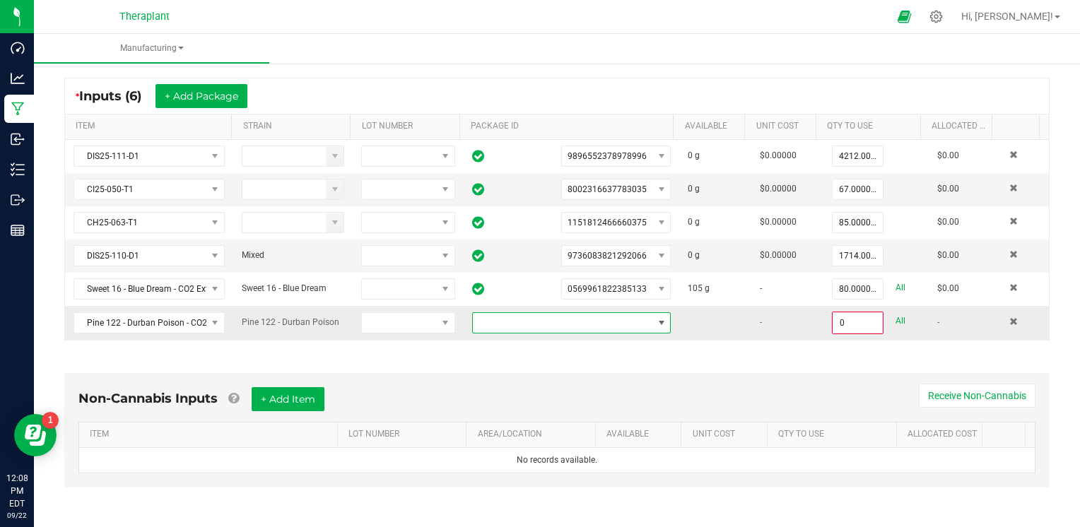
click at [547, 326] on span at bounding box center [563, 323] width 180 height 20
click at [546, 375] on li "5488111443383707" at bounding box center [559, 379] width 193 height 24
click at [846, 319] on input "0" at bounding box center [857, 323] width 49 height 20
type input "12.0000 g"
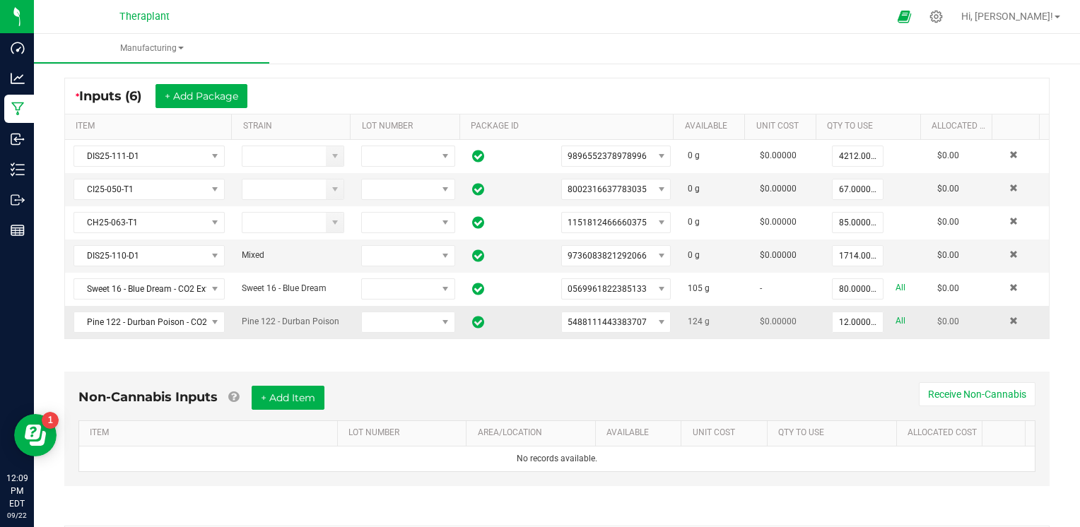
click at [865, 334] on td "12.0000 g All" at bounding box center [875, 322] width 105 height 33
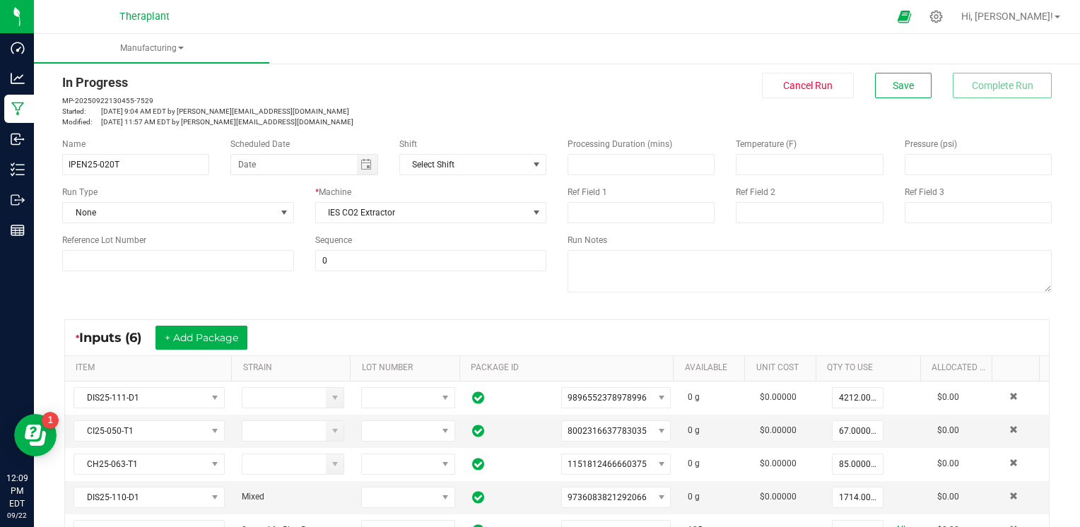
scroll to position [0, 0]
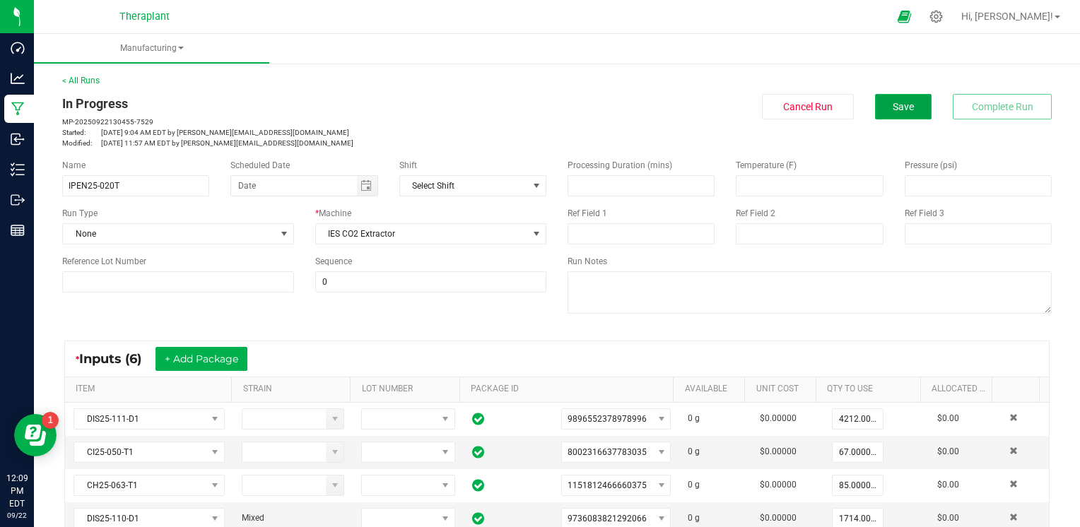
click at [907, 106] on button "Save" at bounding box center [903, 106] width 57 height 25
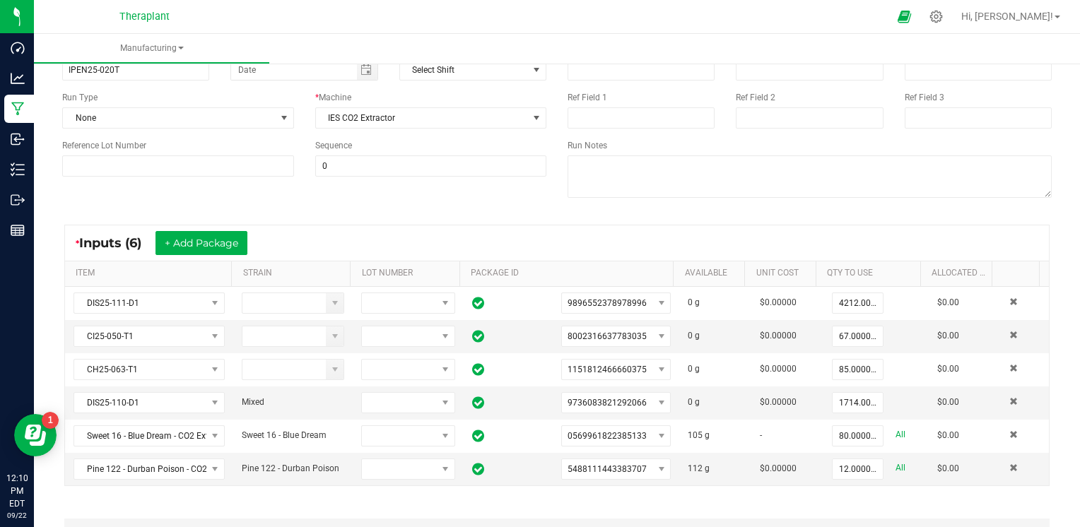
scroll to position [122, 0]
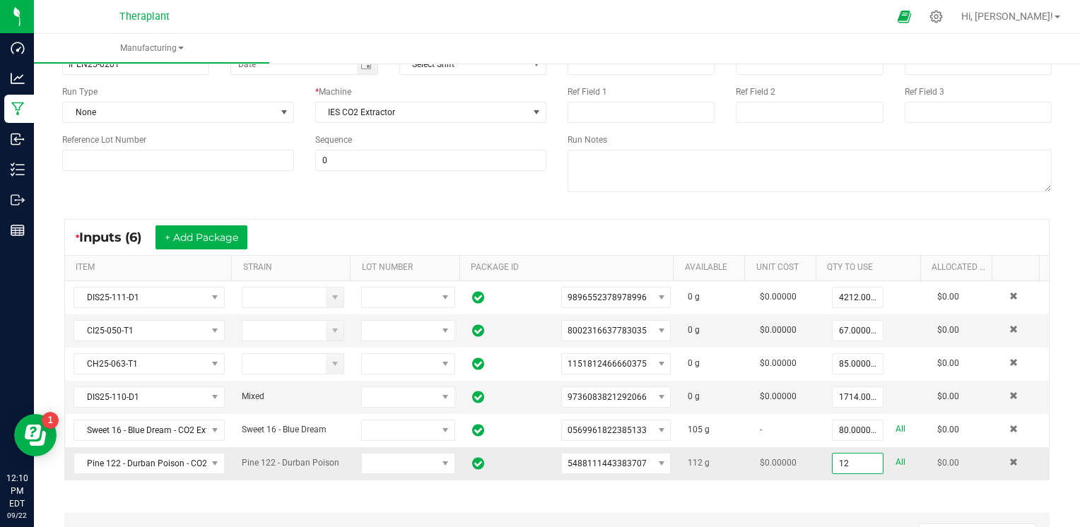
click at [844, 459] on input "12" at bounding box center [857, 464] width 50 height 20
type input "0"
type input "20.0000 g"
click at [1059, 219] on div "< All Runs In Progress MP-20250922130455-7529 Started: Sep 22, 2025 9:04 AM EDT…" at bounding box center [557, 427] width 1046 height 977
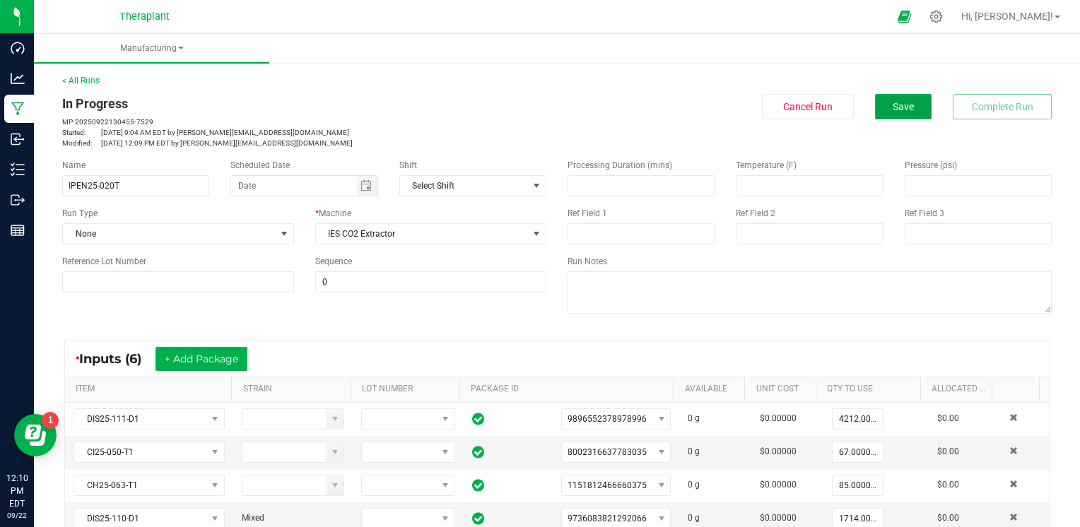
click at [902, 117] on button "Save" at bounding box center [903, 106] width 57 height 25
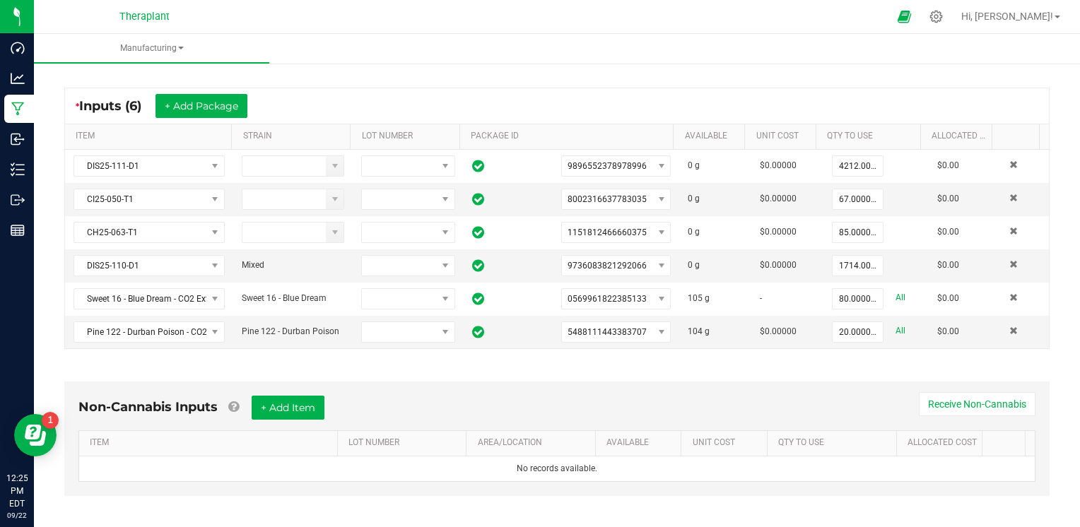
scroll to position [254, 0]
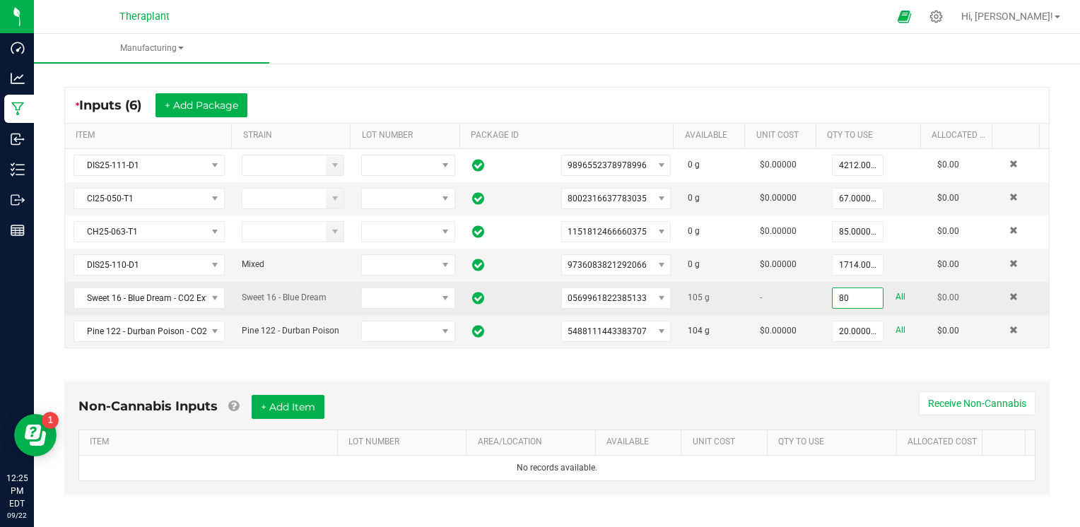
click at [832, 295] on input "80" at bounding box center [857, 298] width 50 height 20
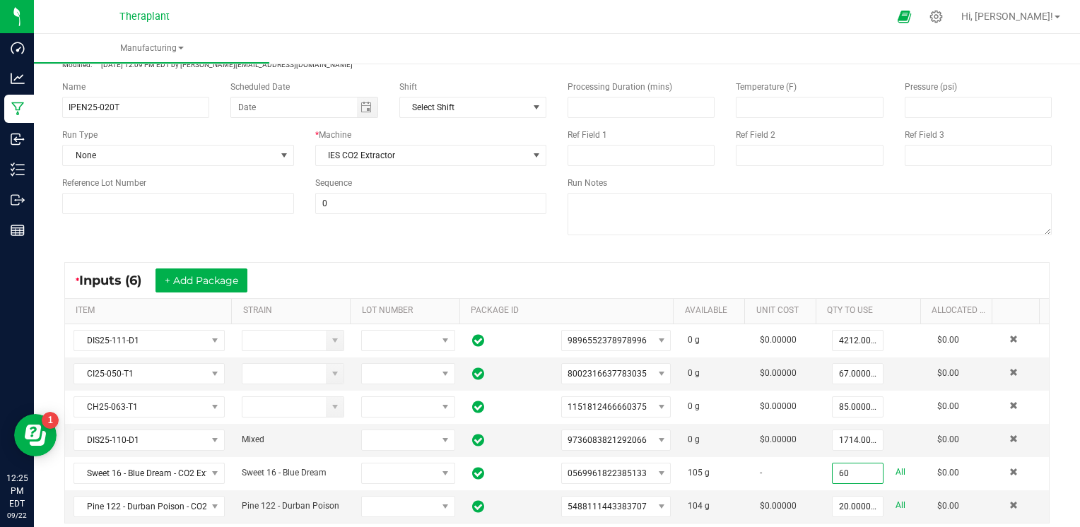
scroll to position [0, 0]
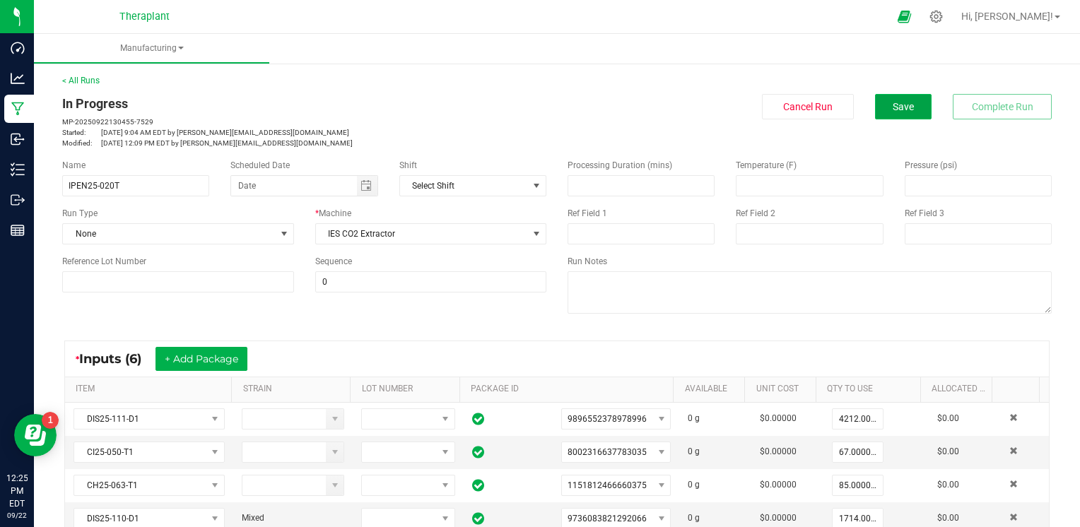
type input "60.0000 g"
click at [886, 95] on button "Save" at bounding box center [903, 106] width 57 height 25
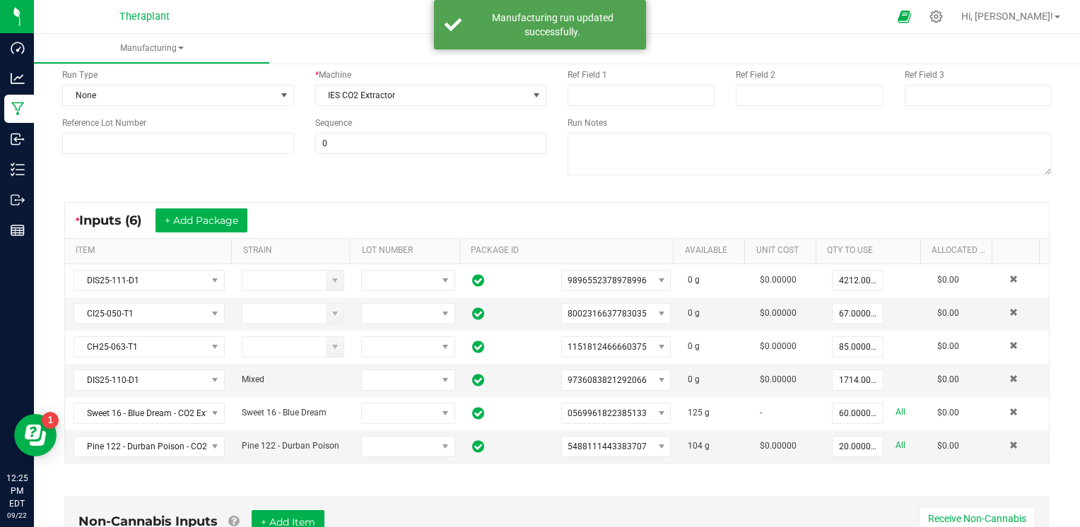
scroll to position [167, 0]
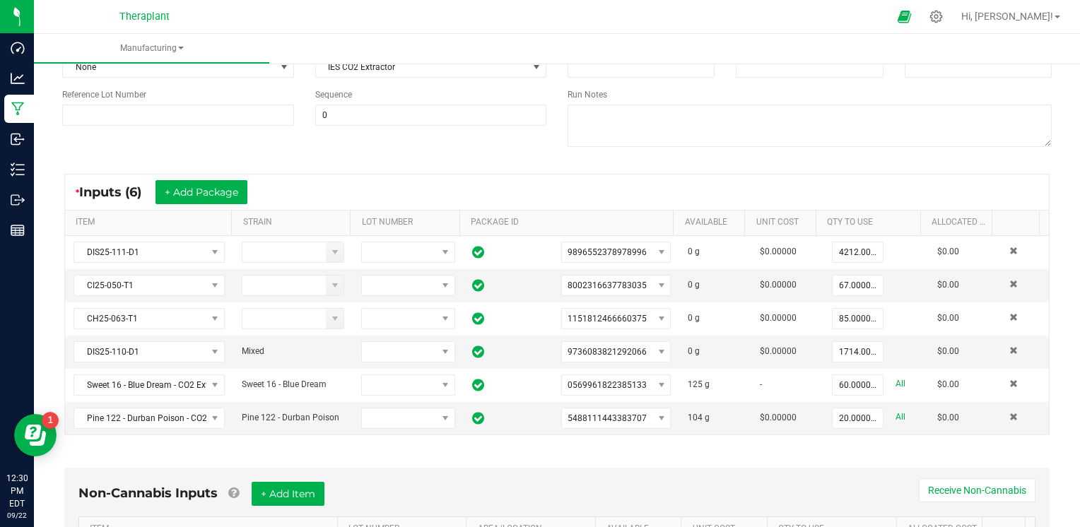
click at [1062, 226] on div "< All Runs In Progress MP-20250922130455-7529 Started: Sep 22, 2025 9:04 AM EDT…" at bounding box center [557, 381] width 1046 height 977
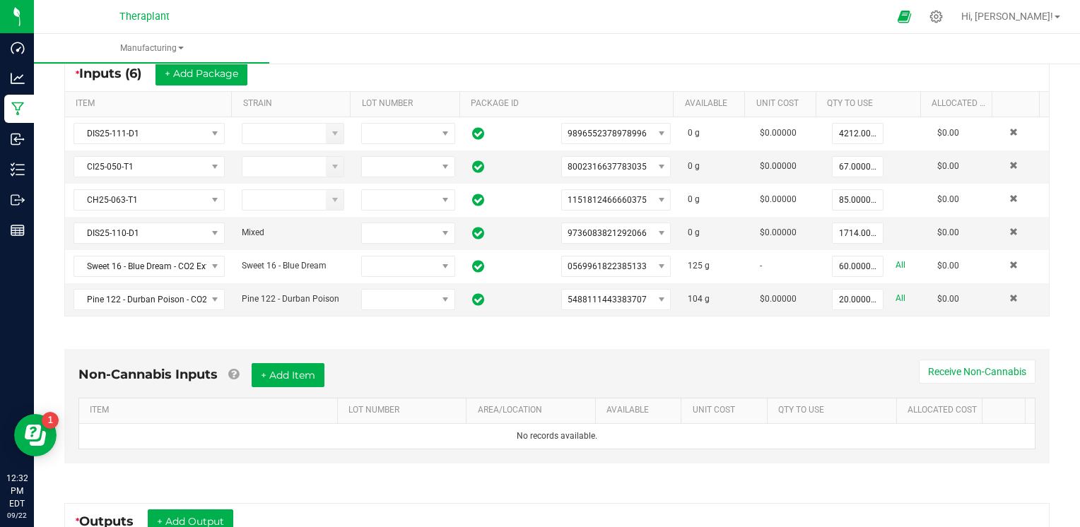
scroll to position [362, 0]
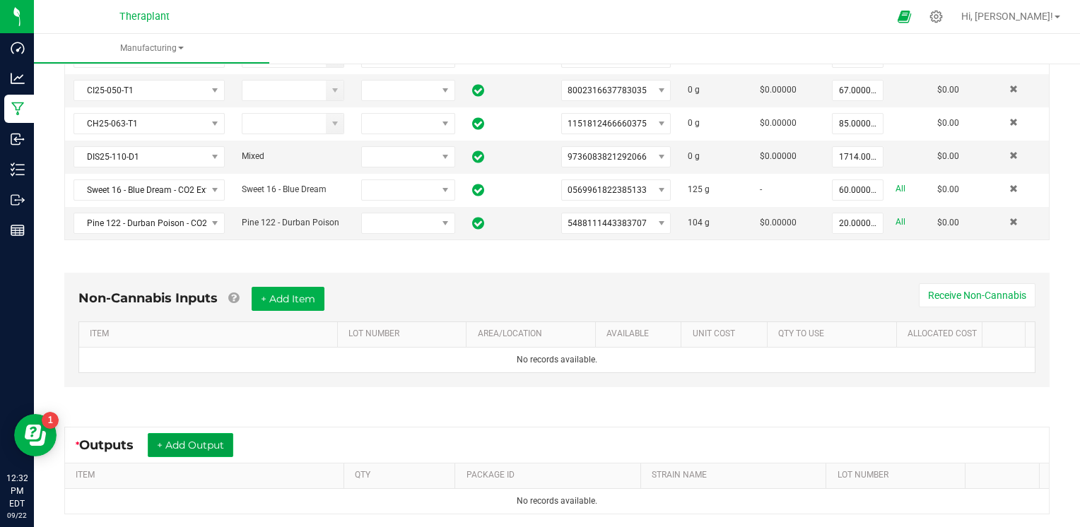
click at [215, 433] on button "+ Add Output" at bounding box center [190, 445] width 85 height 24
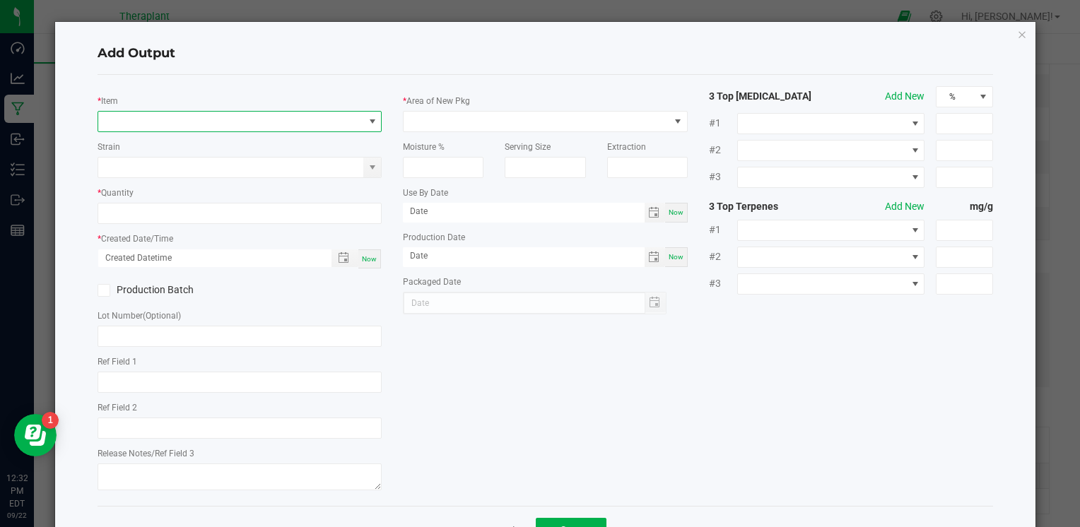
click at [213, 126] on span "NO DATA FOUND" at bounding box center [230, 122] width 265 height 20
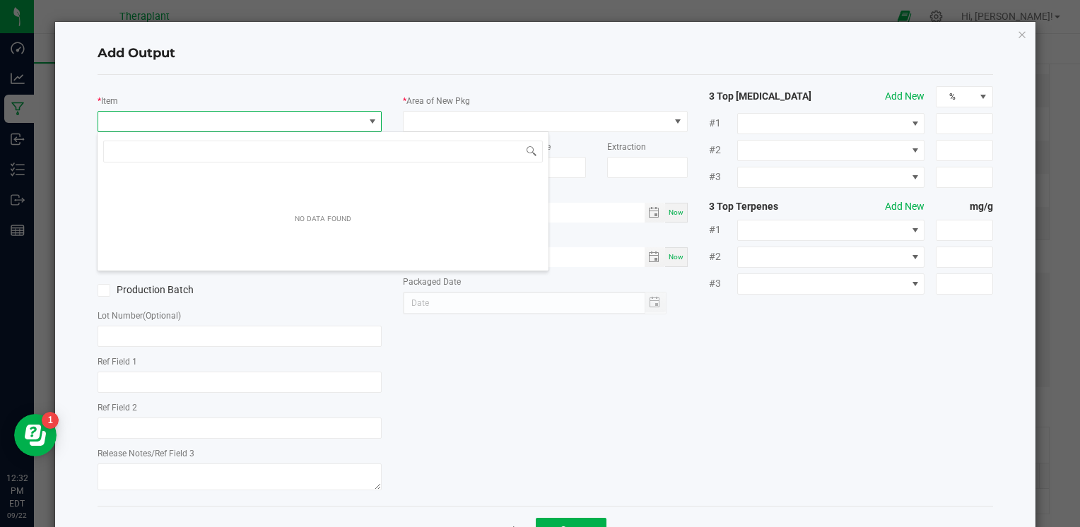
scroll to position [20, 281]
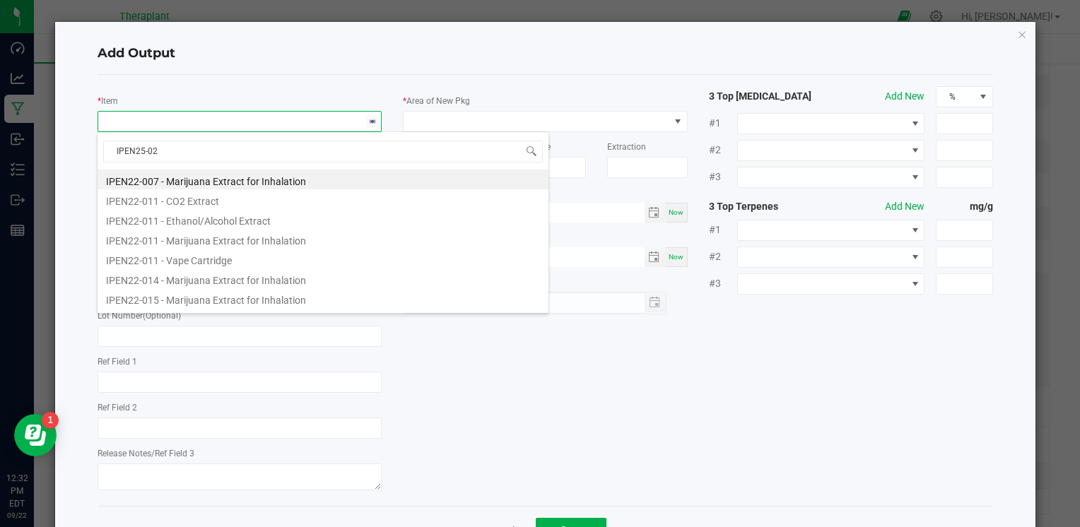
type input "IPEN25-020"
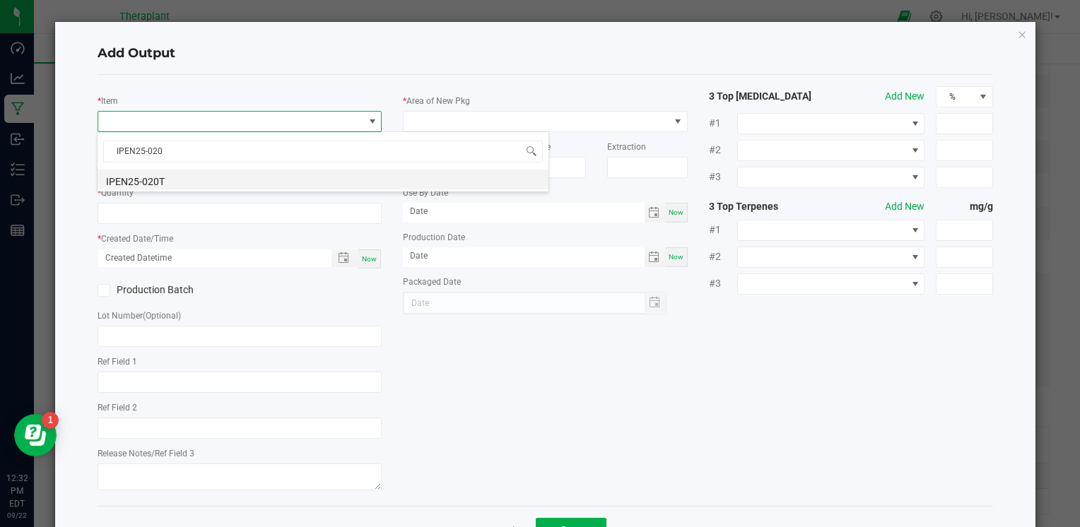
click at [223, 175] on li "IPEN25-020T" at bounding box center [323, 180] width 451 height 20
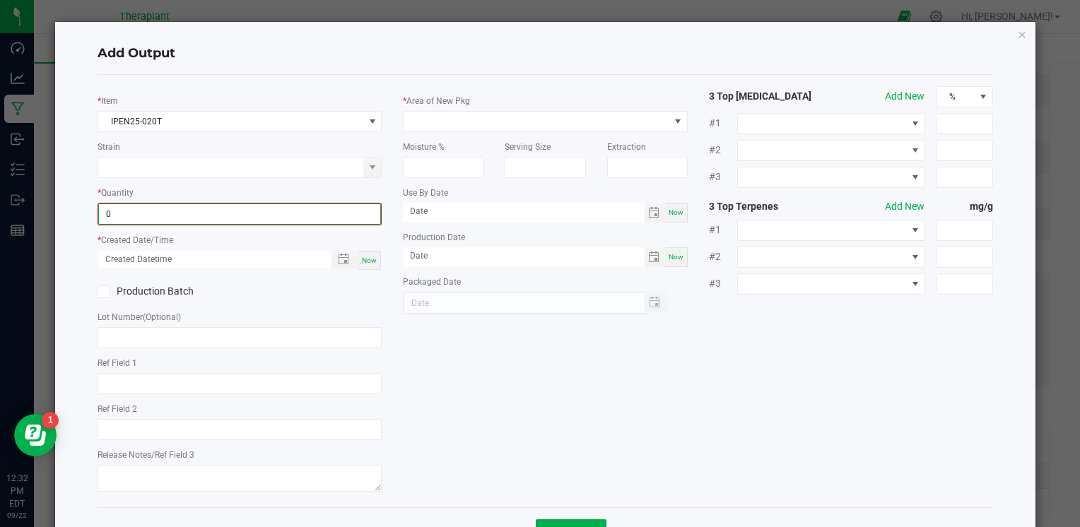
click at [187, 211] on input "0" at bounding box center [239, 214] width 281 height 20
type input "6158.0000 g"
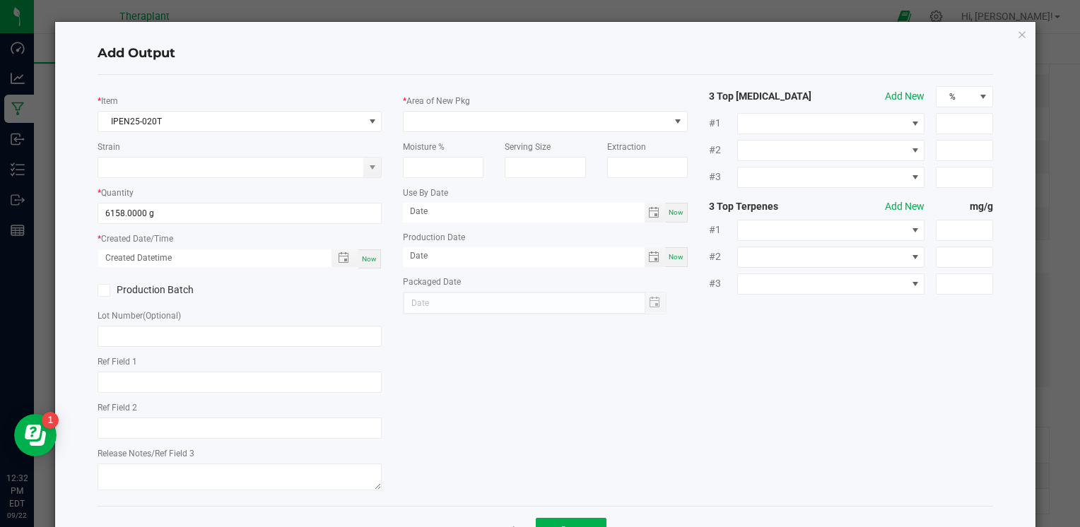
click at [362, 259] on span "Now" at bounding box center [369, 259] width 15 height 8
type input "09/22/2025 12:32 PM"
type input "[DATE]"
click at [521, 115] on span at bounding box center [535, 122] width 265 height 20
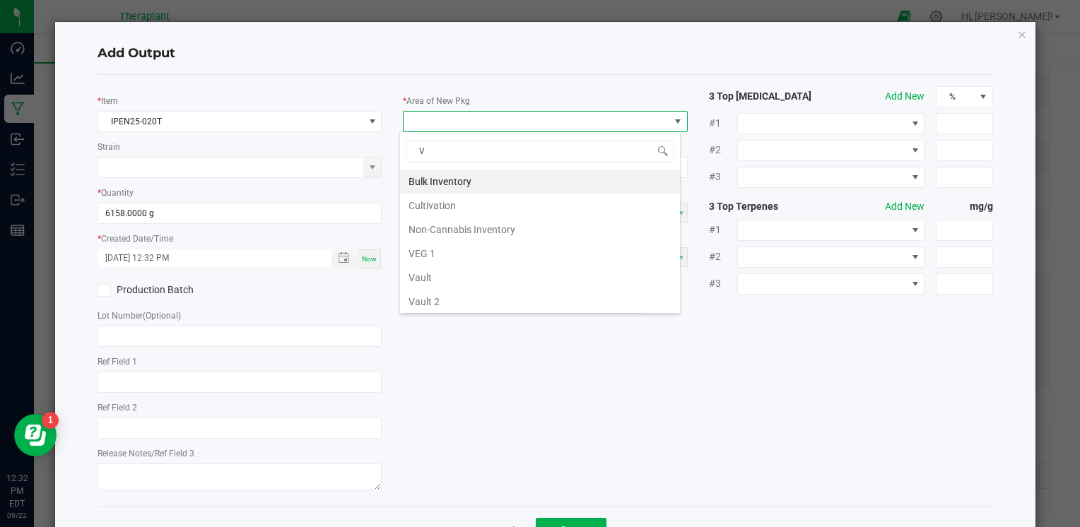
type input "VA"
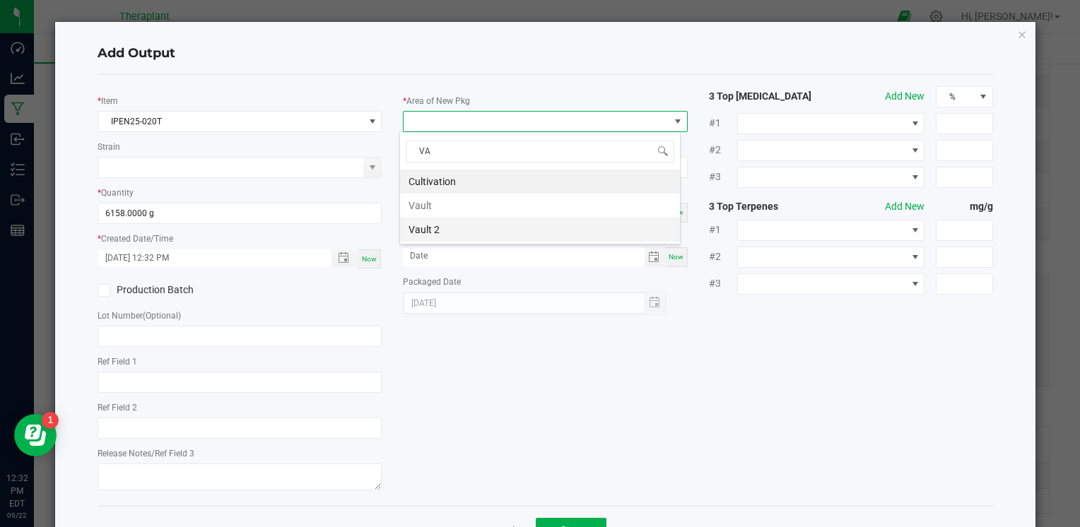
click at [508, 230] on li "Vault 2" at bounding box center [540, 230] width 280 height 24
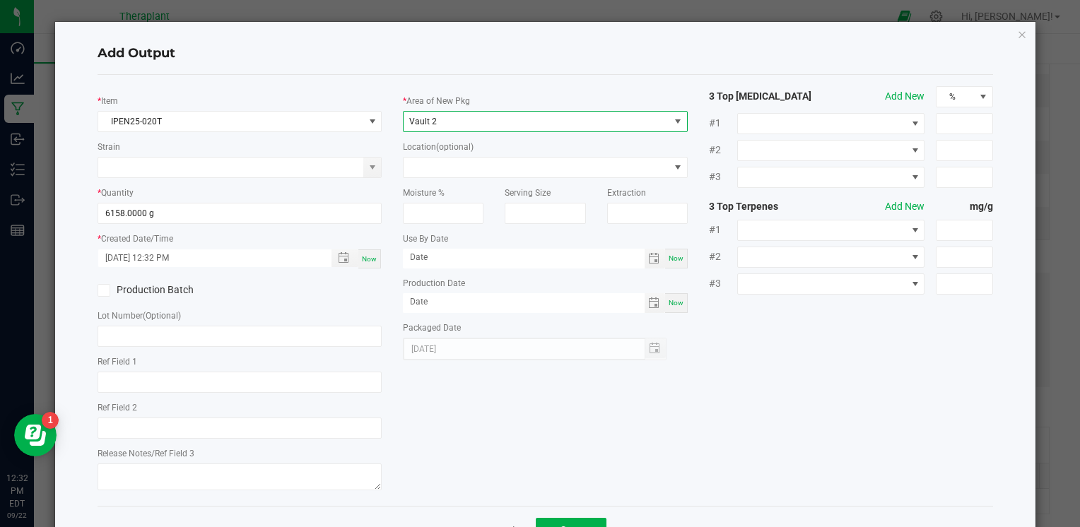
scroll to position [49, 0]
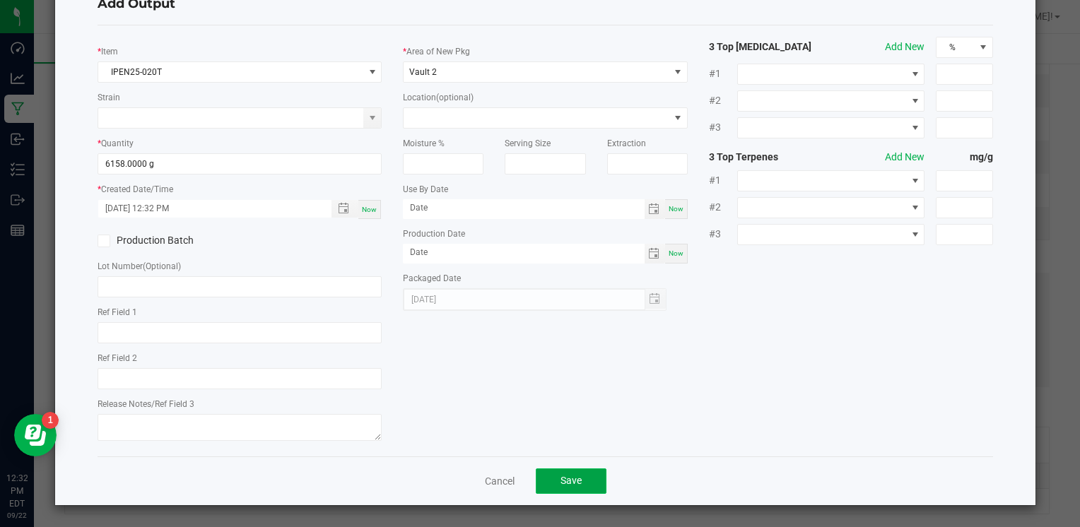
click at [569, 474] on button "Save" at bounding box center [571, 480] width 71 height 25
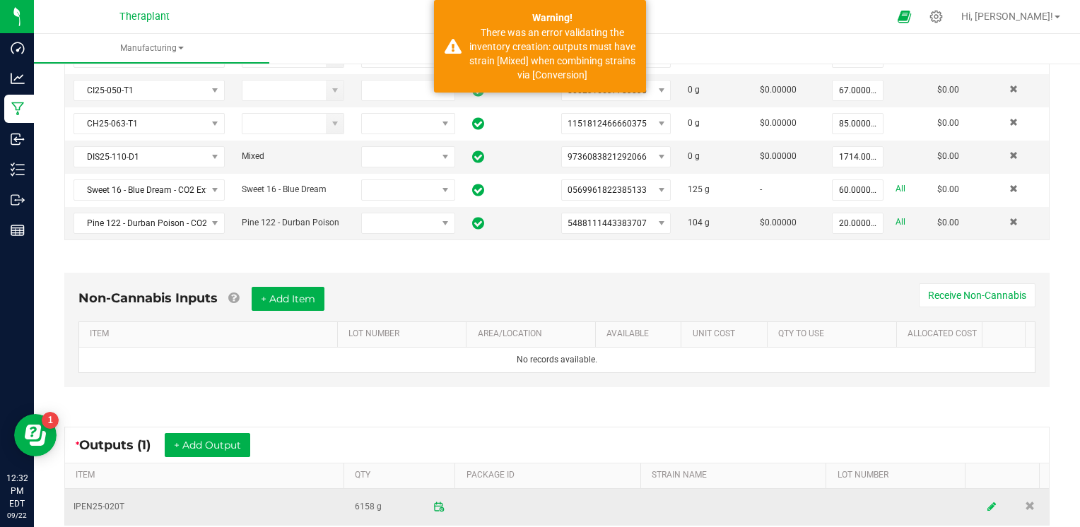
click at [987, 503] on icon at bounding box center [991, 507] width 8 height 10
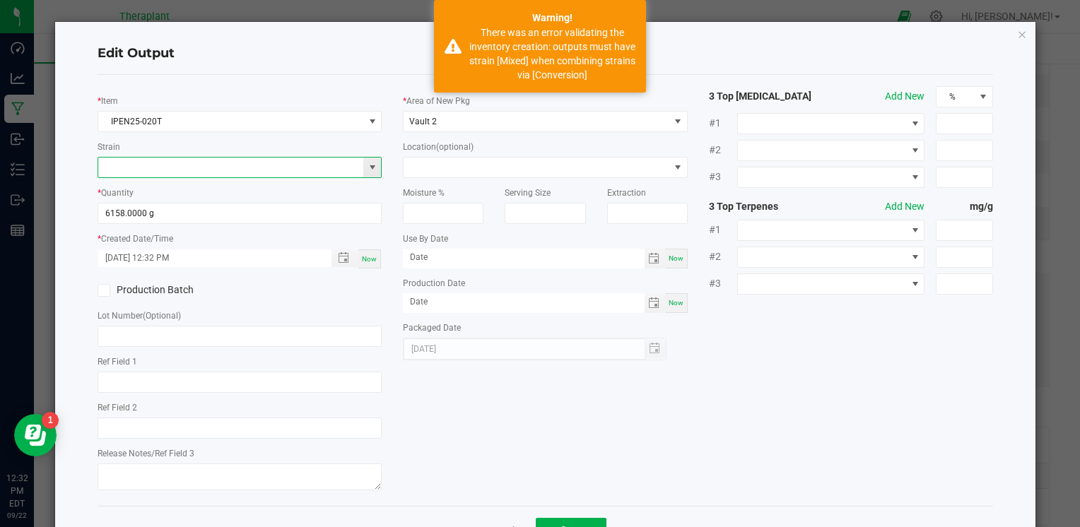
click at [116, 167] on input at bounding box center [230, 168] width 265 height 20
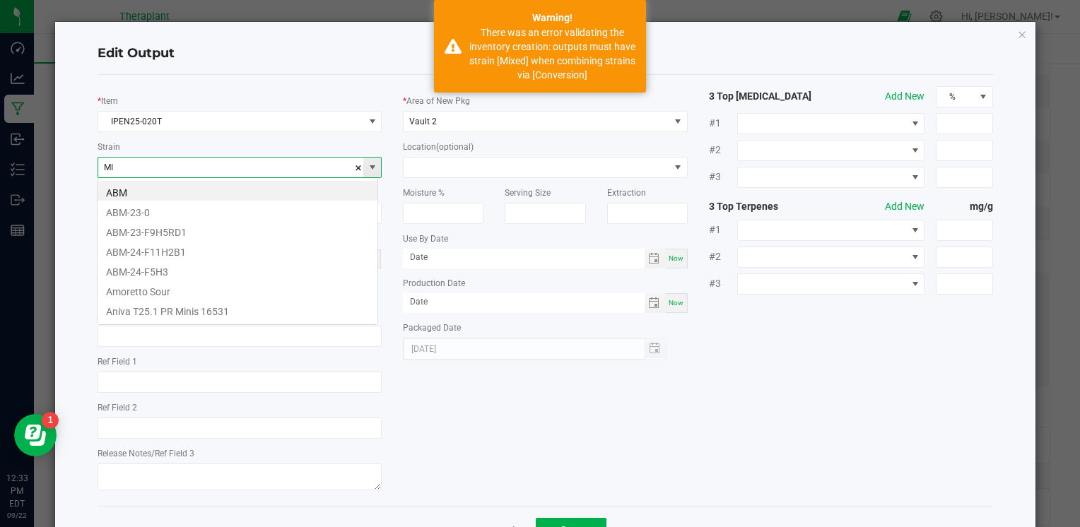
scroll to position [20, 281]
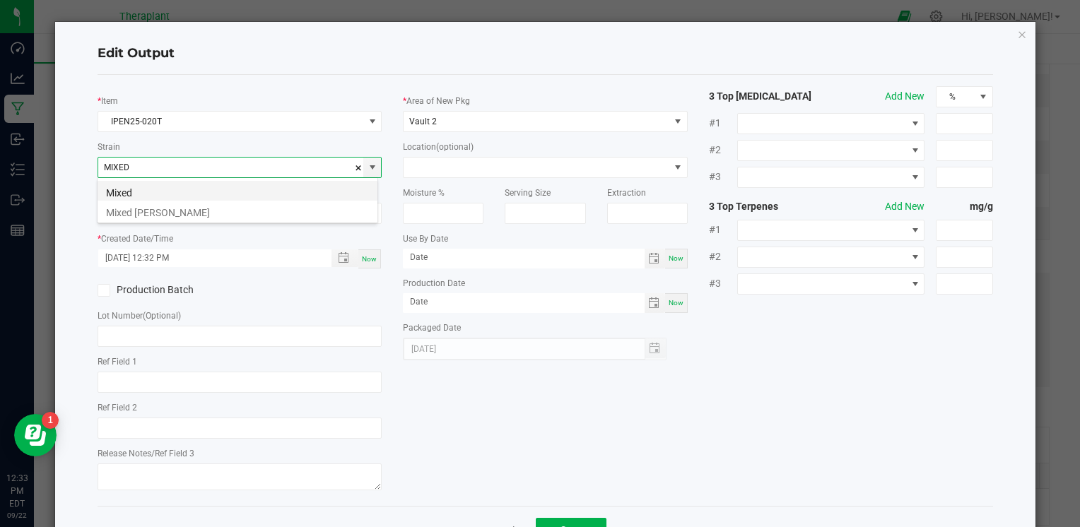
click at [131, 187] on li "Mixed" at bounding box center [238, 191] width 280 height 20
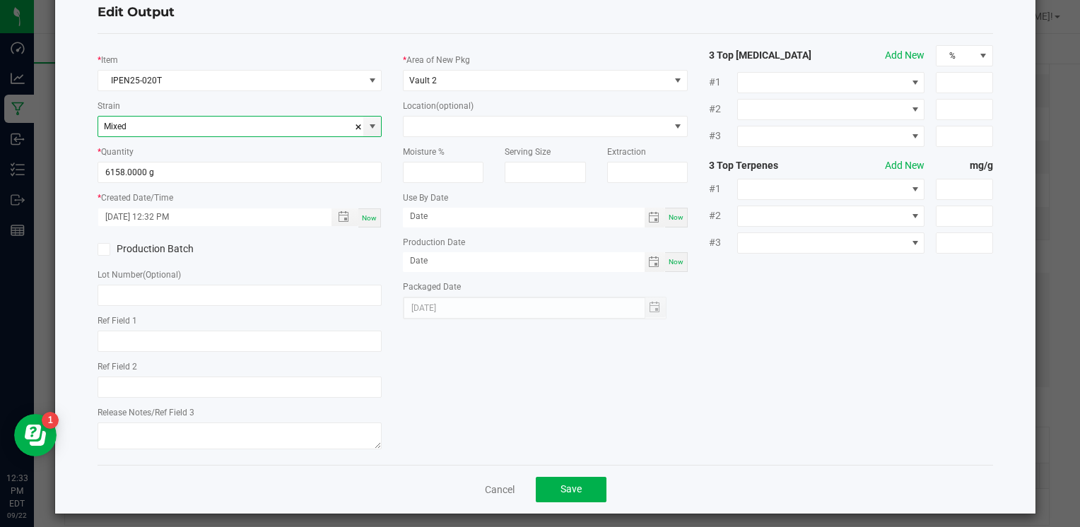
scroll to position [49, 0]
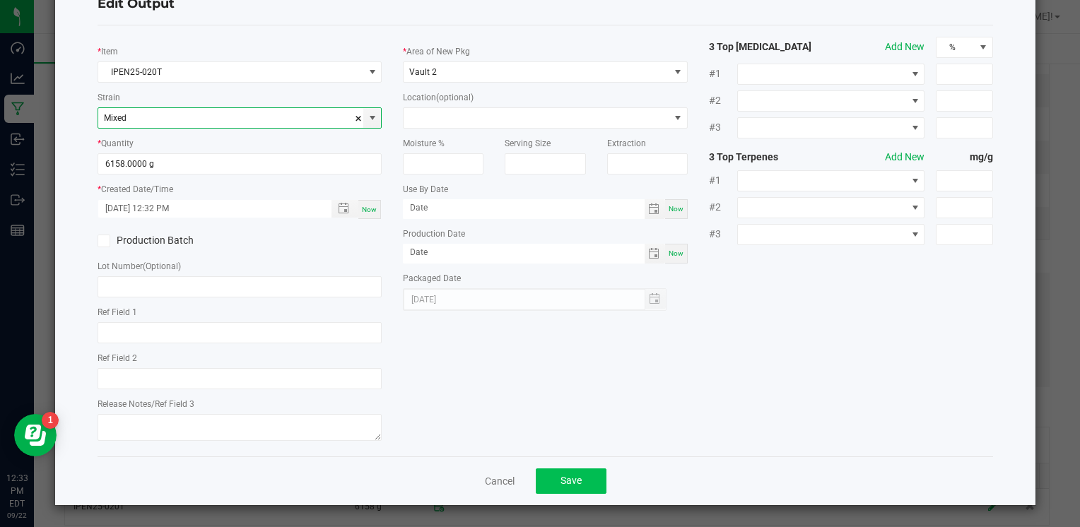
type input "Mixed"
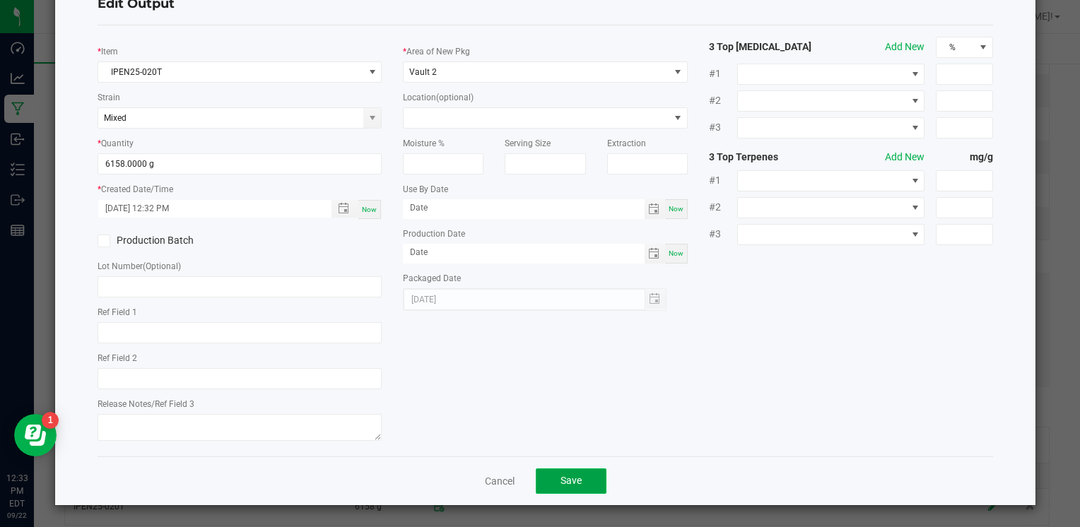
click at [577, 479] on button "Save" at bounding box center [571, 480] width 71 height 25
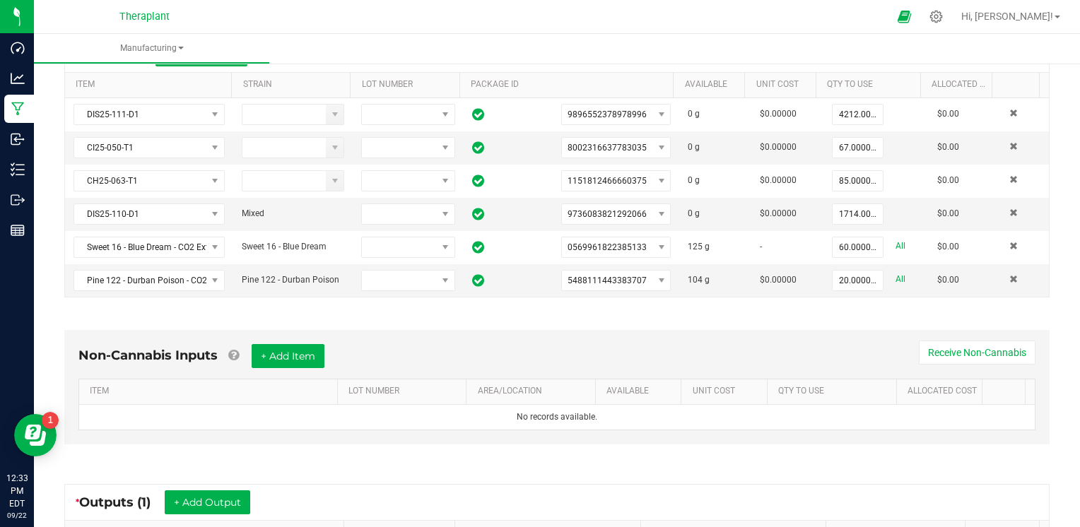
scroll to position [0, 0]
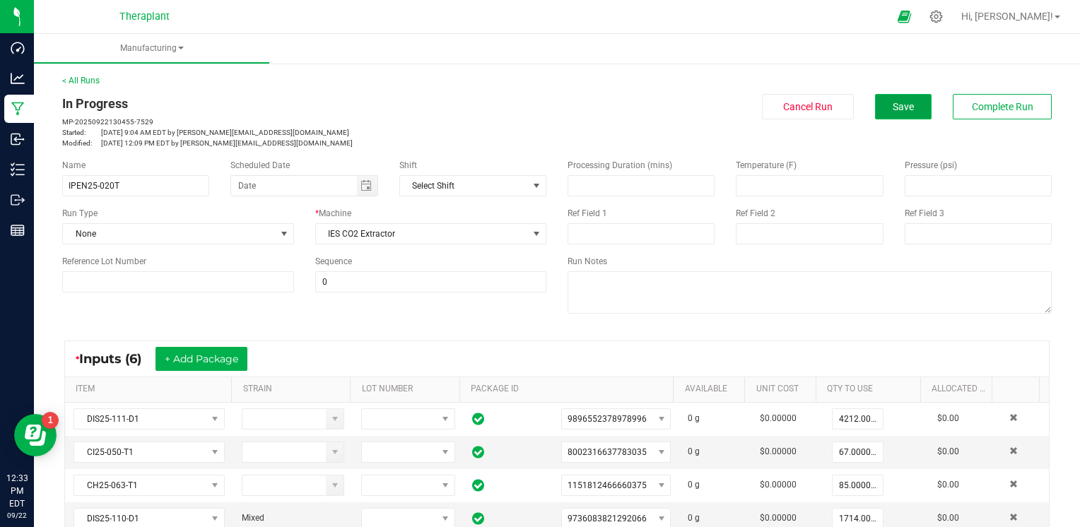
click at [901, 112] on button "Save" at bounding box center [903, 106] width 57 height 25
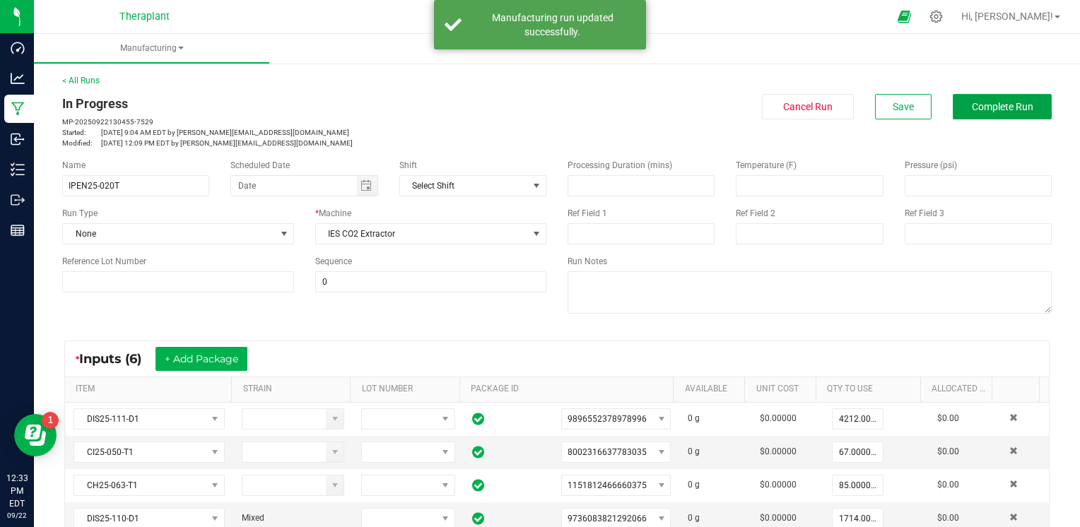
click at [976, 107] on span "Complete Run" at bounding box center [1001, 106] width 61 height 11
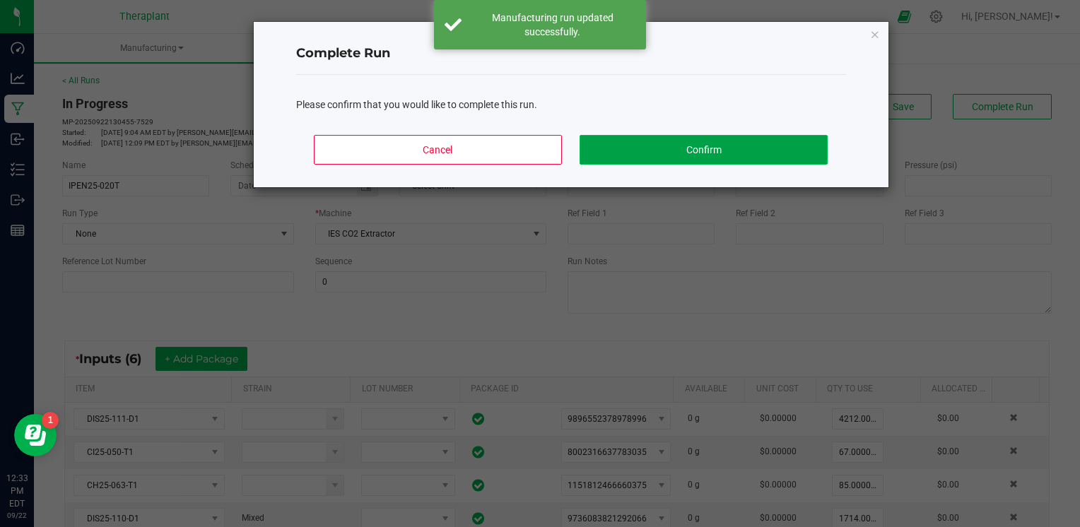
click at [772, 151] on button "Confirm" at bounding box center [702, 150] width 247 height 30
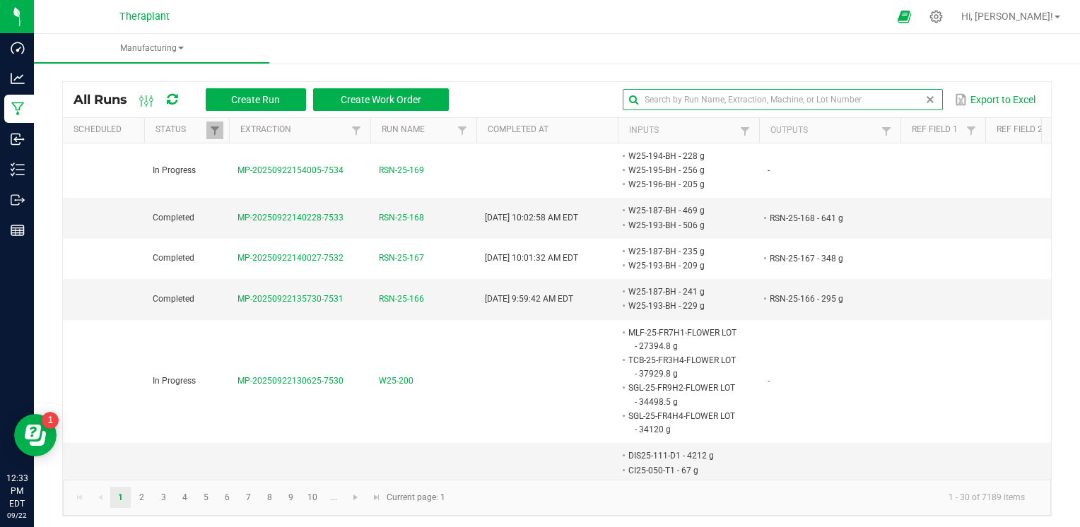
click at [893, 99] on input "text" at bounding box center [781, 99] width 319 height 21
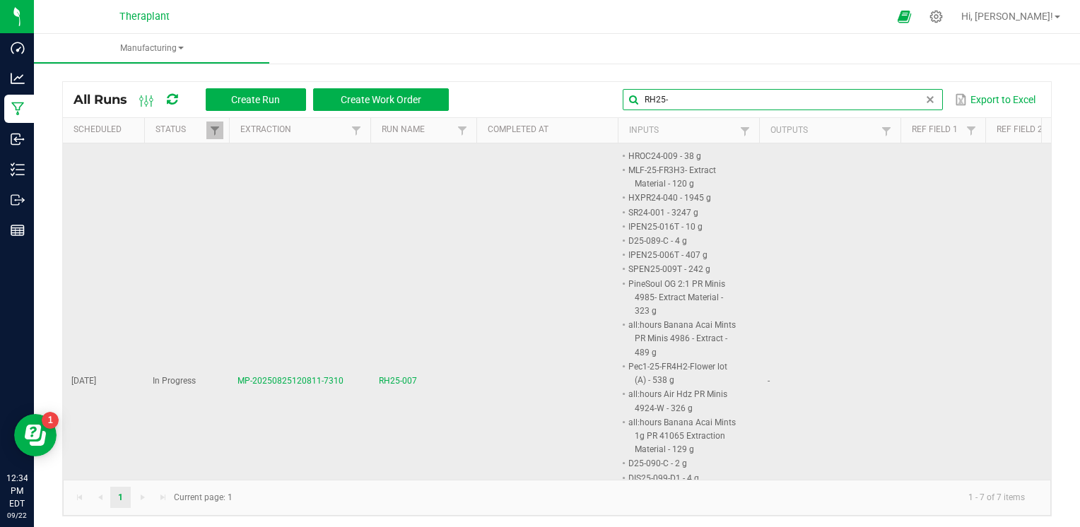
type input "RH25-"
click at [394, 382] on span "RH25-007" at bounding box center [398, 380] width 38 height 13
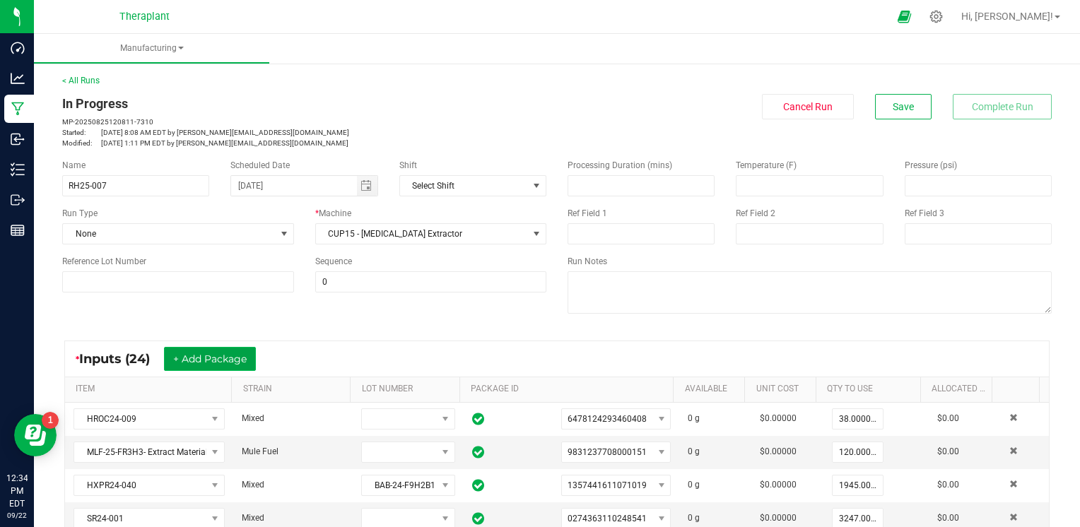
click at [233, 351] on button "+ Add Package" at bounding box center [210, 359] width 92 height 24
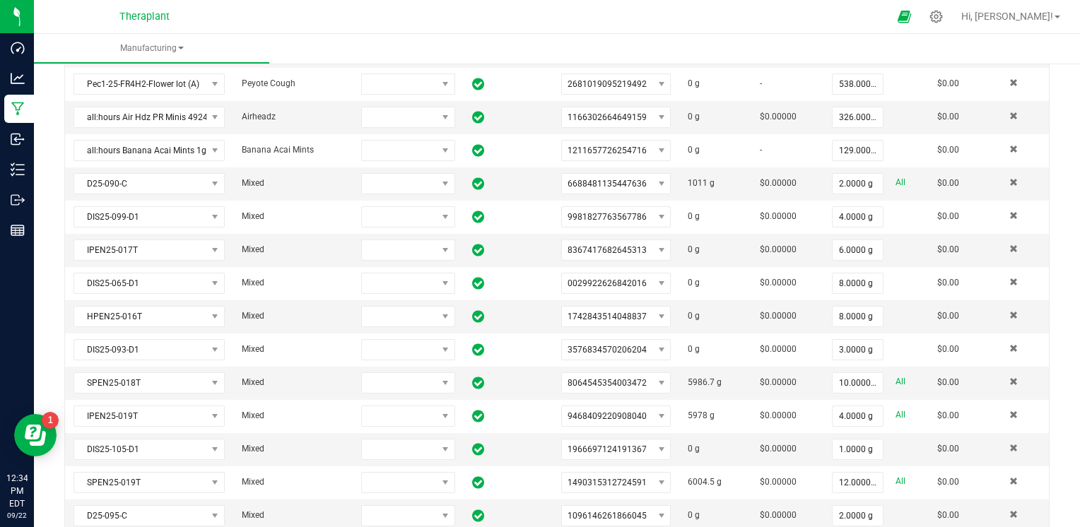
scroll to position [992, 0]
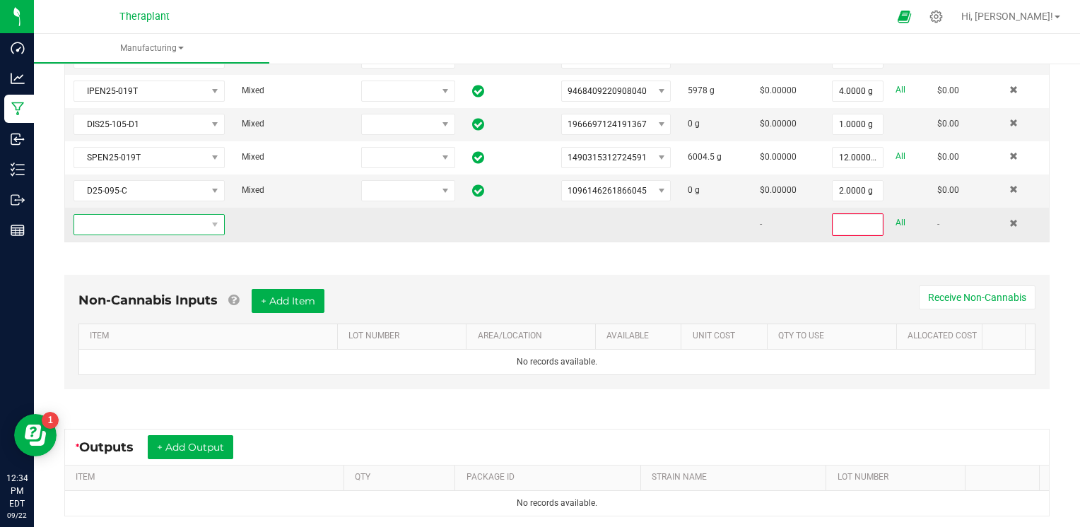
click at [163, 215] on span "NO DATA FOUND" at bounding box center [140, 225] width 132 height 20
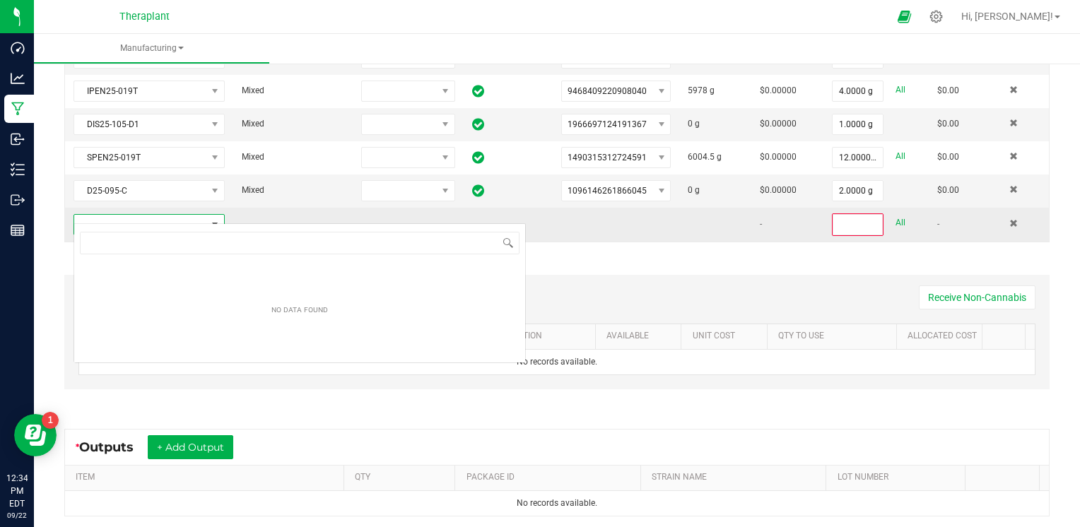
scroll to position [20, 147]
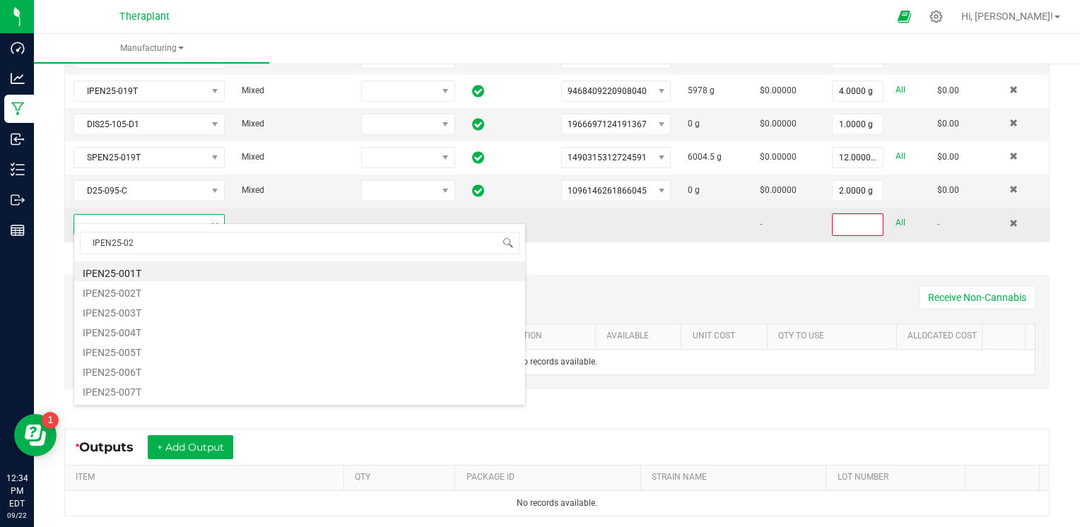
type input "IPEN25-020"
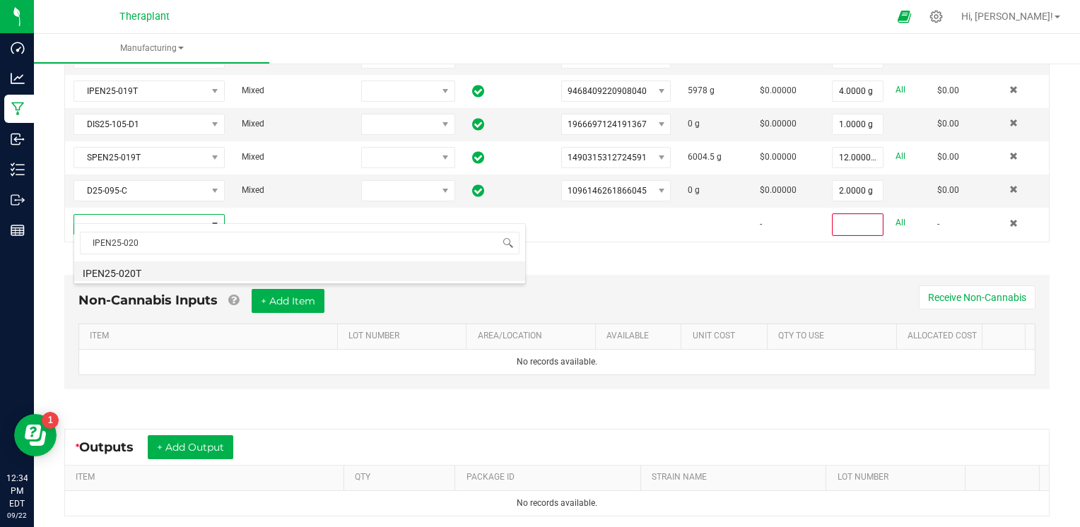
click at [175, 268] on li "IPEN25-020T" at bounding box center [299, 271] width 451 height 20
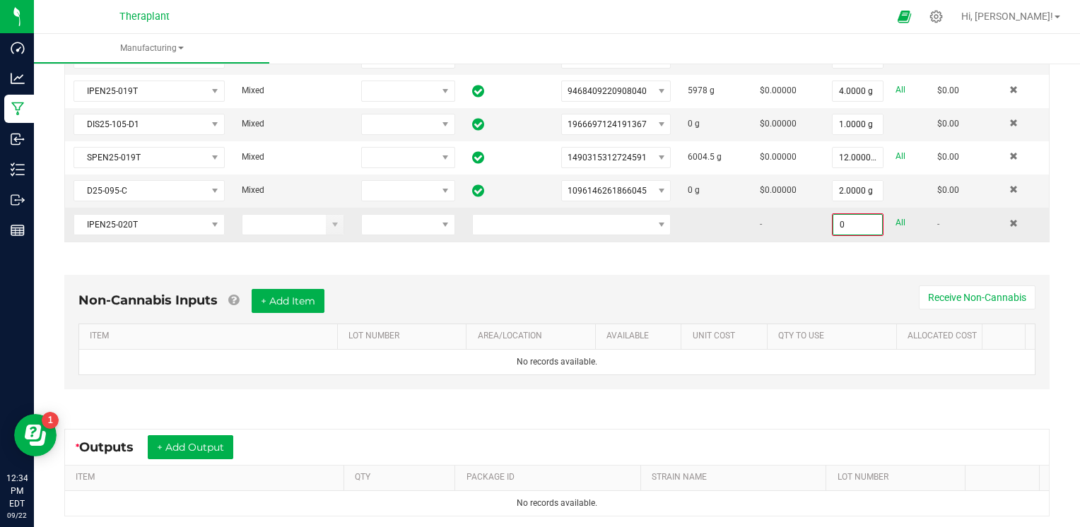
click at [837, 216] on input "0" at bounding box center [857, 225] width 49 height 20
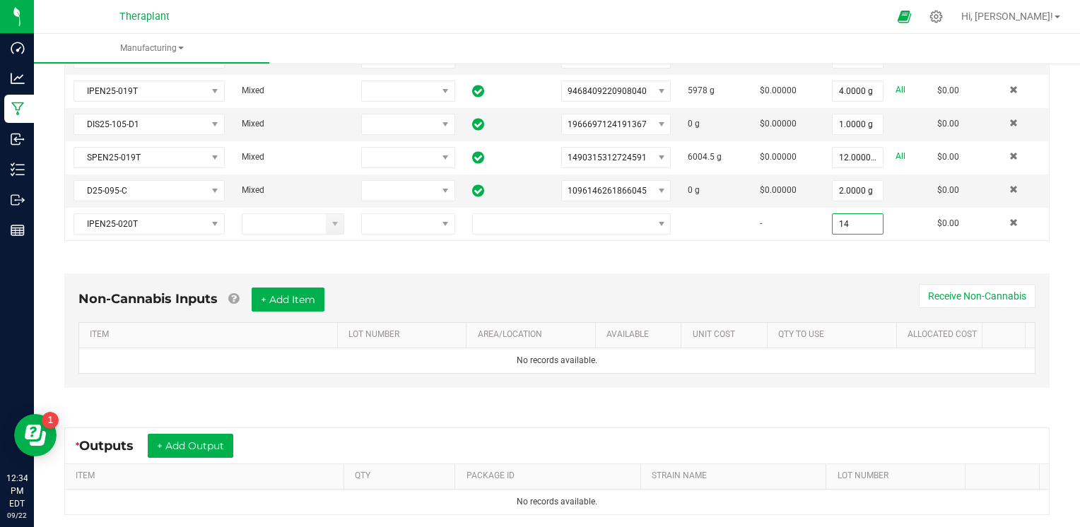
type input "14"
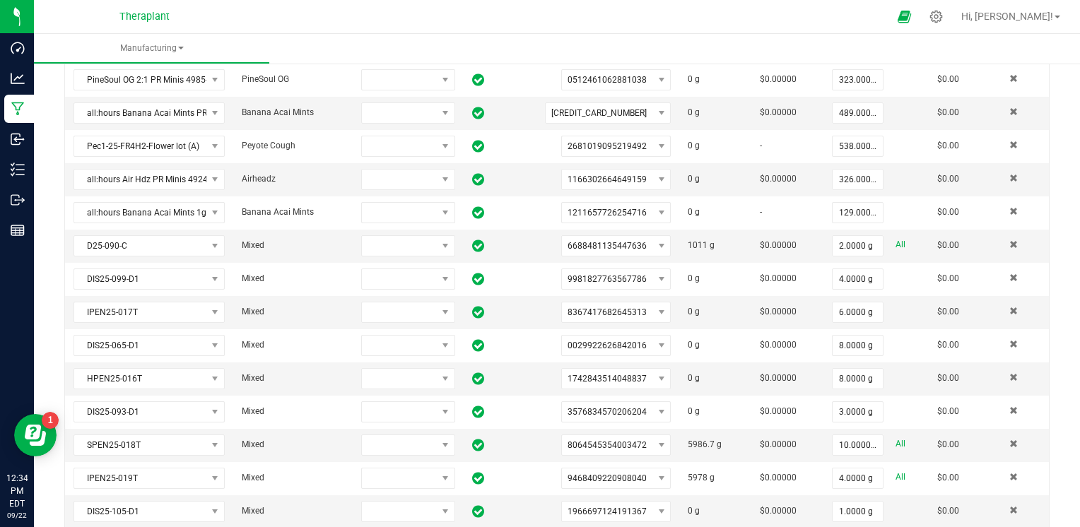
scroll to position [0, 0]
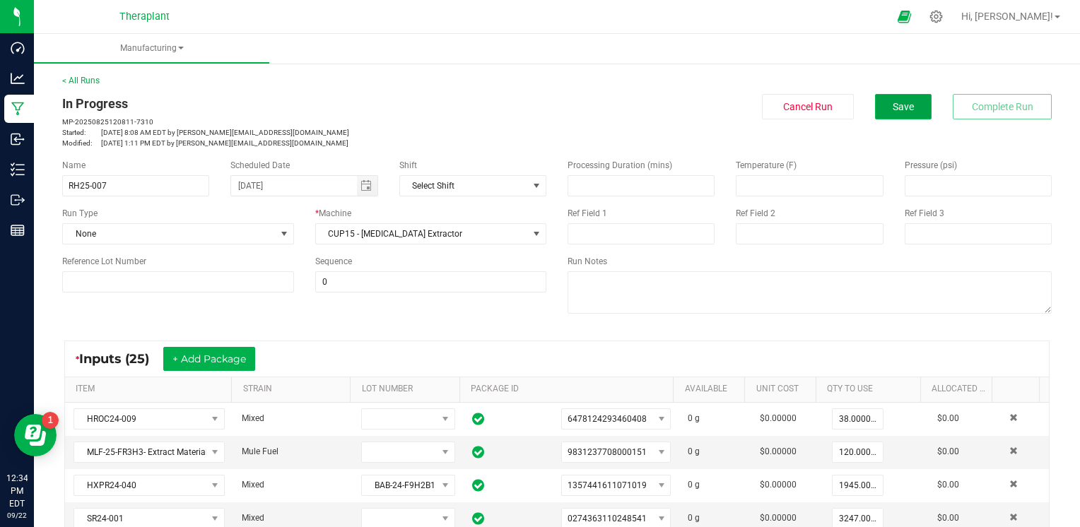
click at [892, 105] on span "Save" at bounding box center [902, 106] width 21 height 11
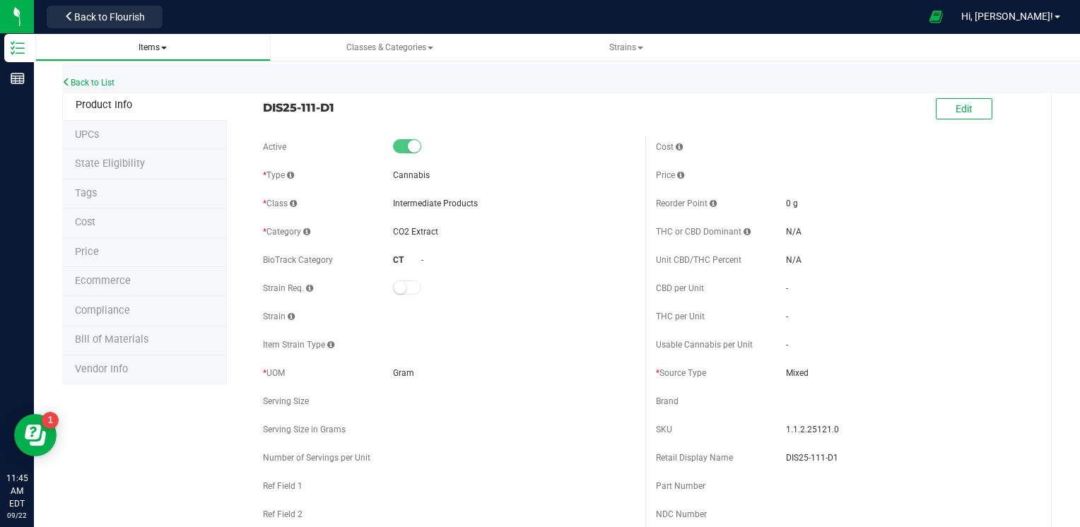
click at [150, 49] on span "Items" at bounding box center [152, 47] width 28 height 10
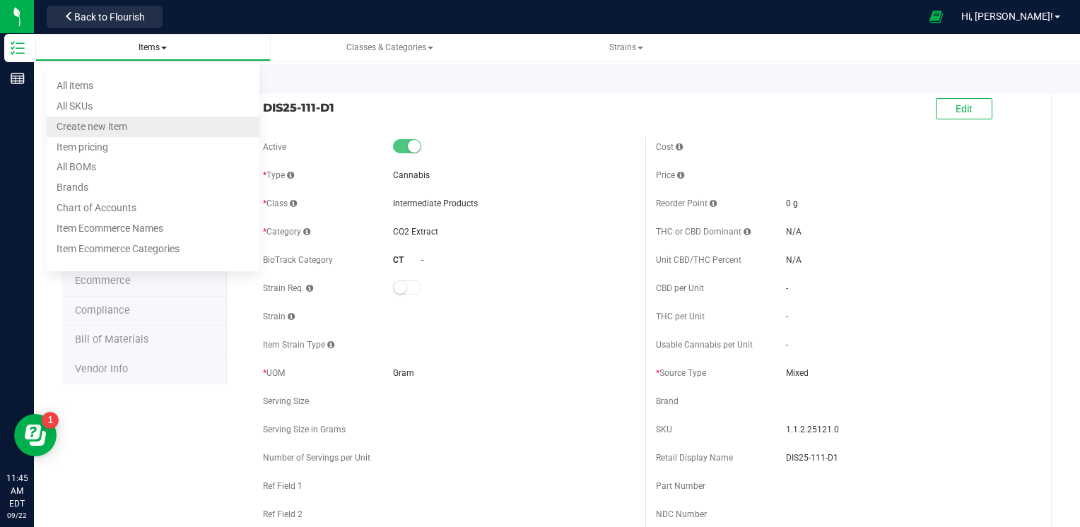
click at [147, 125] on li "Create new item" at bounding box center [153, 127] width 213 height 20
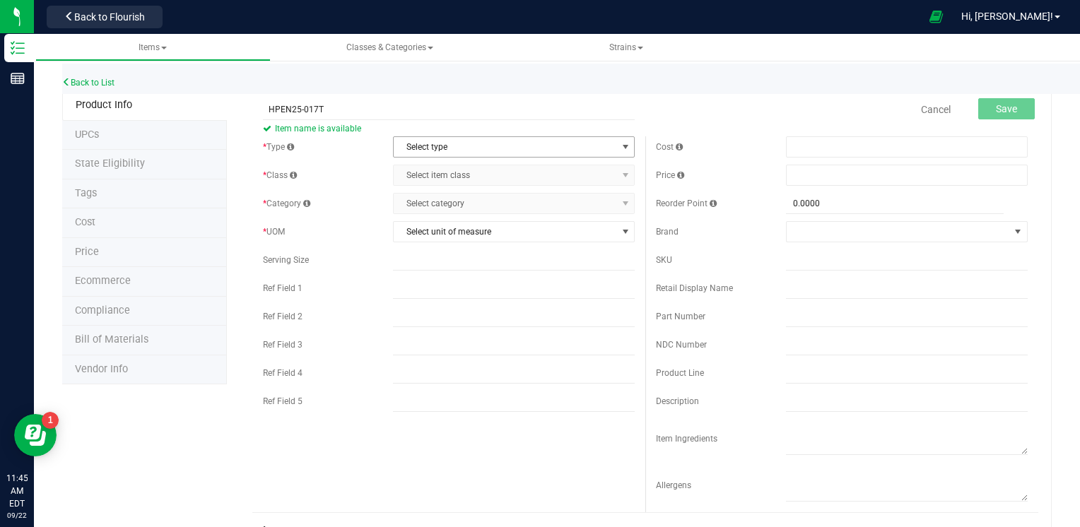
type input "HPEN25-017T"
click at [509, 142] on span "Select type" at bounding box center [505, 147] width 223 height 20
click at [520, 174] on li "Cannabis" at bounding box center [509, 170] width 237 height 21
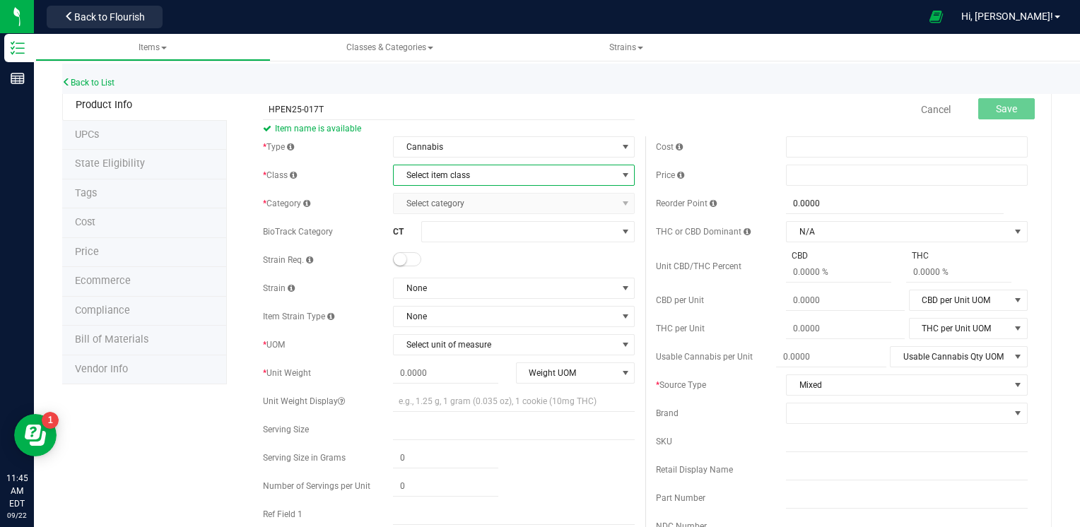
click at [520, 174] on span "Select item class" at bounding box center [505, 175] width 223 height 20
click at [520, 173] on span "Select item class" at bounding box center [505, 175] width 223 height 20
click at [472, 218] on li "End Products" at bounding box center [509, 220] width 237 height 21
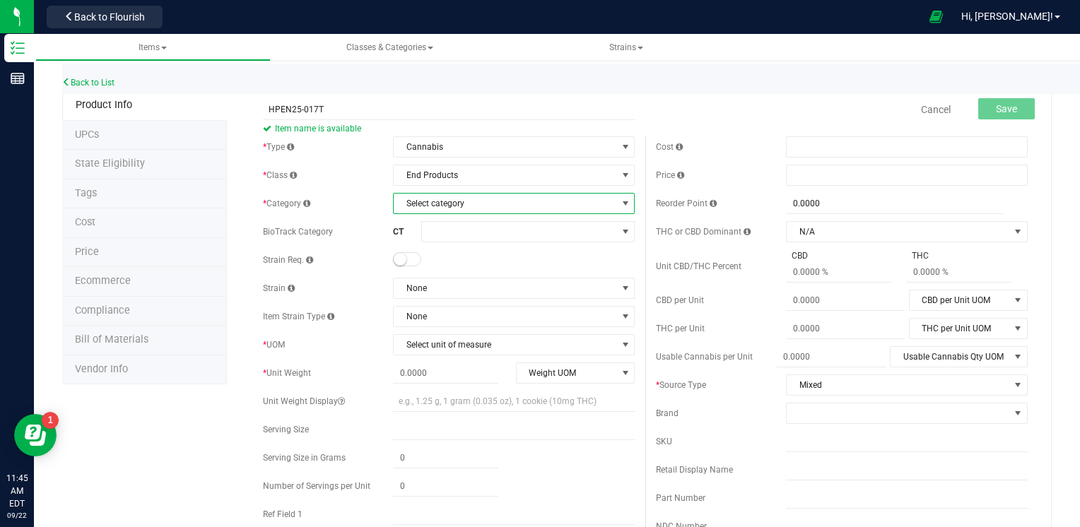
click at [478, 208] on span "Select category" at bounding box center [505, 204] width 223 height 20
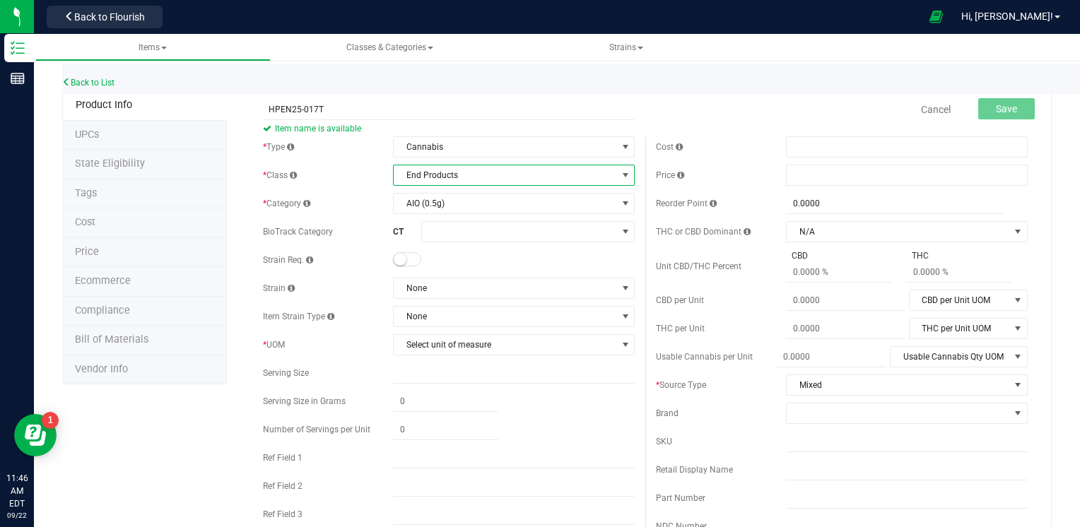
click at [497, 180] on span "End Products" at bounding box center [505, 175] width 223 height 20
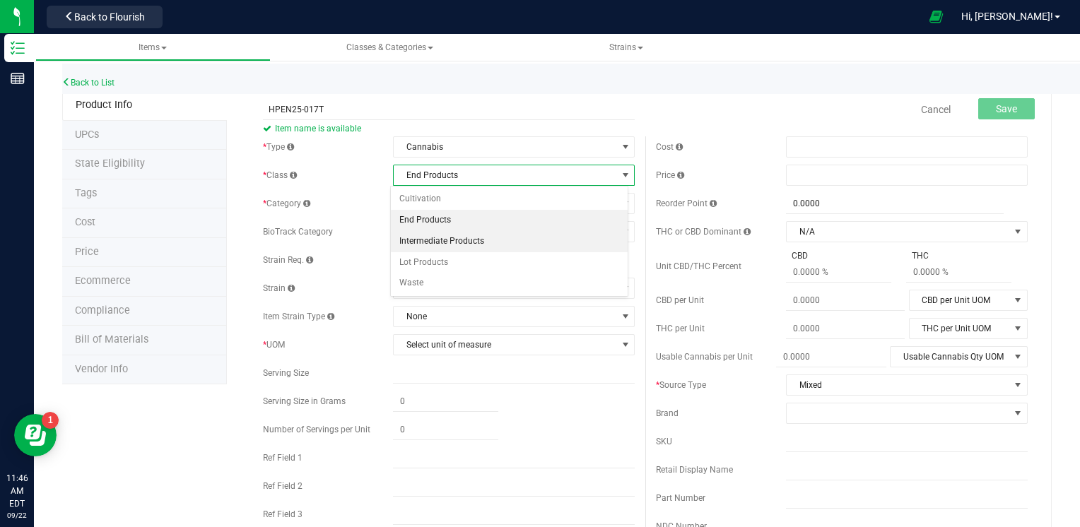
click at [455, 242] on li "Intermediate Products" at bounding box center [509, 241] width 237 height 21
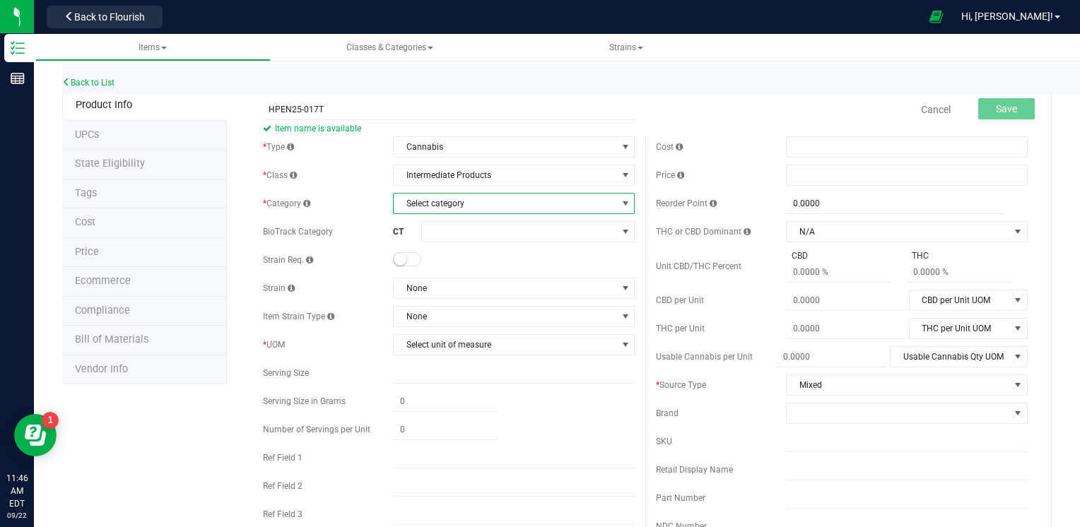
click at [500, 203] on span "Select category" at bounding box center [505, 204] width 223 height 20
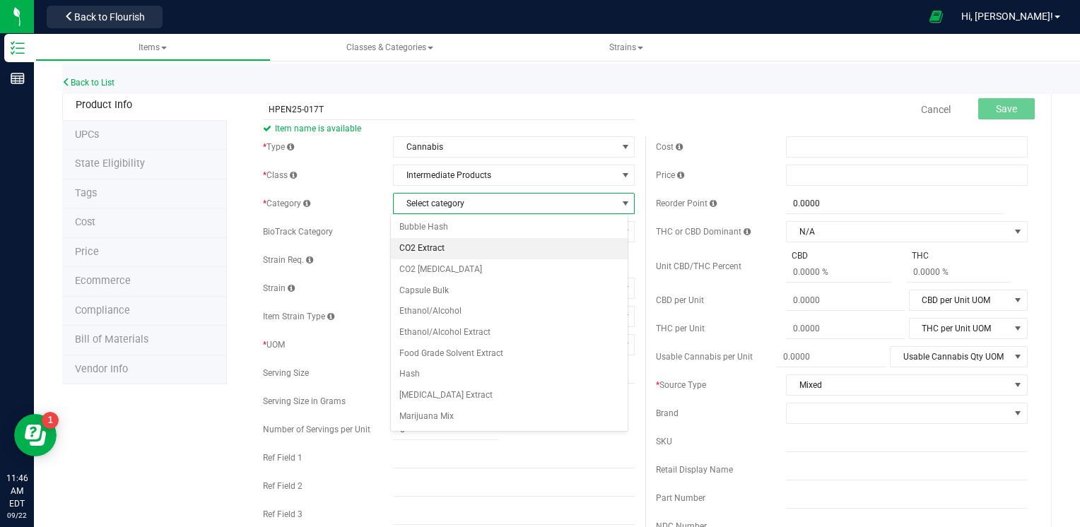
click at [466, 247] on li "CO2 Extract" at bounding box center [509, 248] width 237 height 21
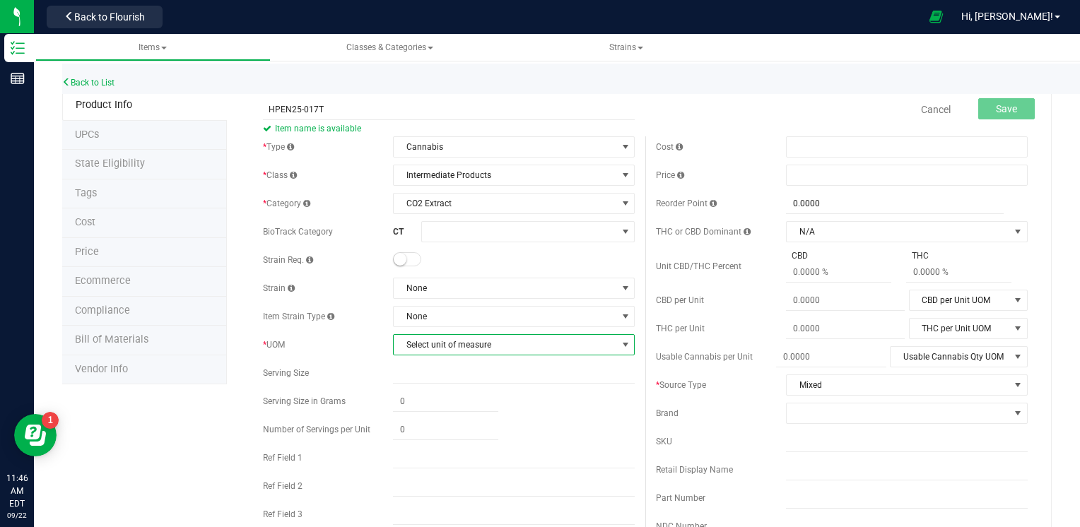
click at [471, 355] on span "Select unit of measure" at bounding box center [514, 344] width 242 height 21
click at [445, 156] on li "Gram" at bounding box center [509, 151] width 237 height 21
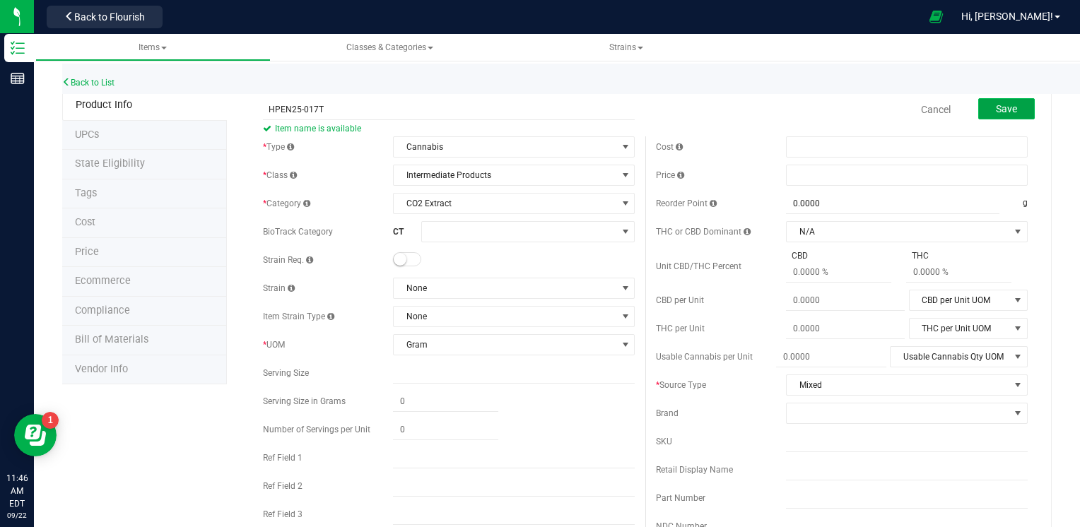
click at [996, 103] on span "Save" at bounding box center [1006, 108] width 21 height 11
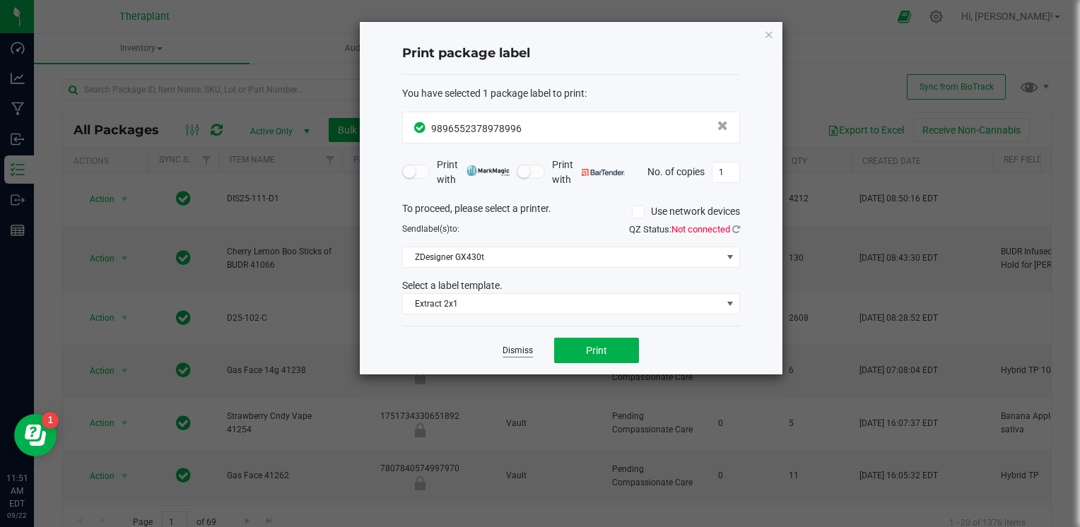
click at [524, 347] on link "Dismiss" at bounding box center [517, 351] width 30 height 12
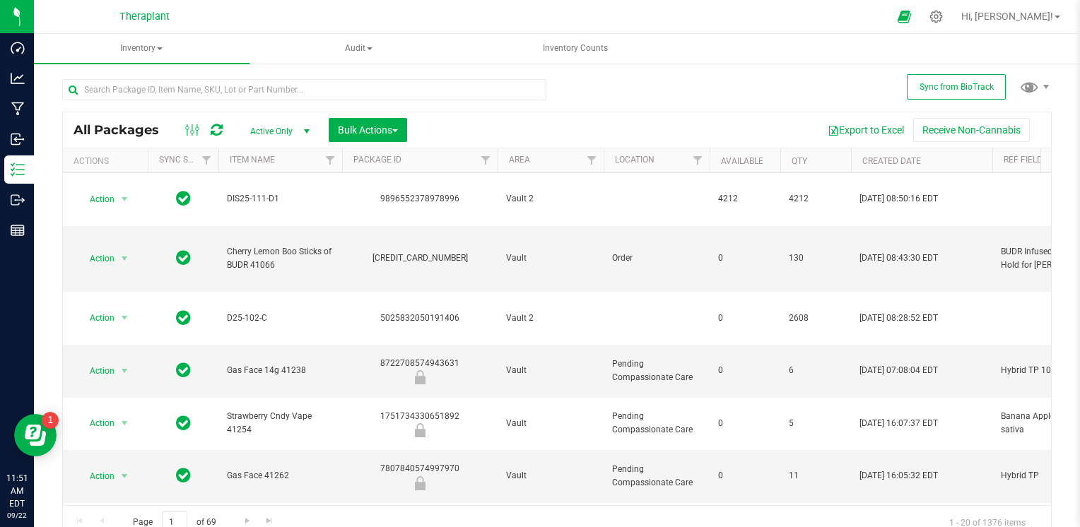
click at [218, 134] on icon at bounding box center [217, 130] width 12 height 14
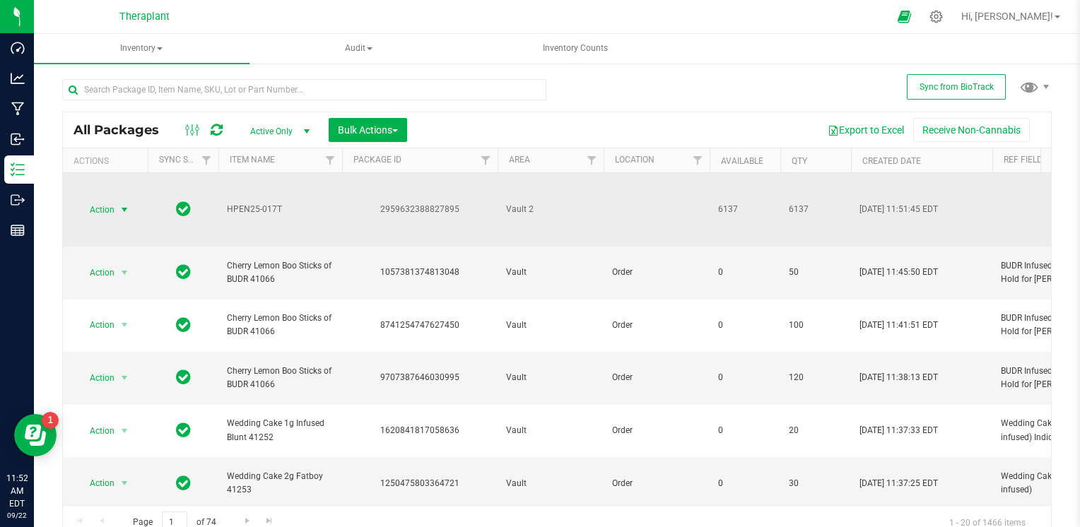
click at [122, 211] on span "select" at bounding box center [124, 209] width 11 height 11
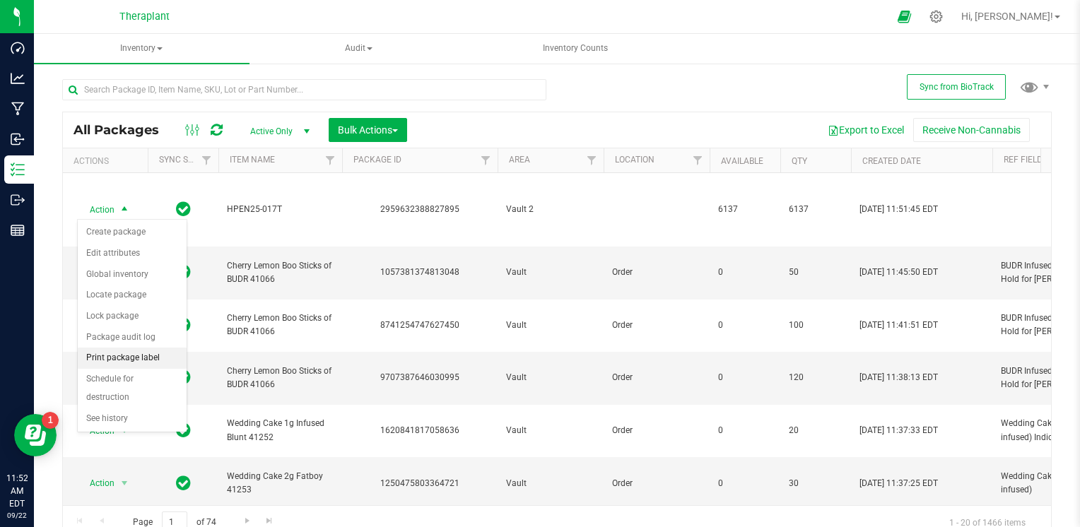
click at [124, 350] on li "Print package label" at bounding box center [132, 358] width 109 height 21
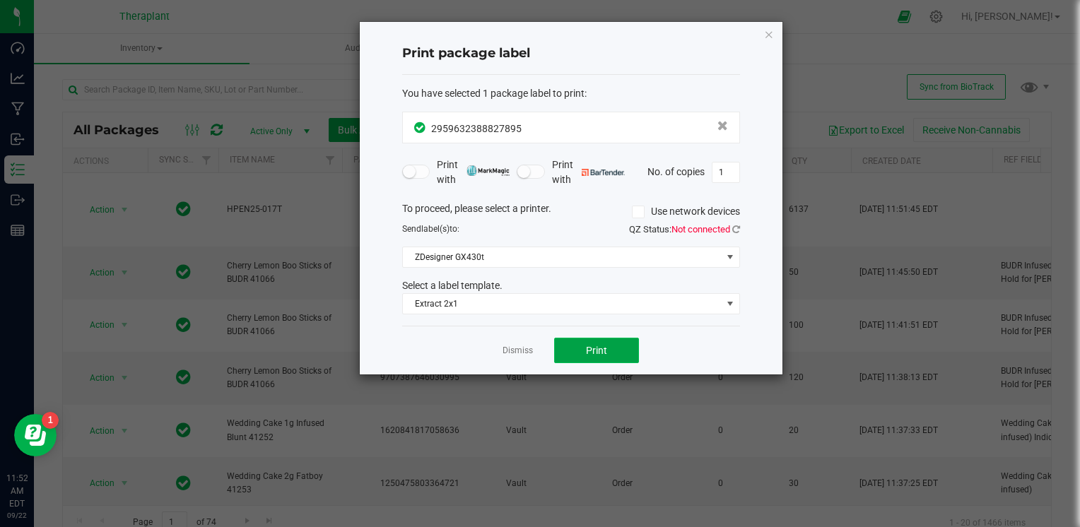
click at [616, 362] on button "Print" at bounding box center [596, 350] width 85 height 25
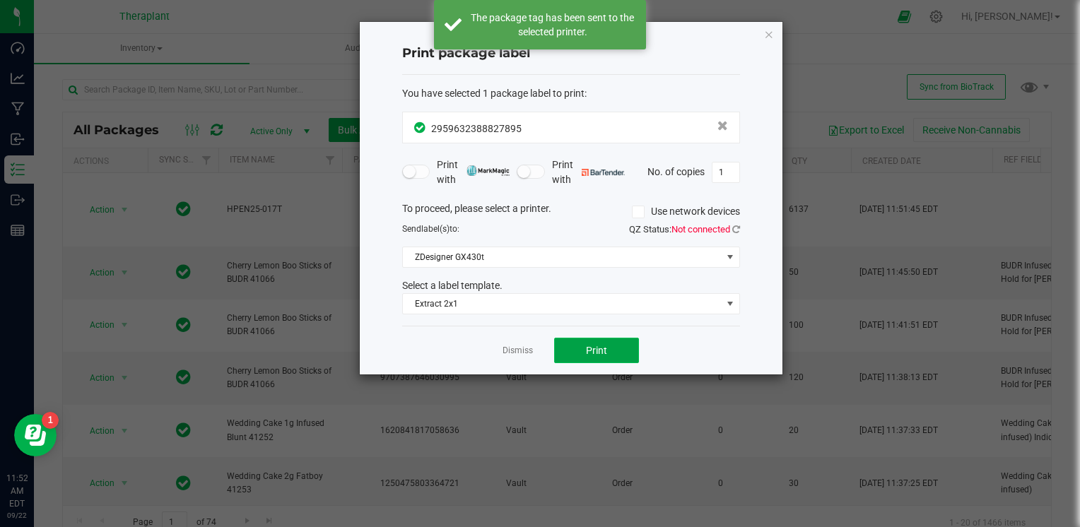
click at [623, 350] on button "Print" at bounding box center [596, 350] width 85 height 25
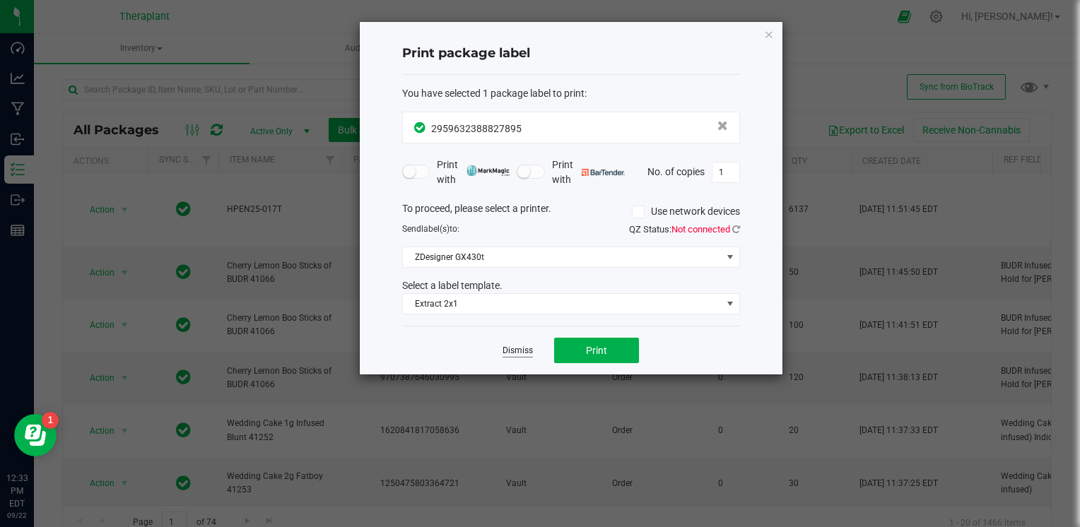
click at [528, 348] on link "Dismiss" at bounding box center [517, 351] width 30 height 12
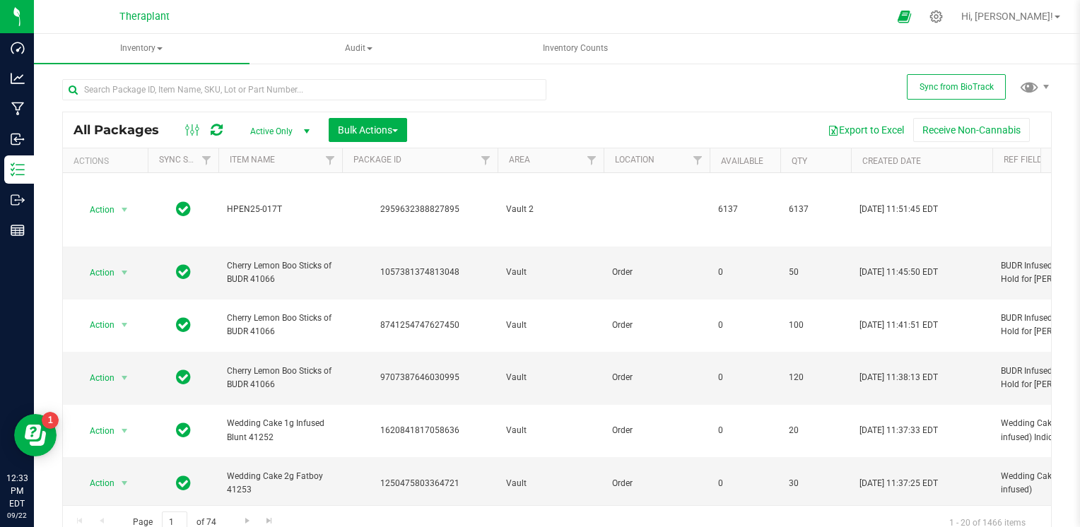
click at [212, 129] on icon at bounding box center [217, 130] width 12 height 14
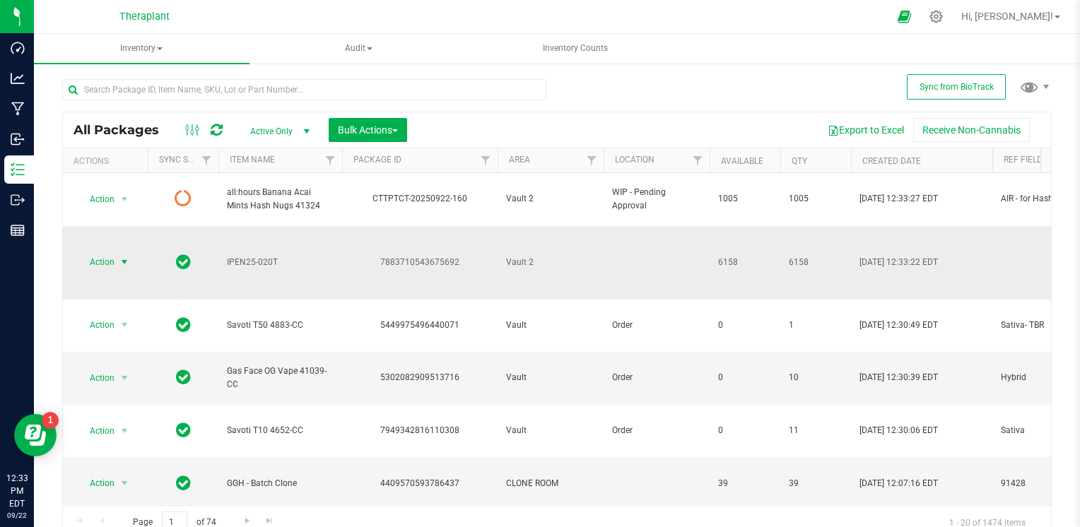
click at [121, 256] on span "select" at bounding box center [124, 261] width 11 height 11
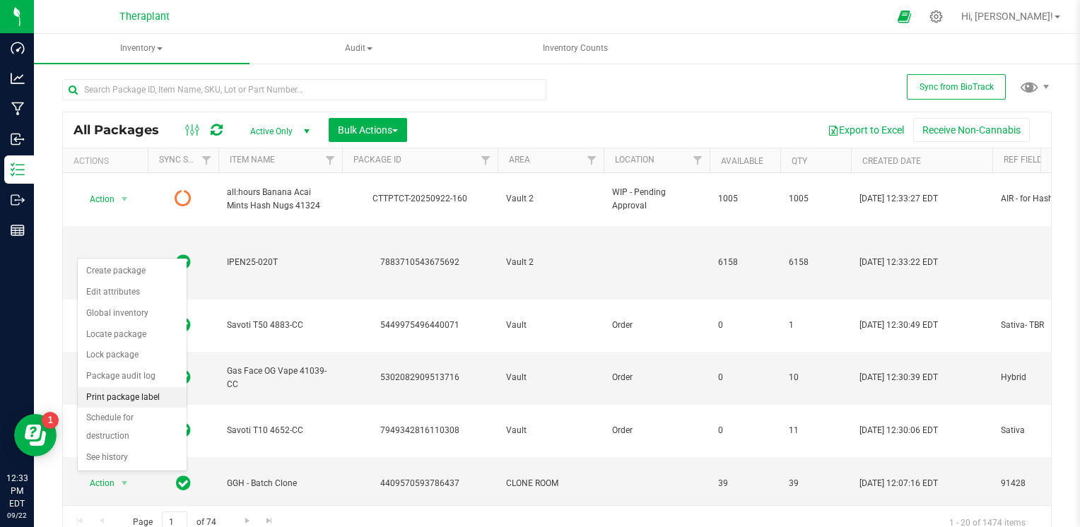
click at [131, 398] on li "Print package label" at bounding box center [132, 397] width 109 height 21
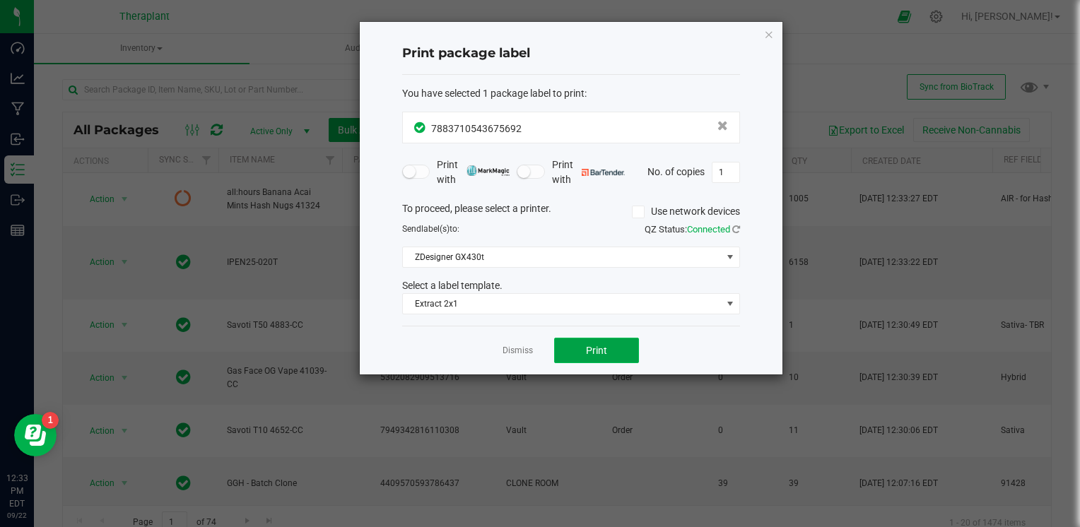
click at [574, 355] on button "Print" at bounding box center [596, 350] width 85 height 25
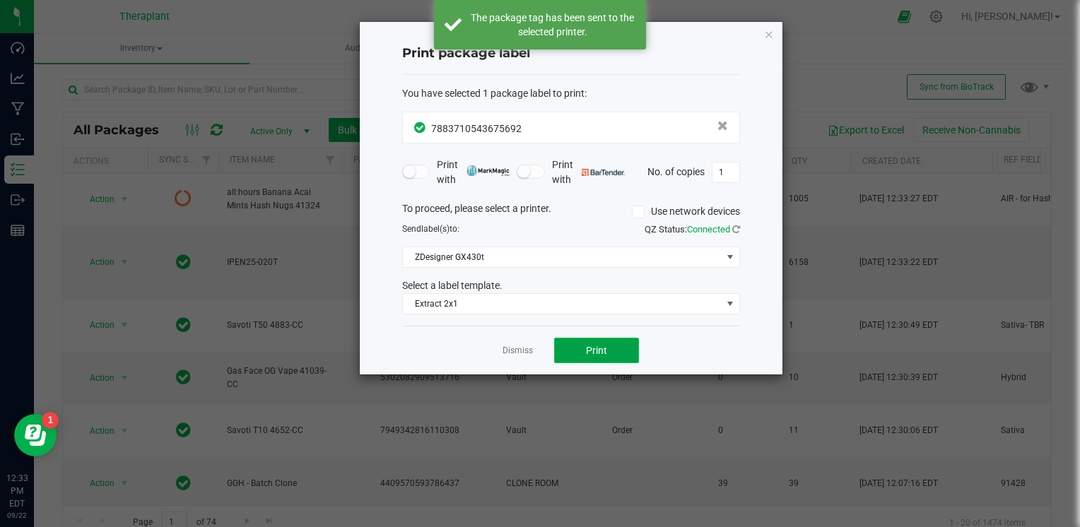
click at [574, 355] on button "Print" at bounding box center [596, 350] width 85 height 25
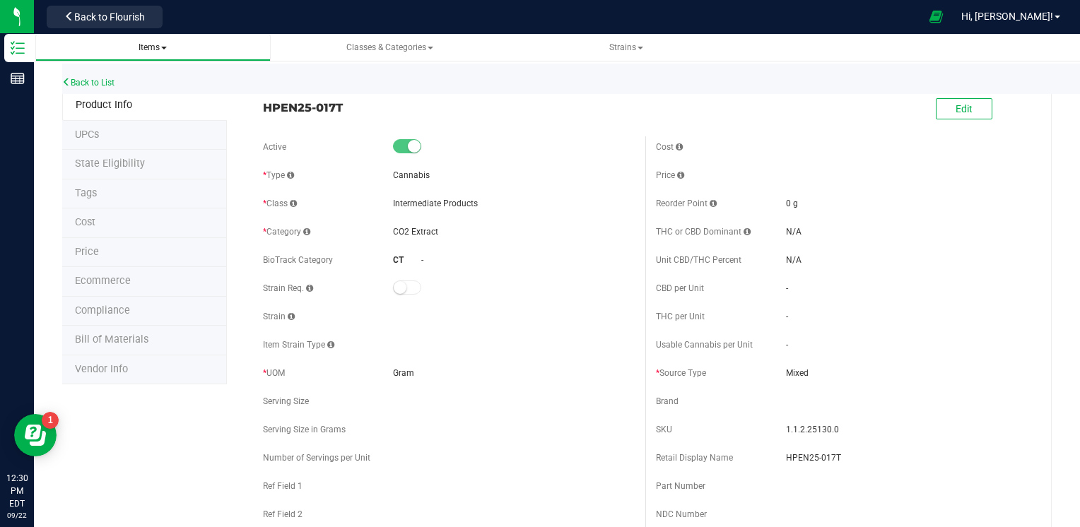
click at [172, 47] on span "Items" at bounding box center [153, 48] width 213 height 12
click at [152, 47] on span "Items" at bounding box center [152, 47] width 28 height 10
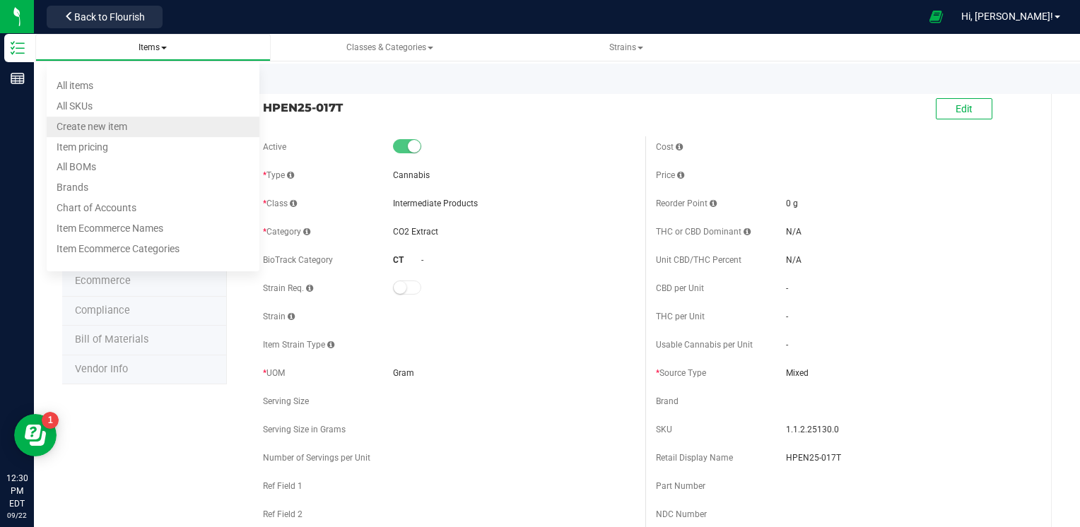
click at [129, 127] on li "Create new item" at bounding box center [153, 127] width 213 height 20
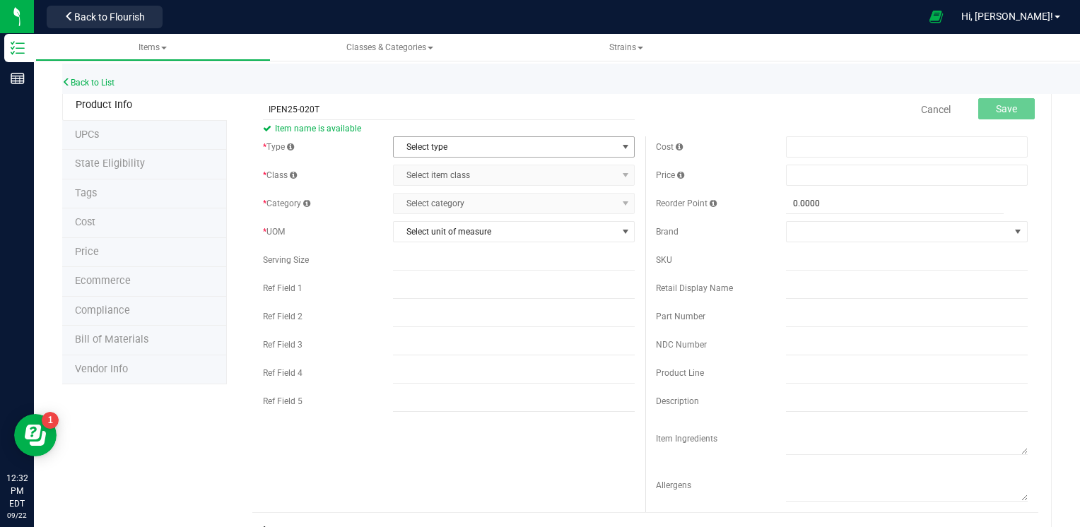
type input "IPEN25-020T"
click at [441, 143] on span "Select type" at bounding box center [505, 147] width 223 height 20
click at [427, 174] on li "Cannabis" at bounding box center [509, 170] width 237 height 21
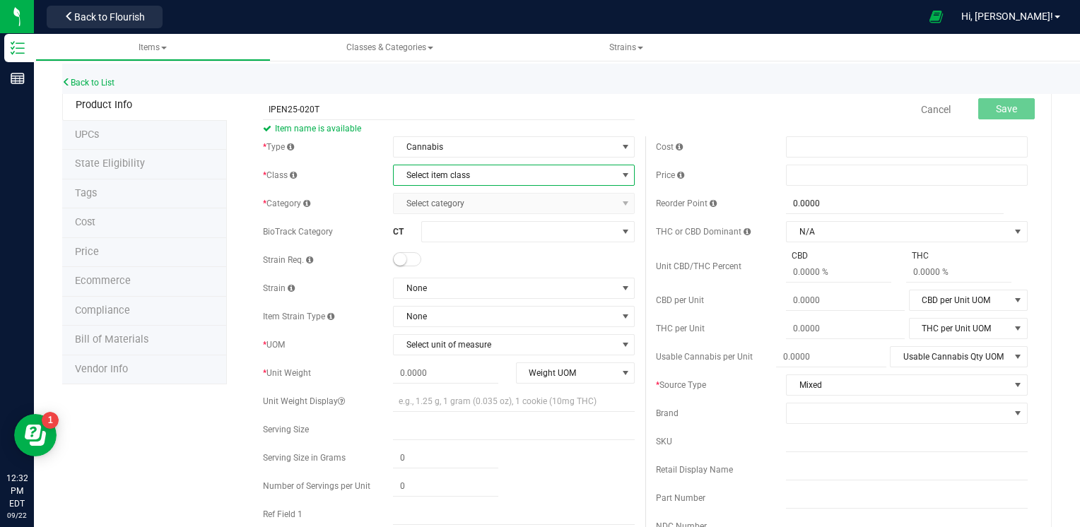
click at [432, 174] on span "Select item class" at bounding box center [505, 175] width 223 height 20
click at [427, 239] on li "Intermediate Products" at bounding box center [509, 241] width 237 height 21
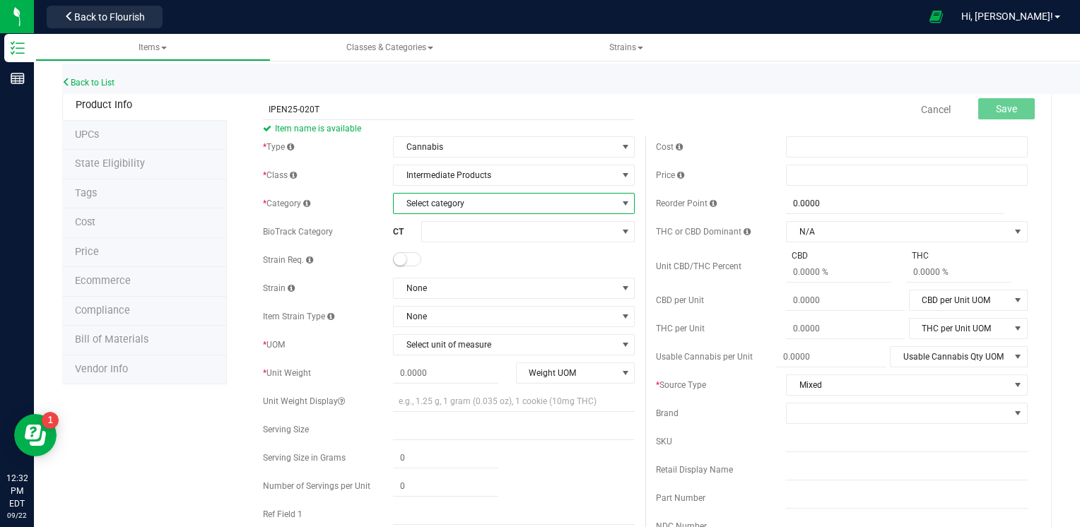
click at [463, 205] on span "Select category" at bounding box center [505, 204] width 223 height 20
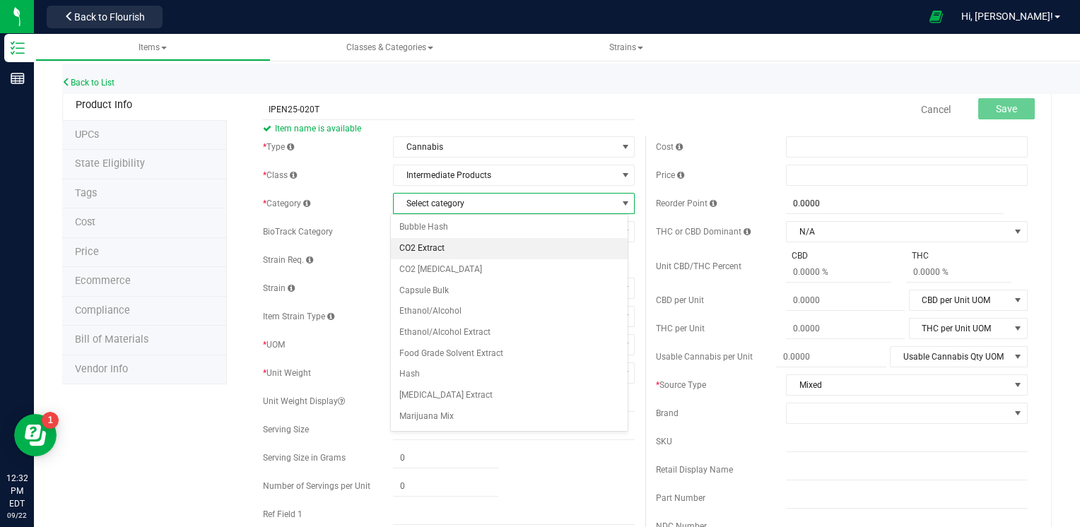
click at [444, 251] on li "CO2 Extract" at bounding box center [509, 248] width 237 height 21
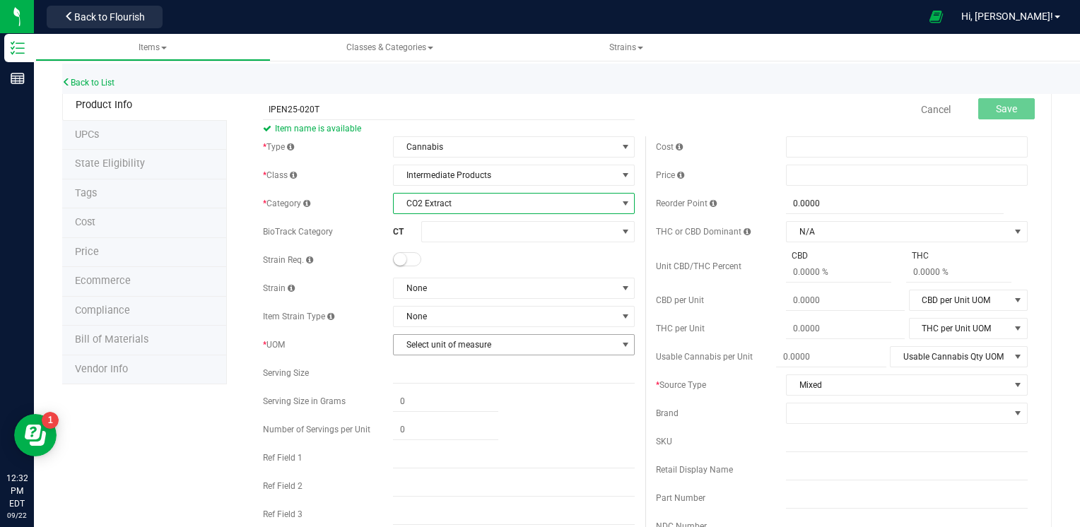
click at [451, 341] on span "Select unit of measure" at bounding box center [505, 345] width 223 height 20
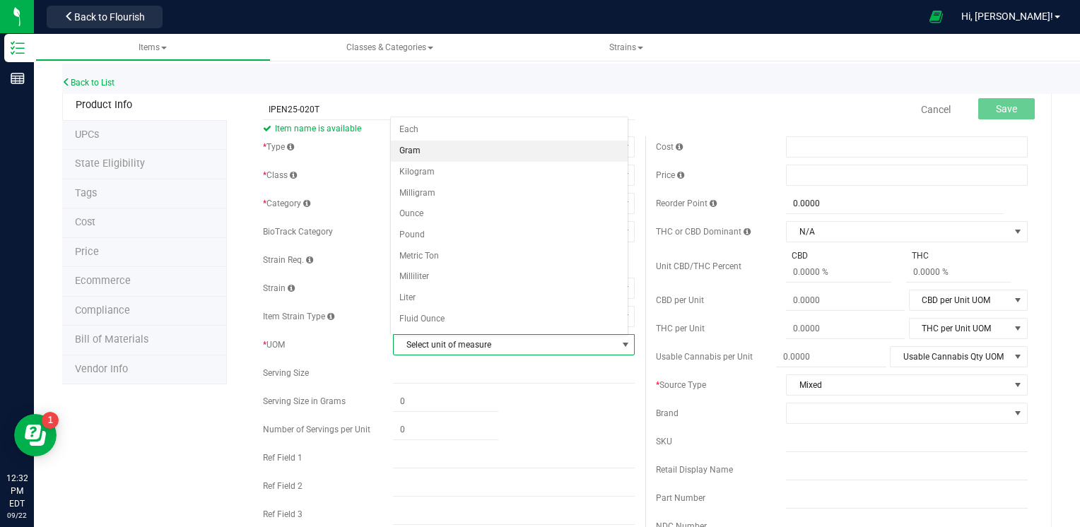
click at [432, 146] on li "Gram" at bounding box center [509, 151] width 237 height 21
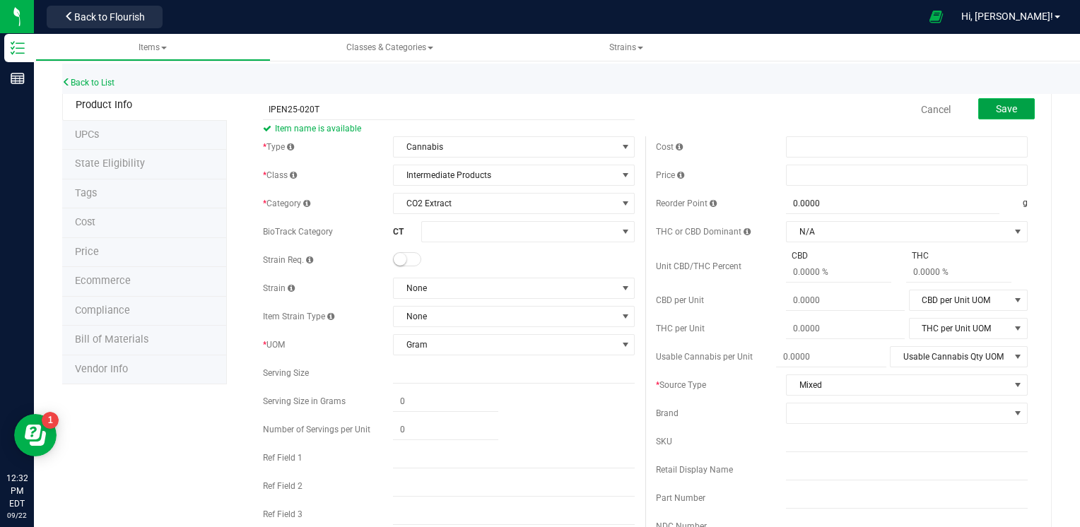
click at [996, 107] on span "Save" at bounding box center [1006, 108] width 21 height 11
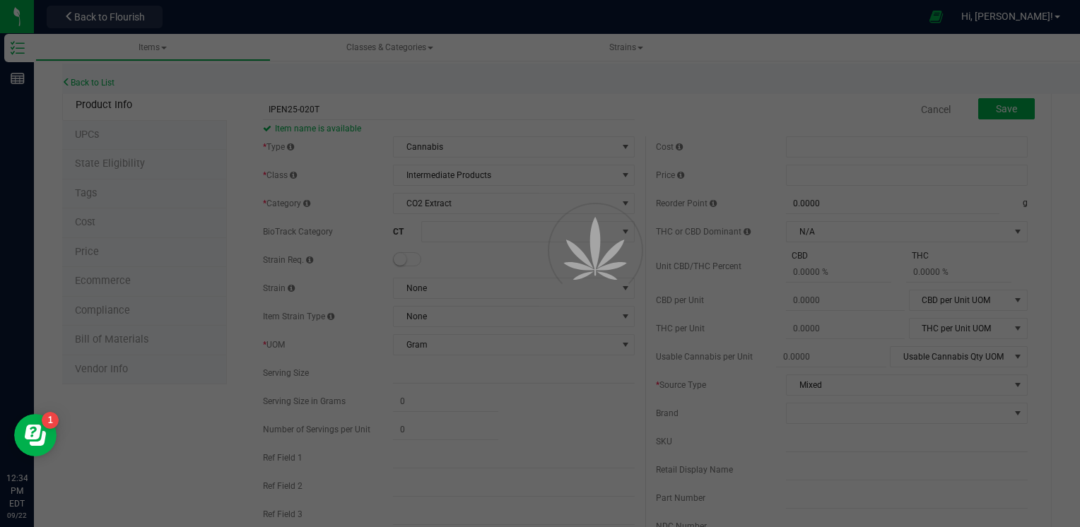
click at [101, 16] on div at bounding box center [540, 263] width 1080 height 527
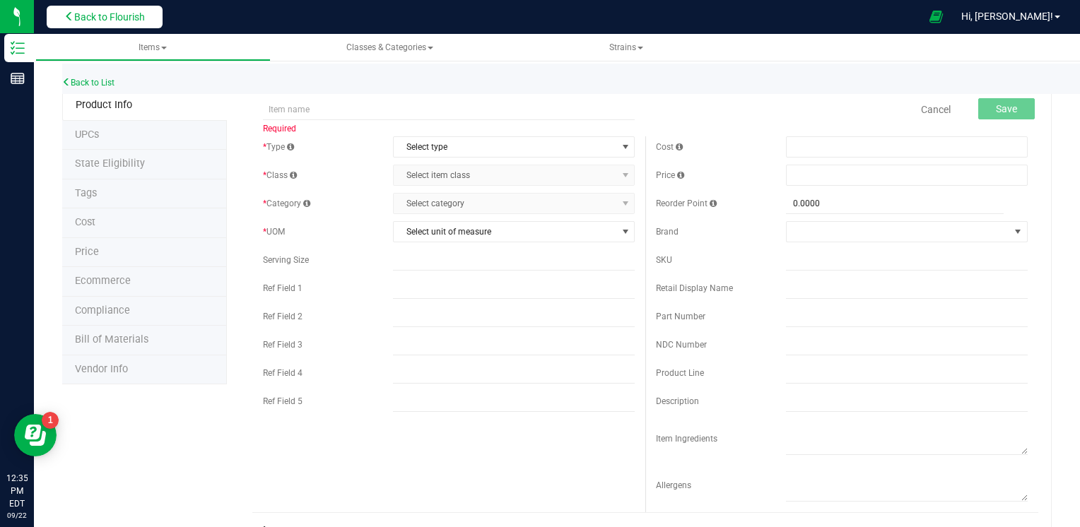
click at [145, 11] on span "Back to Flourish" at bounding box center [109, 16] width 71 height 11
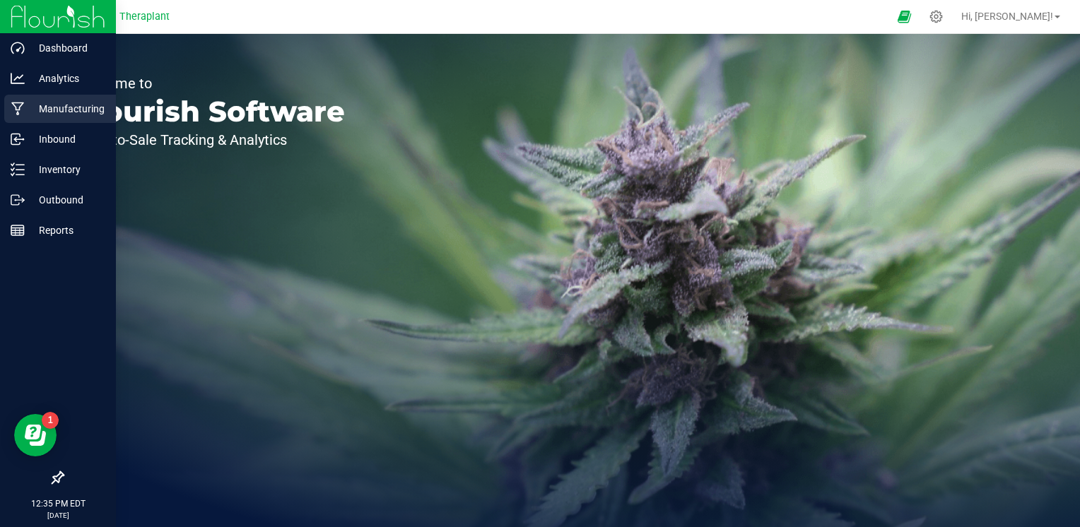
click at [17, 105] on icon at bounding box center [17, 109] width 13 height 14
